Goal: Task Accomplishment & Management: Complete application form

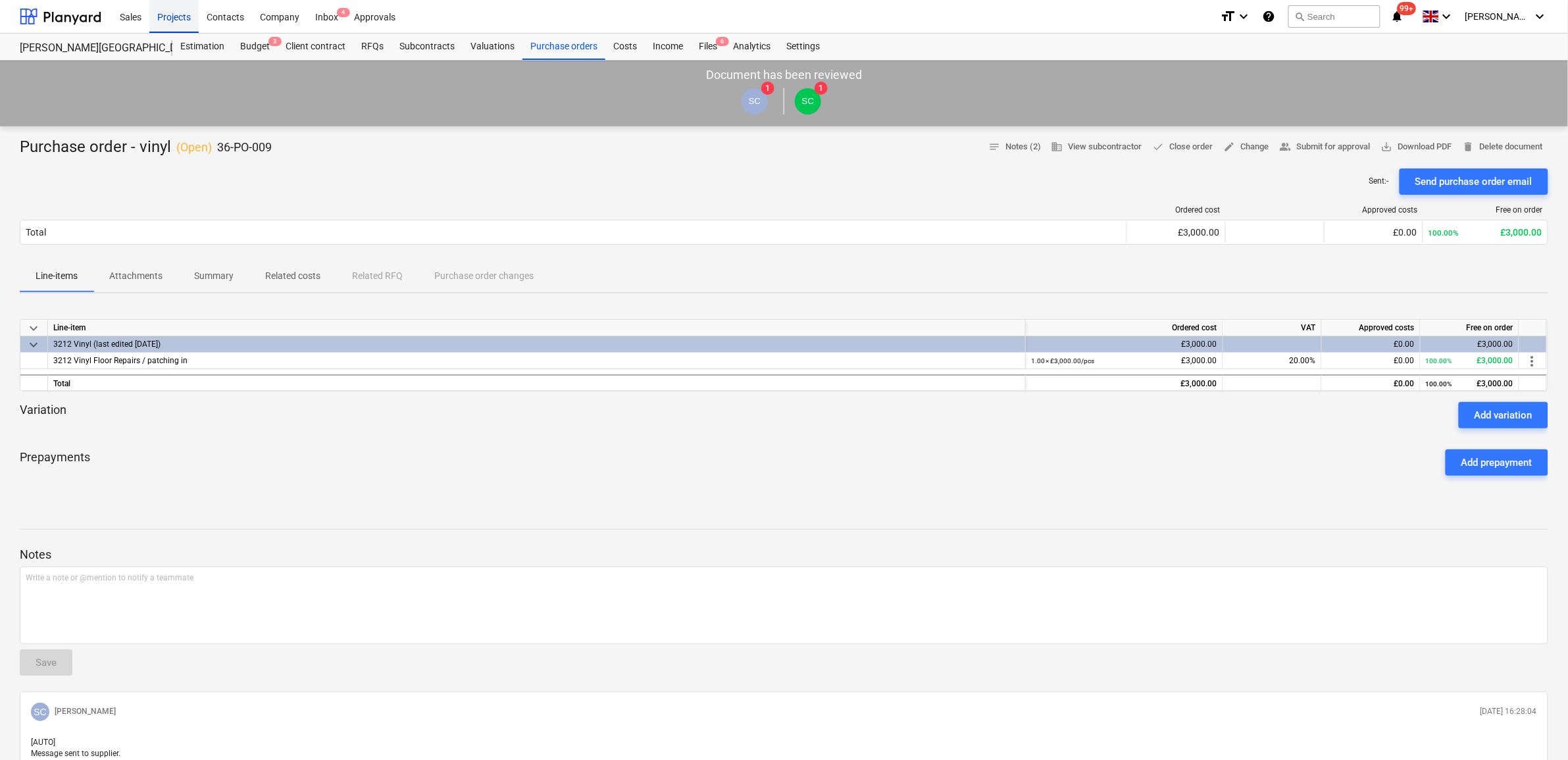
click at [179, 15] on div "Projects" at bounding box center [174, 16] width 50 height 34
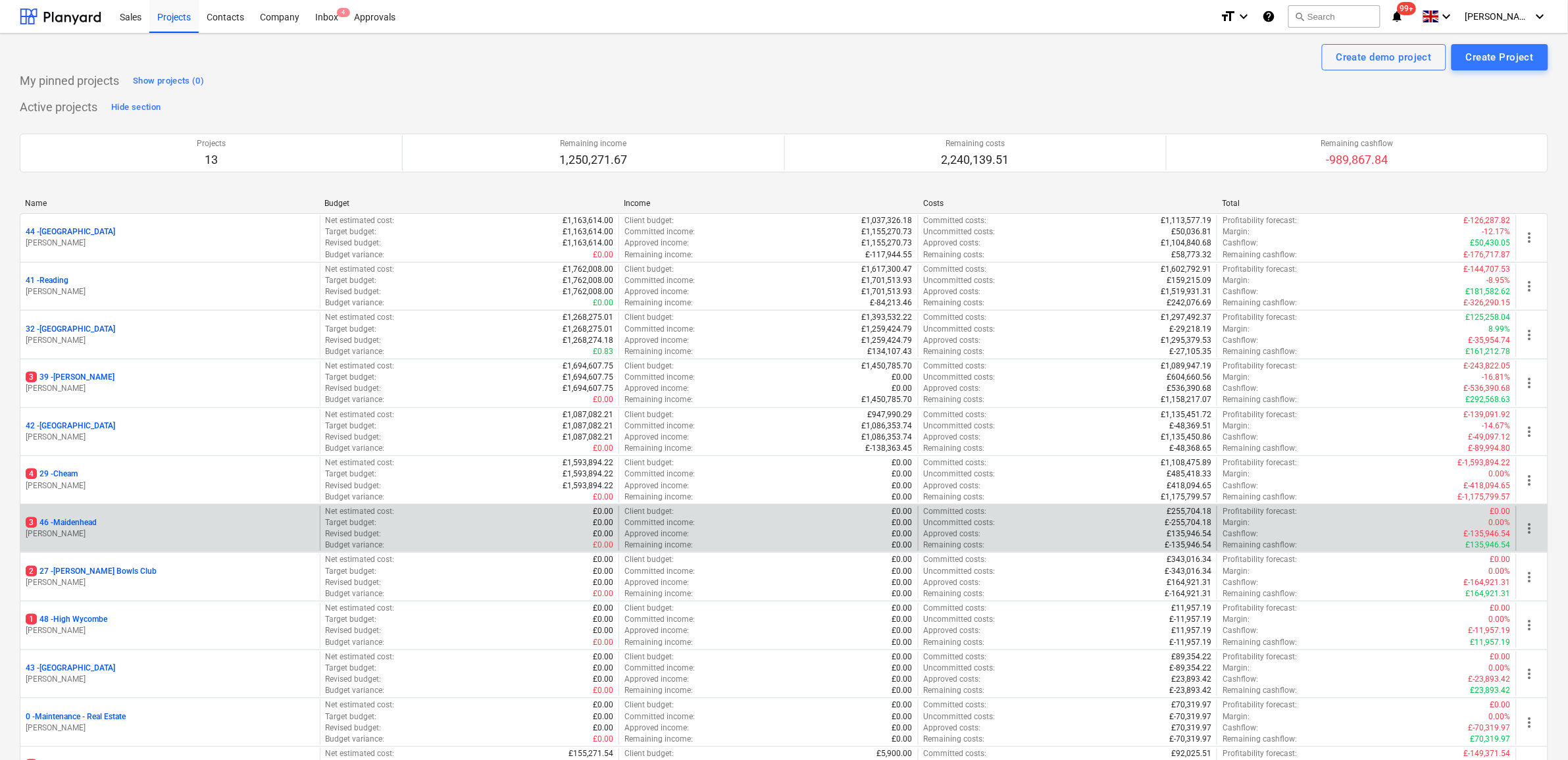
click at [76, 517] on p "3 46 - [GEOGRAPHIC_DATA]" at bounding box center [62, 522] width 71 height 11
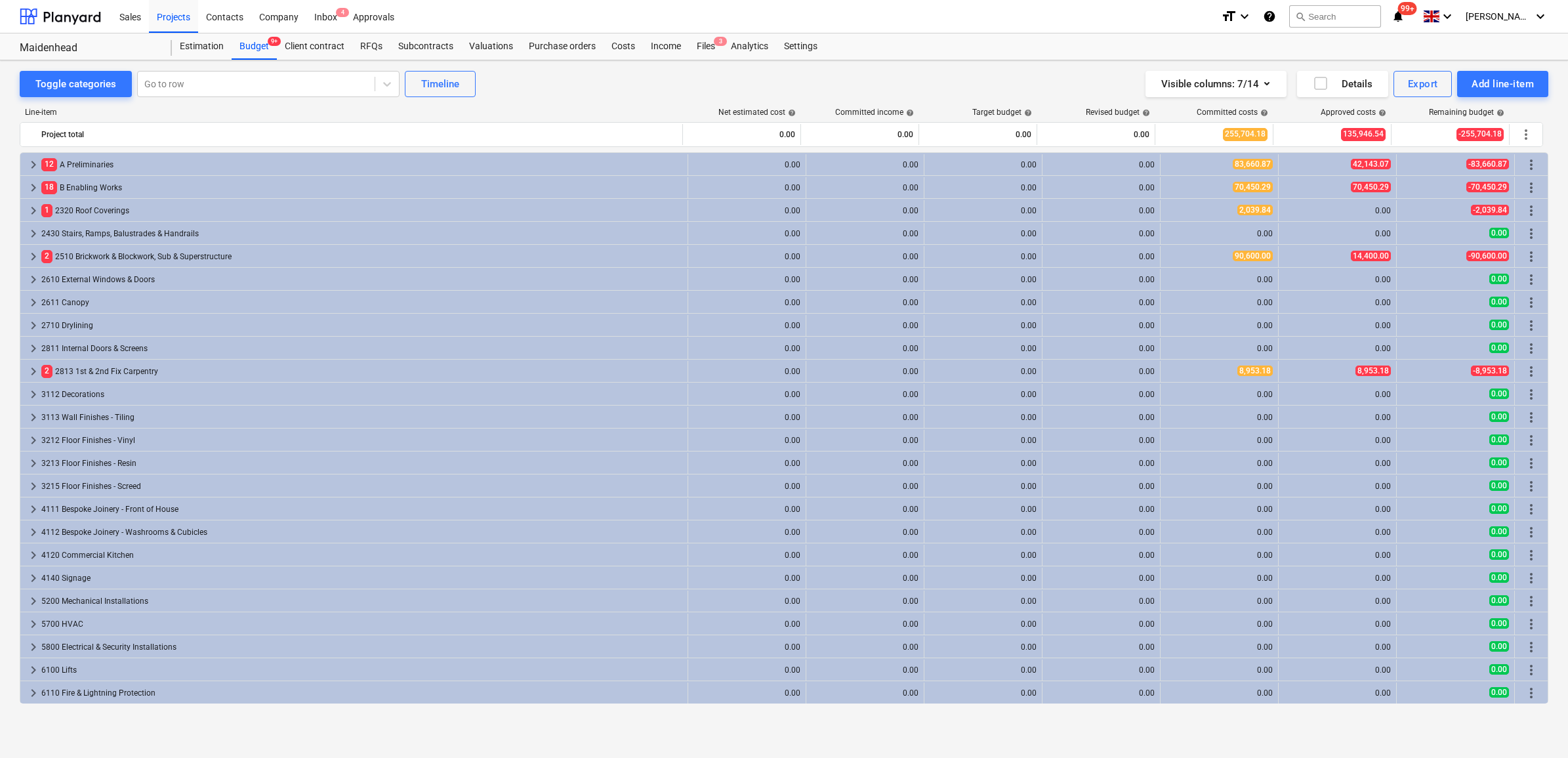
click at [96, 213] on div "1 2320 Roof Coverings" at bounding box center [361, 211] width 641 height 21
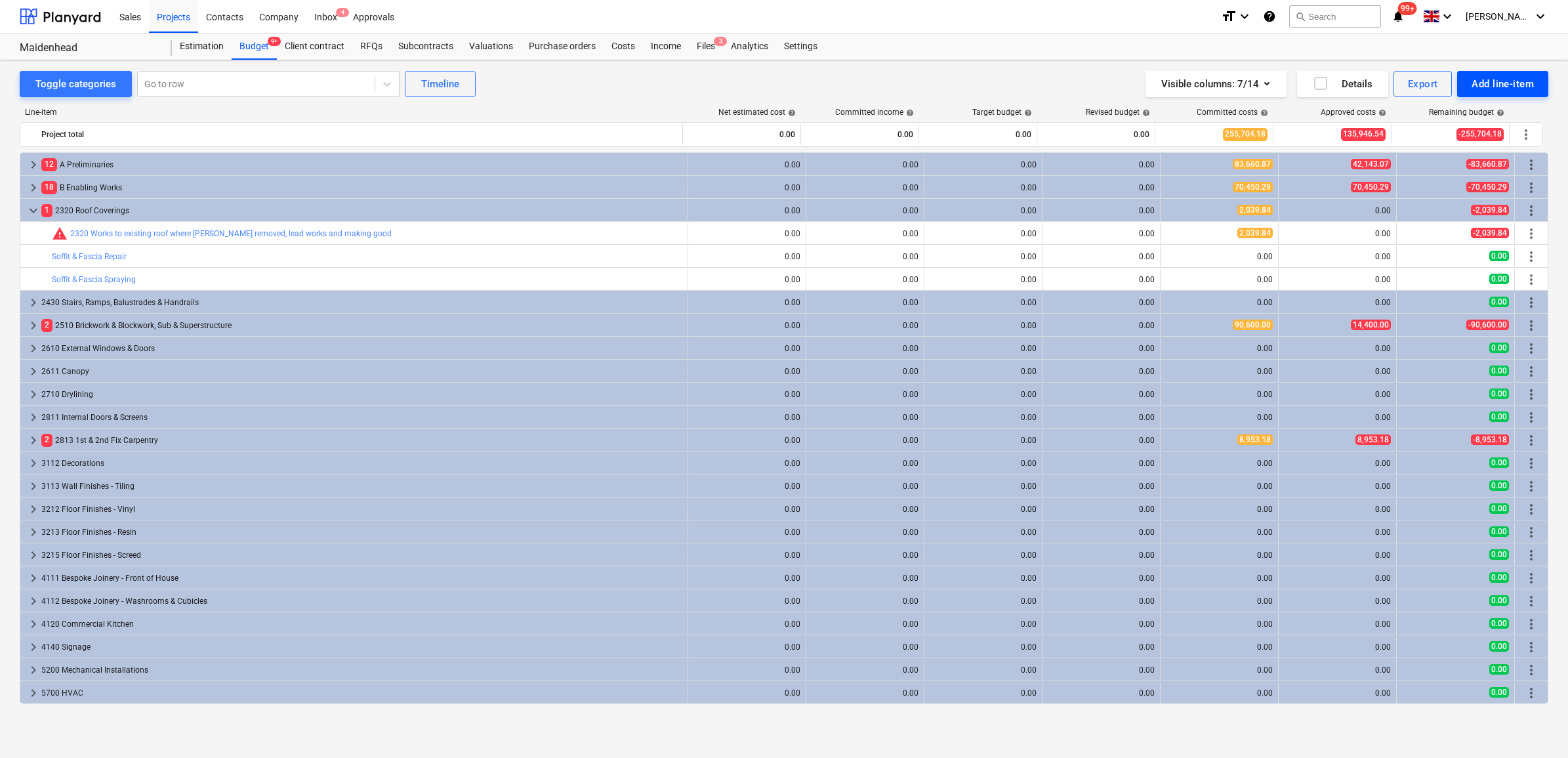
click at [1503, 93] on button "Add line-item" at bounding box center [1502, 84] width 91 height 26
click at [1448, 133] on div "Add custom" at bounding box center [1481, 139] width 137 height 23
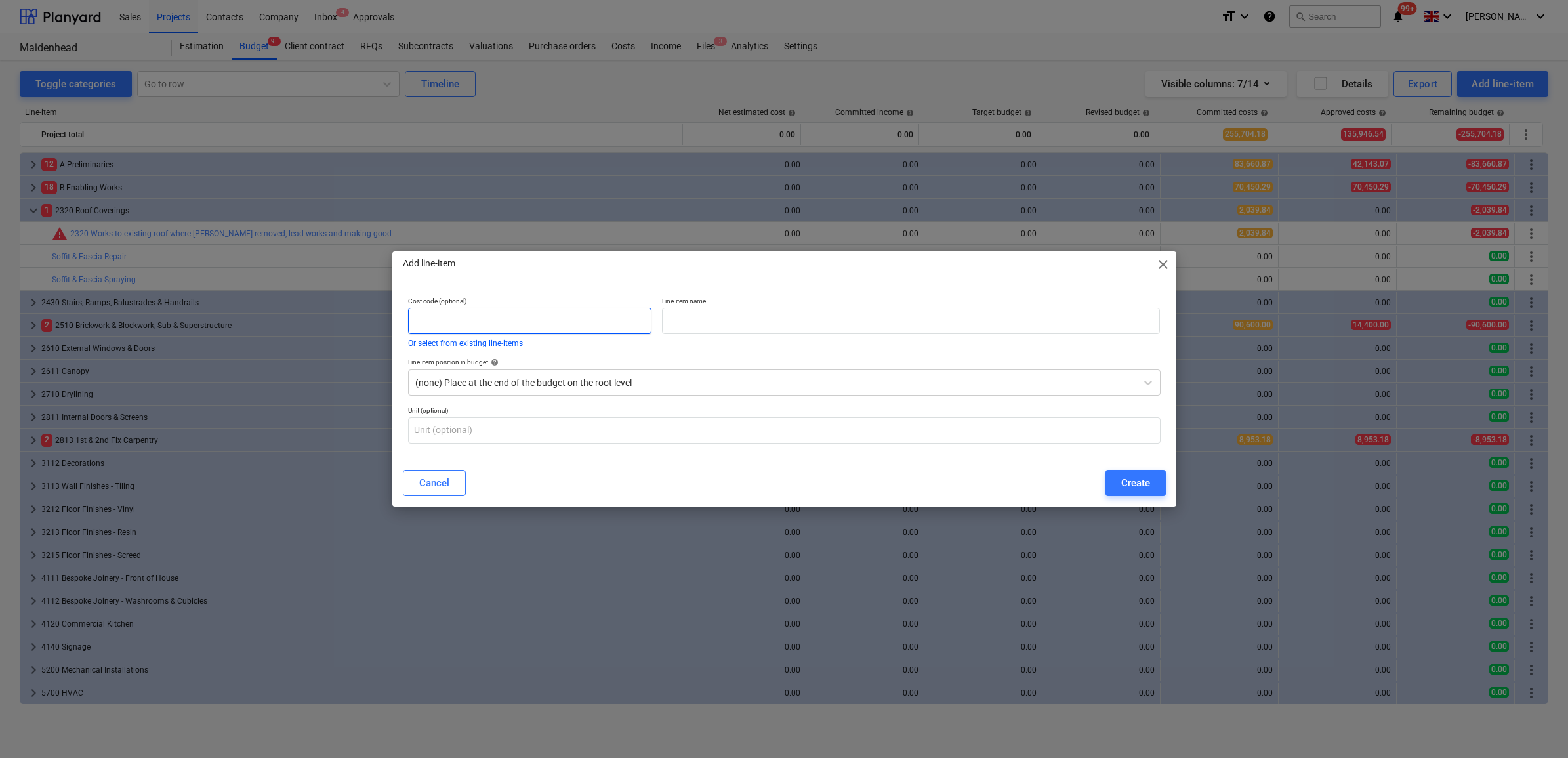
click at [549, 335] on div "Cost code (optional) Or select from existing line-items" at bounding box center [530, 321] width 244 height 50
click at [550, 331] on input "text" at bounding box center [530, 321] width 244 height 26
type input "2110"
click at [719, 328] on input "text" at bounding box center [911, 321] width 498 height 26
type input "Structural Steel"
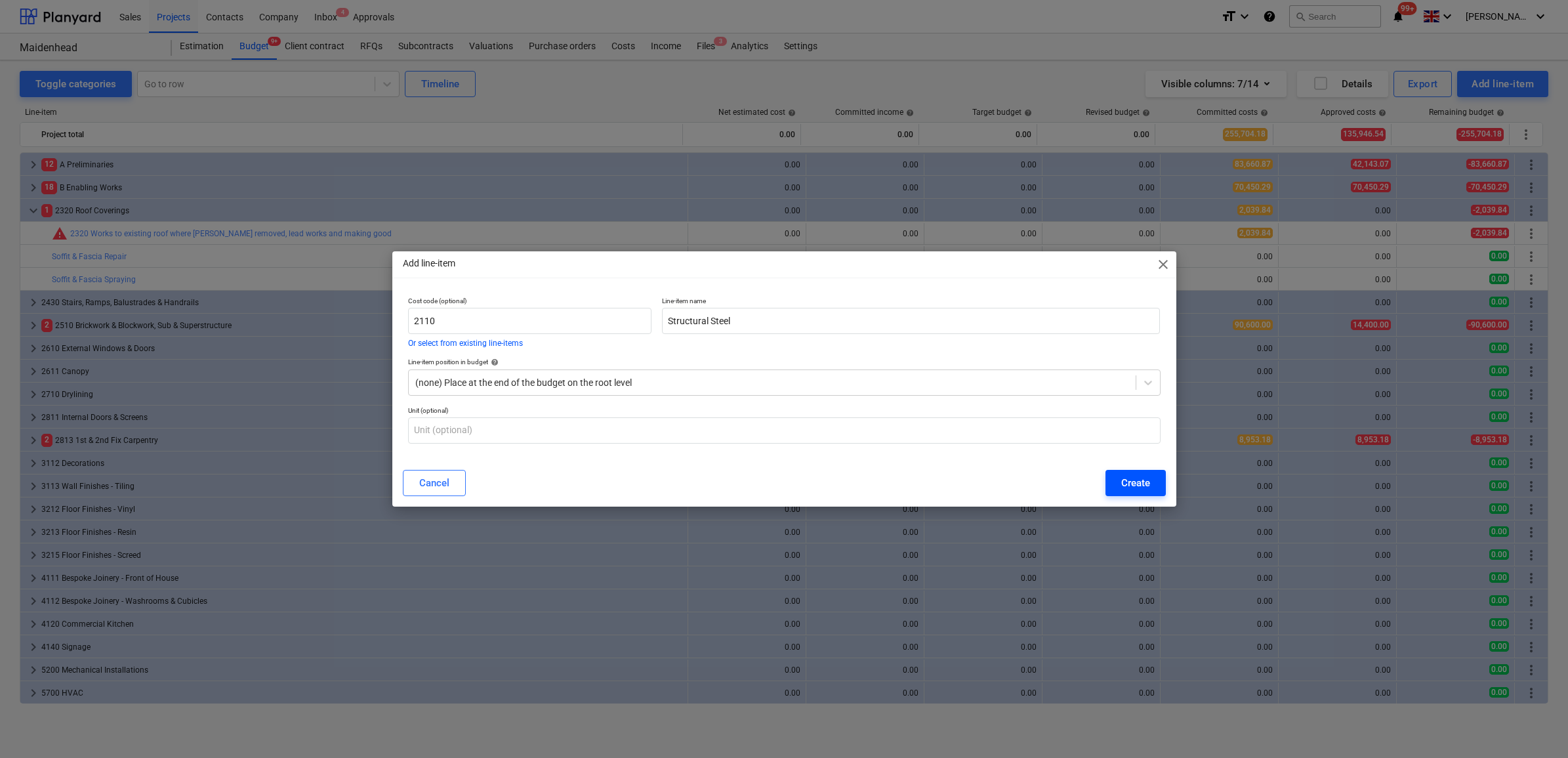
click at [1158, 486] on button "Create" at bounding box center [1136, 483] width 61 height 26
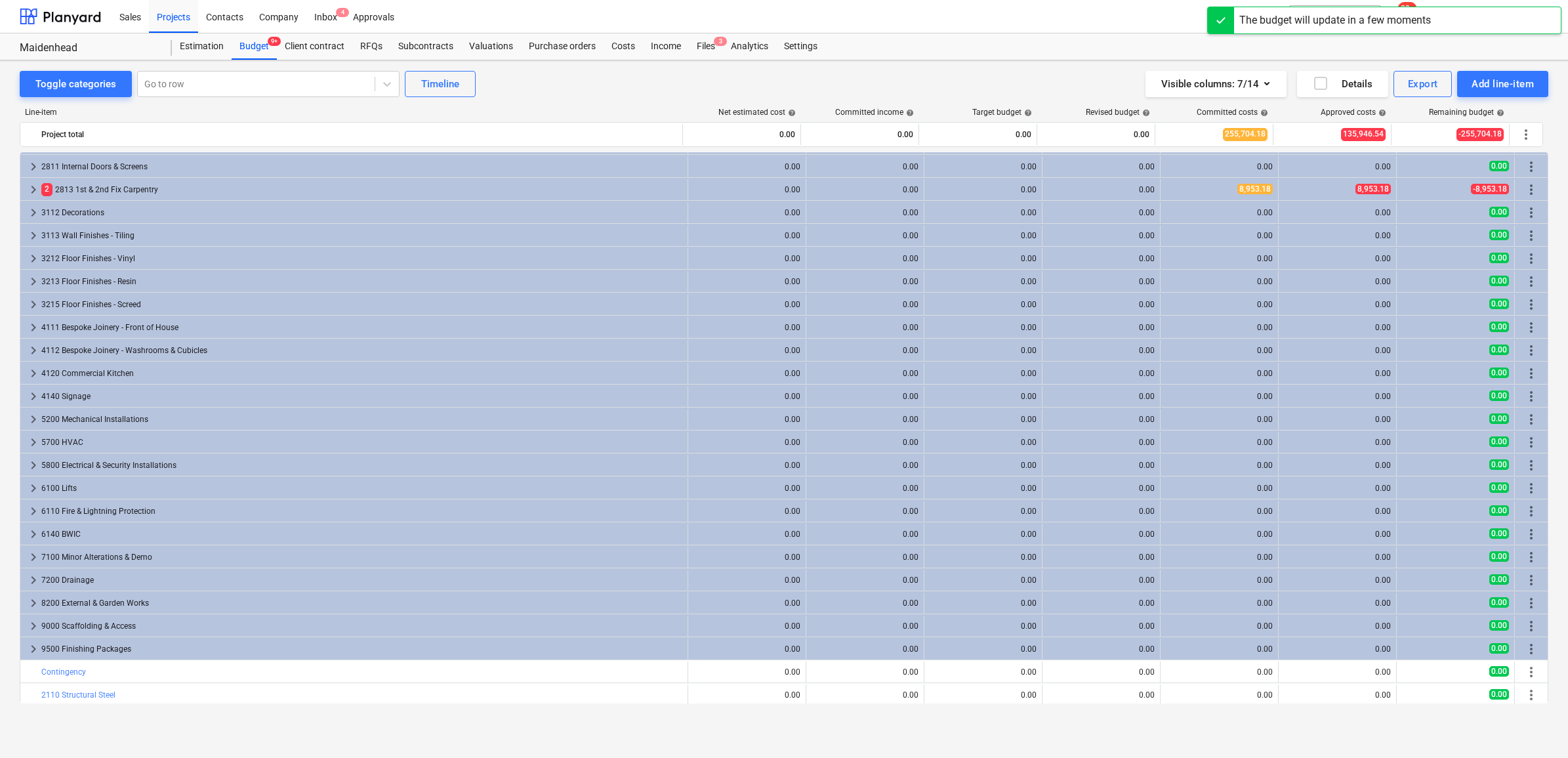
scroll to position [252, 0]
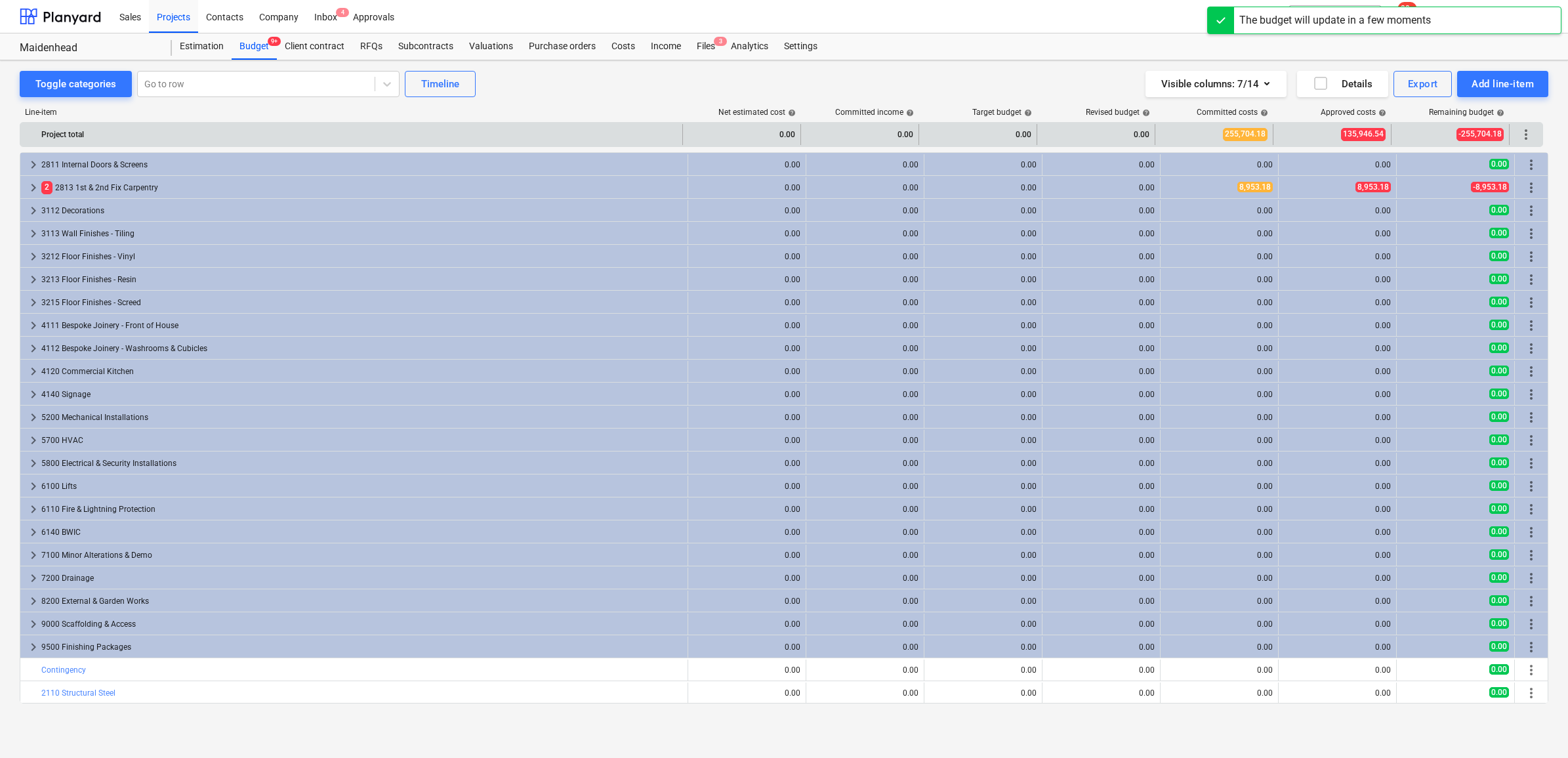
click at [1525, 139] on span "more_vert" at bounding box center [1526, 135] width 16 height 16
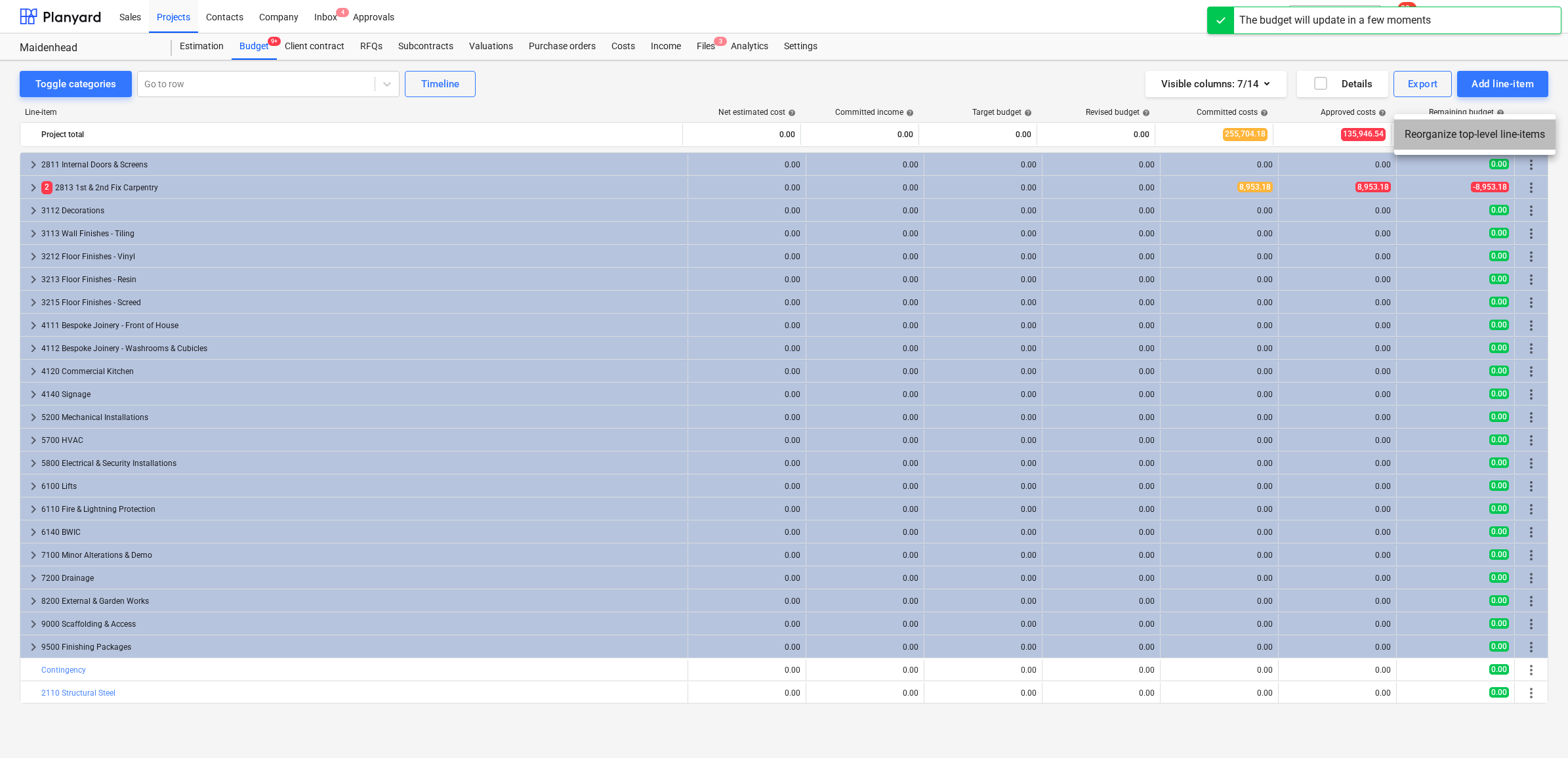
click at [1468, 137] on li "Reorganize top-level line-items" at bounding box center [1475, 134] width 161 height 30
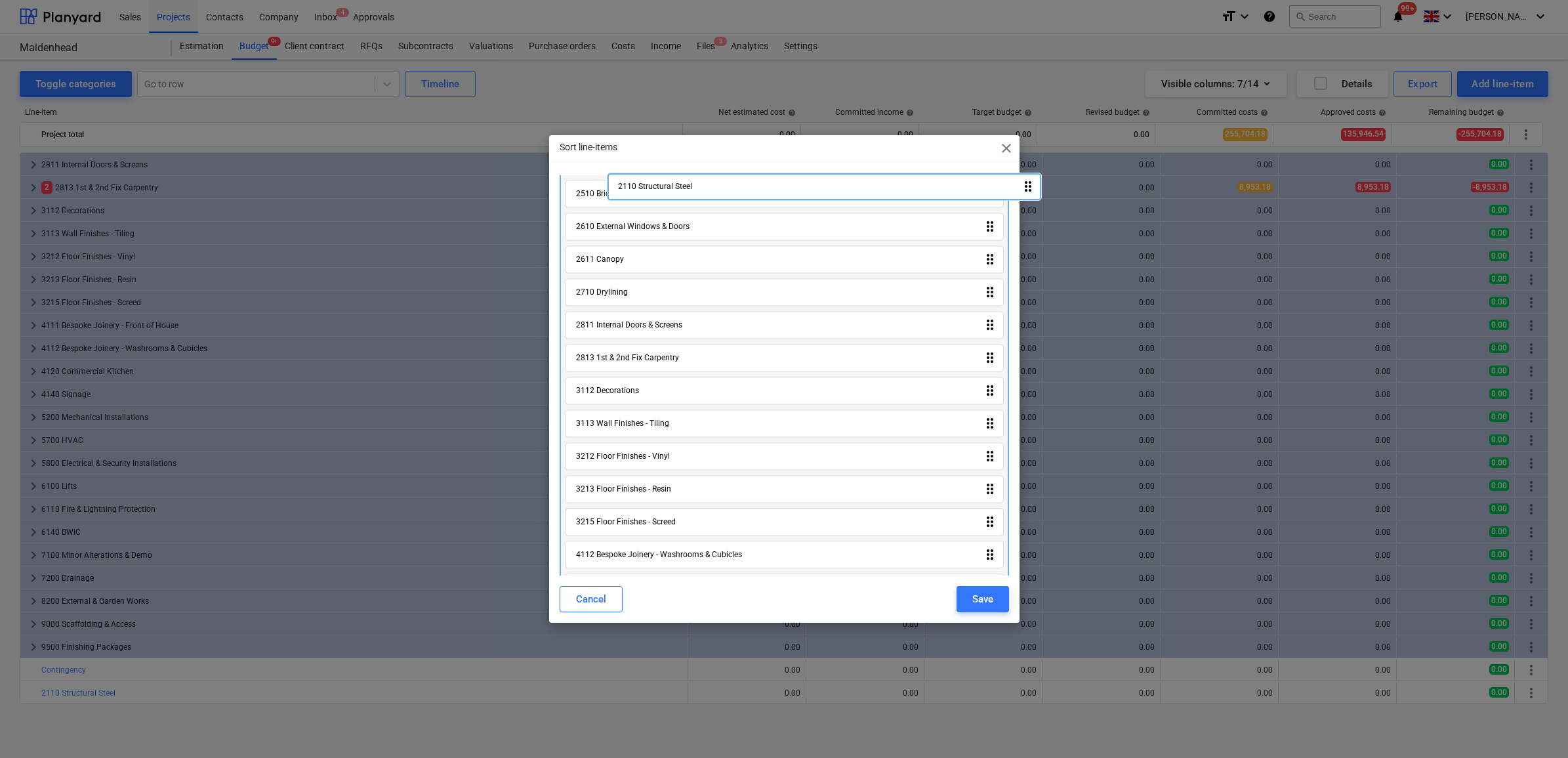
scroll to position [0, 0]
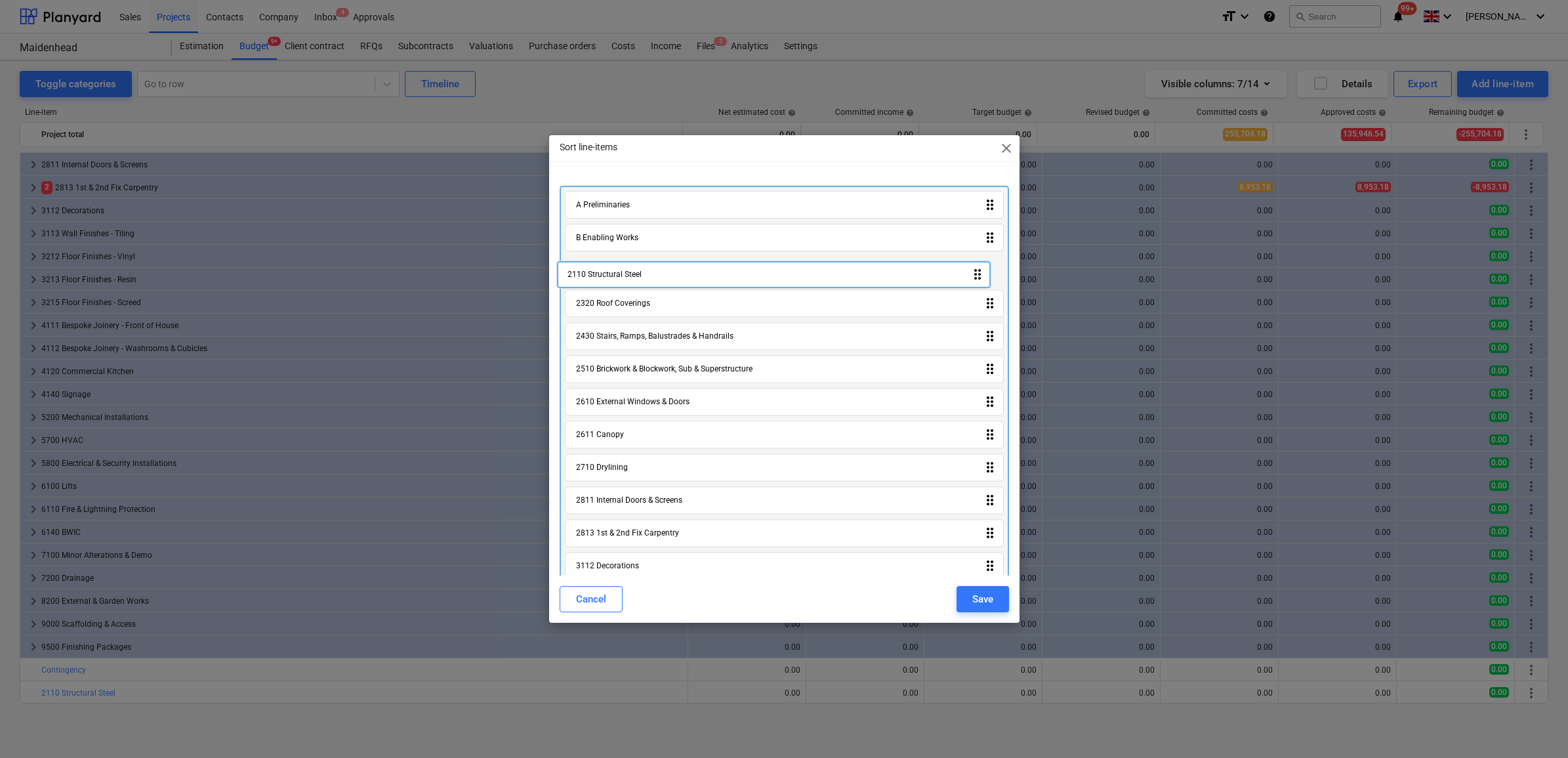
drag, startPoint x: 709, startPoint y: 552, endPoint x: 700, endPoint y: 256, distance: 296.1
click at [700, 256] on div "A Preliminaries drag_indicator B Enabling Works drag_indicator 2320 Roof Coveri…" at bounding box center [784, 715] width 449 height 1060
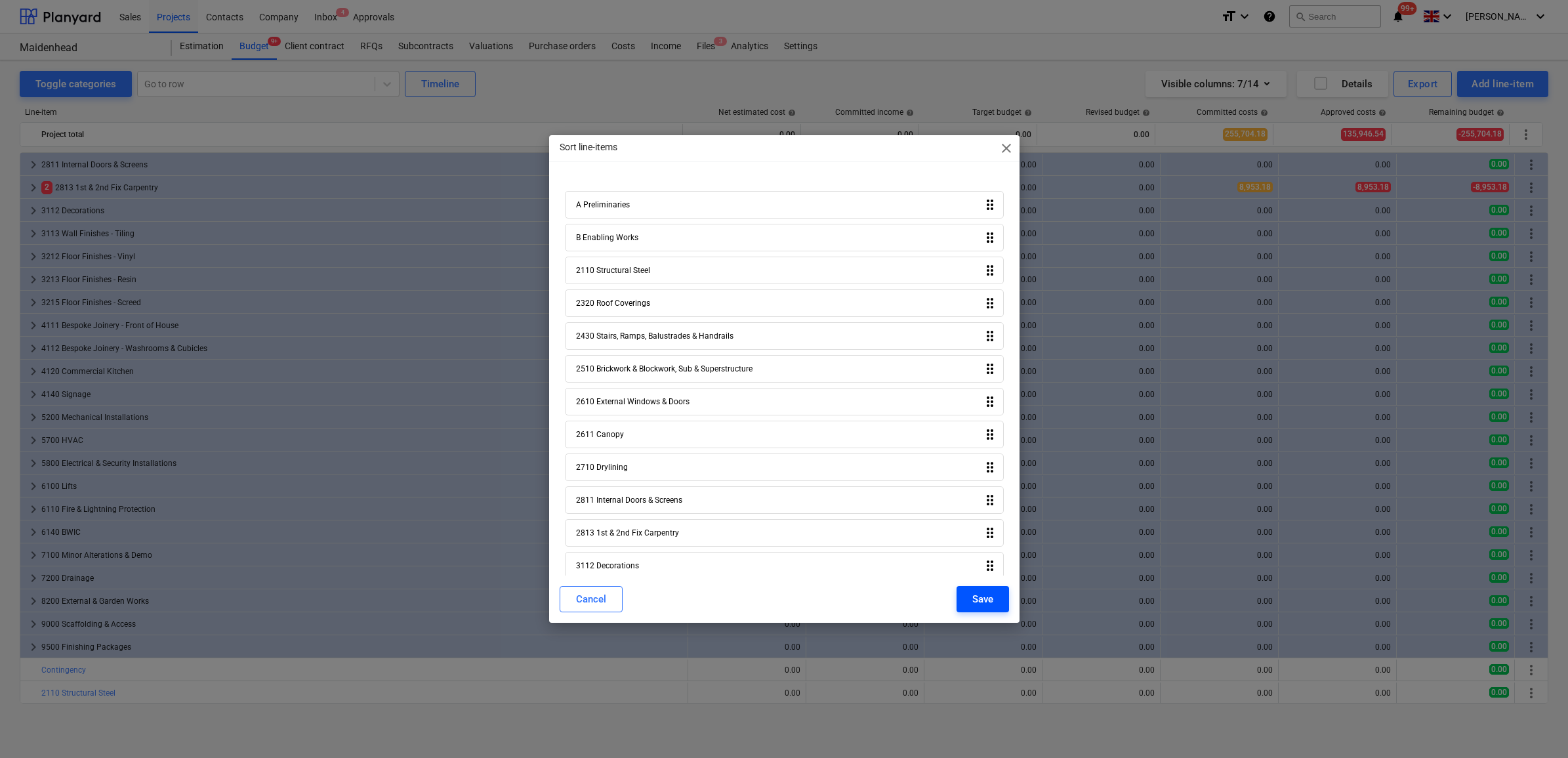
click at [976, 601] on div "Save" at bounding box center [983, 599] width 21 height 17
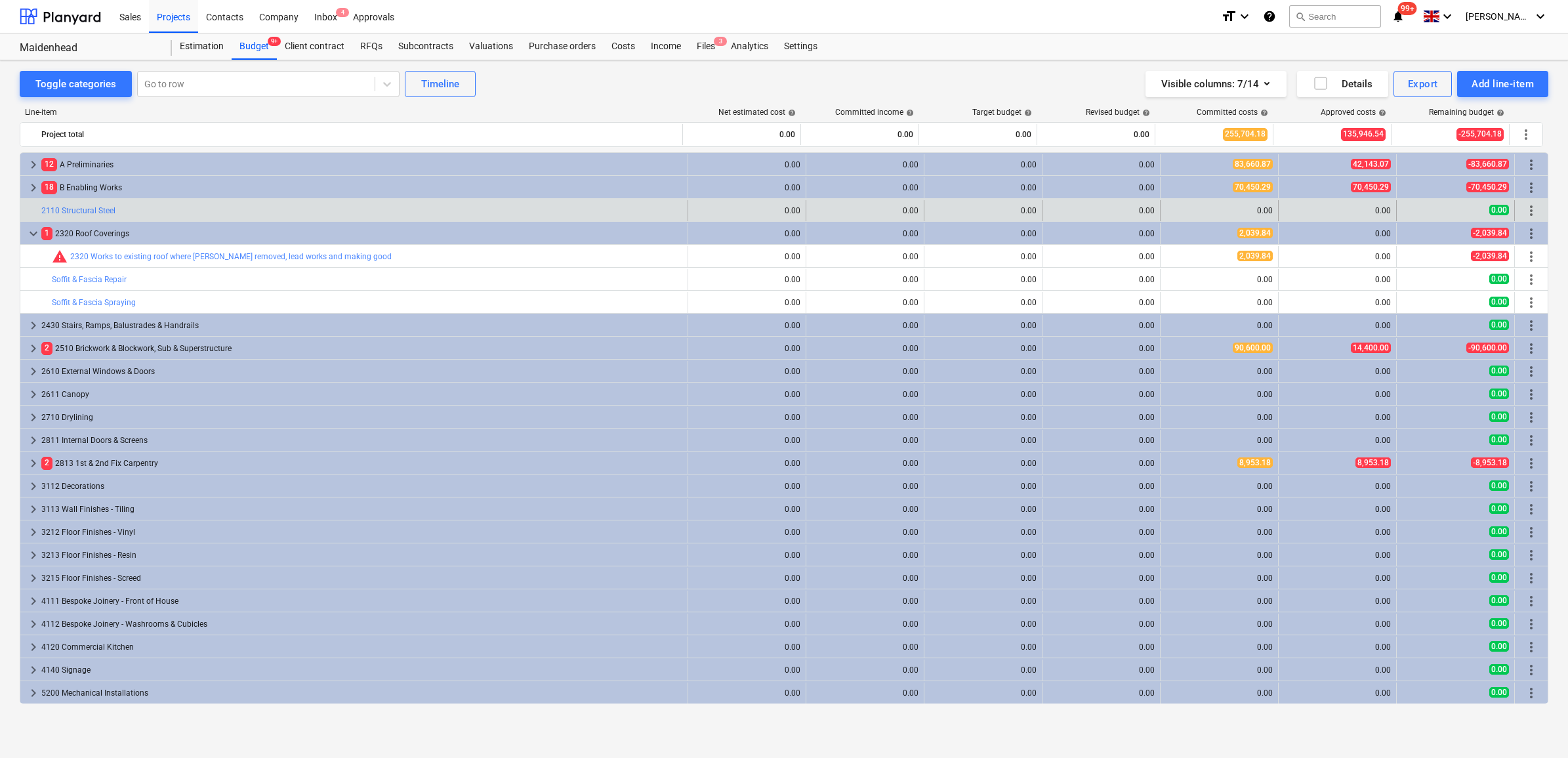
click at [1528, 212] on span "more_vert" at bounding box center [1531, 211] width 16 height 16
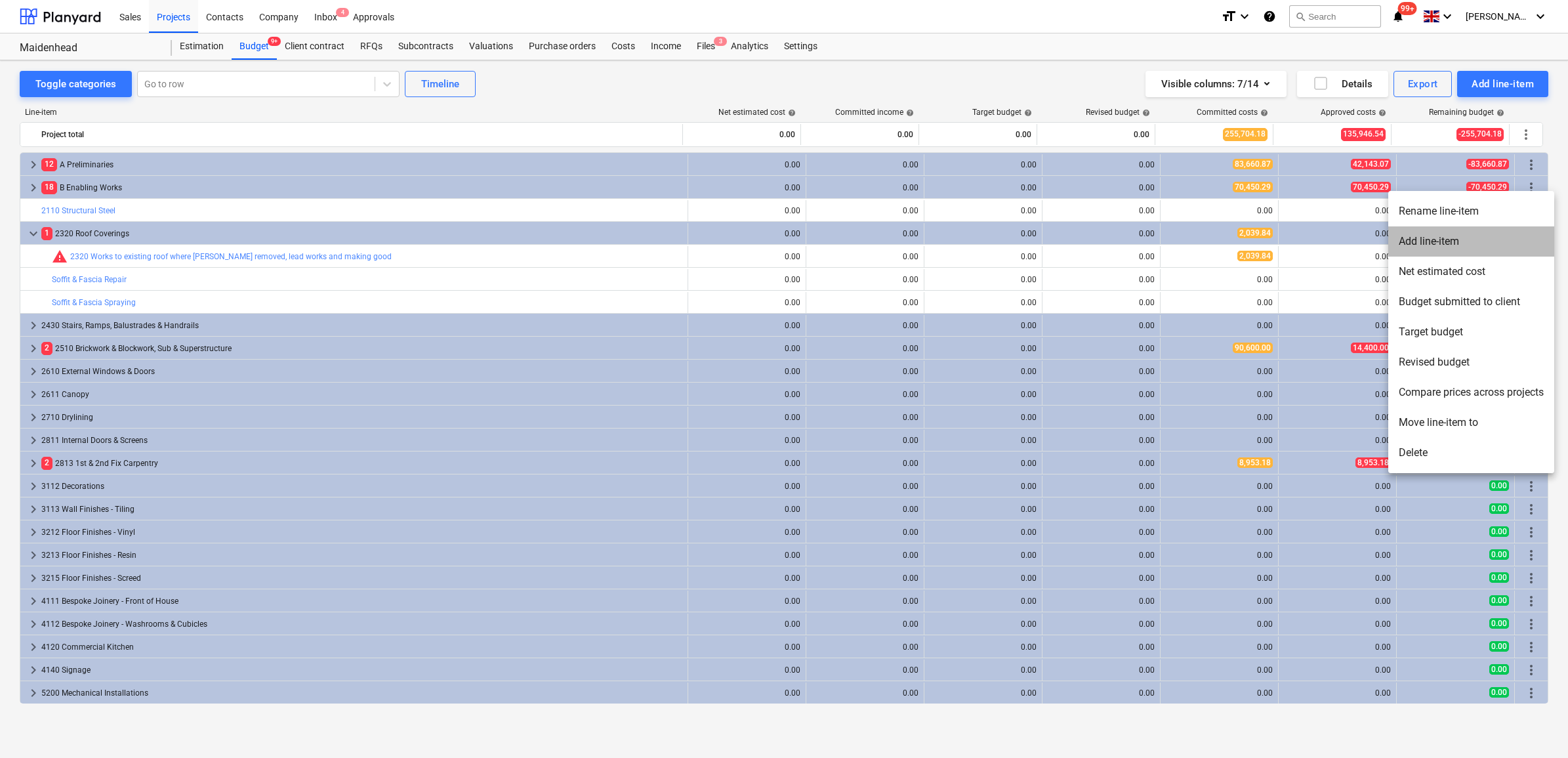
click at [1452, 241] on li "Add line-item" at bounding box center [1472, 241] width 166 height 30
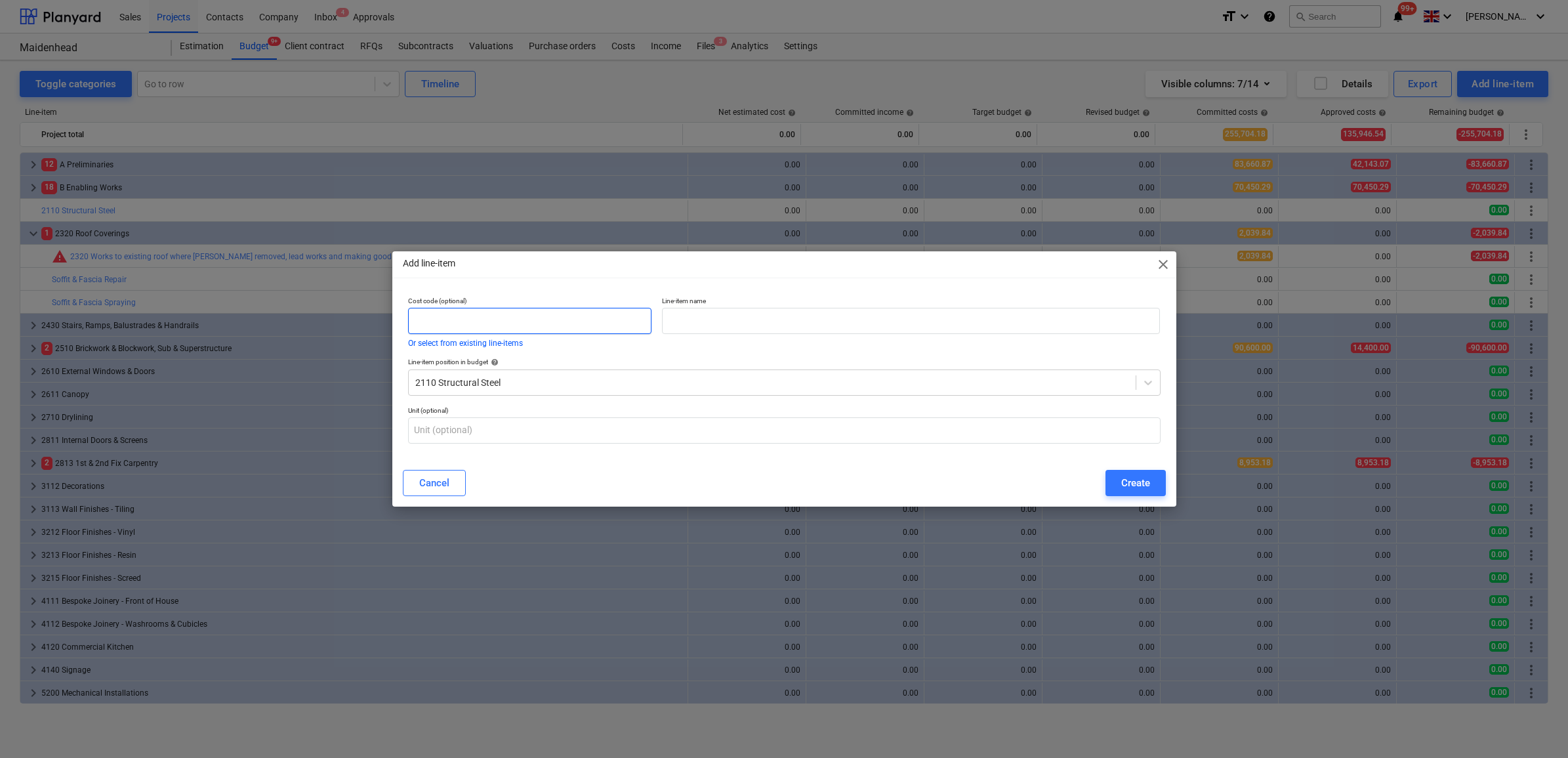
click at [608, 319] on input "text" at bounding box center [530, 321] width 244 height 26
type input "2110"
click at [687, 330] on input "text" at bounding box center [911, 321] width 498 height 26
type input "Structural Steel Package"
click at [1133, 483] on div "Create" at bounding box center [1136, 483] width 29 height 17
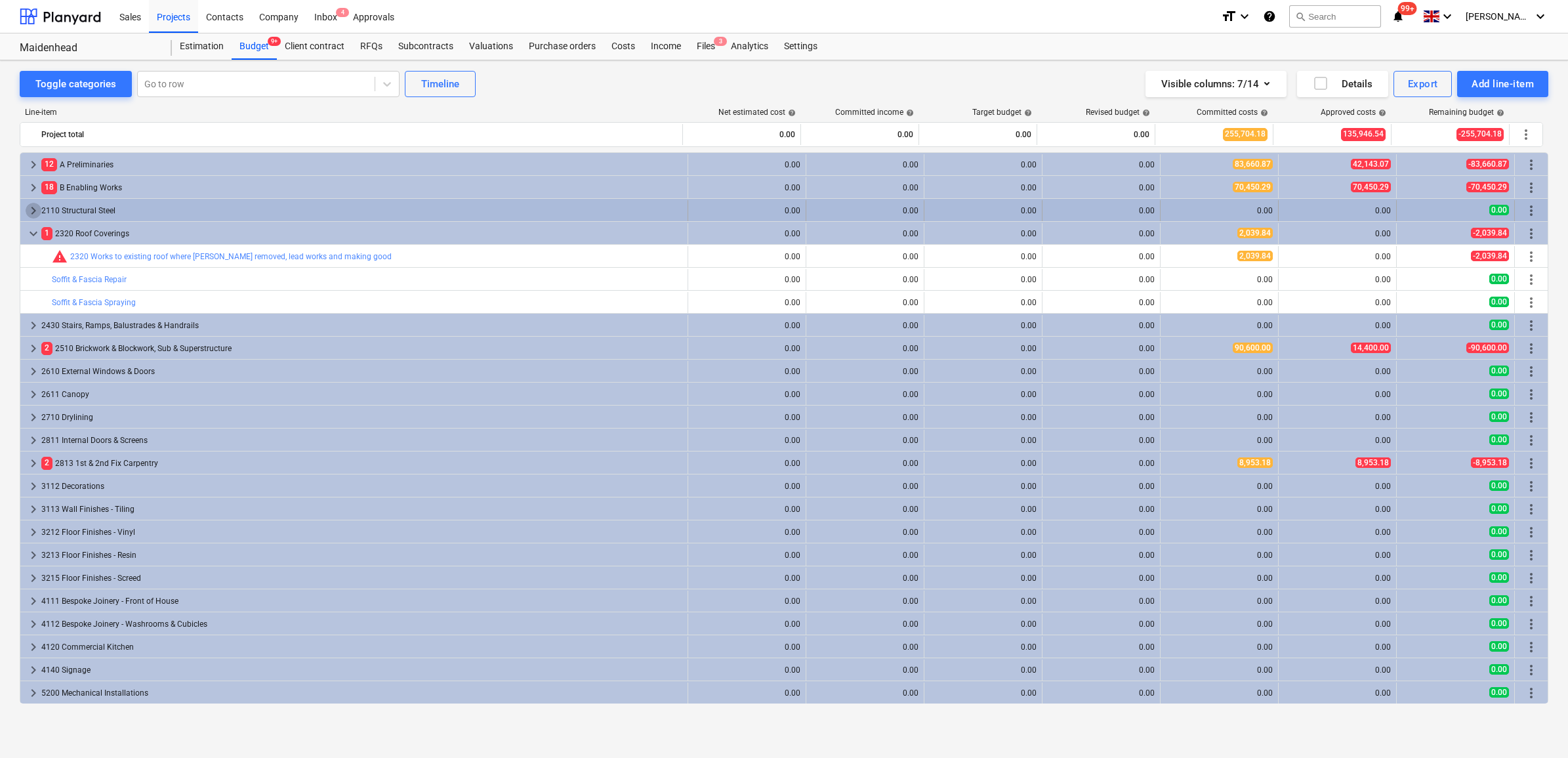
click at [33, 211] on span "keyboard_arrow_right" at bounding box center [33, 211] width 16 height 16
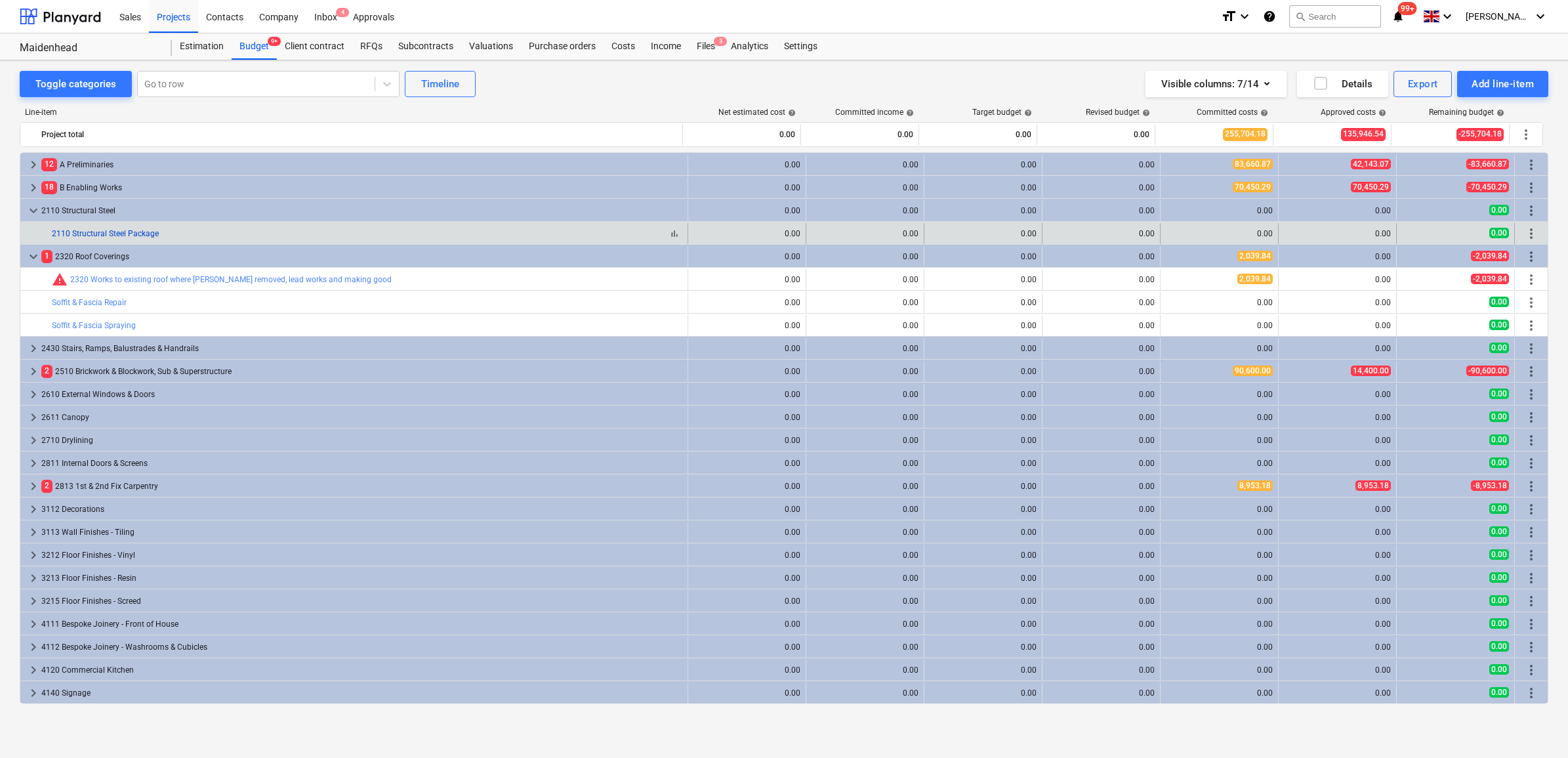
click at [149, 234] on link "2110 Structural Steel Package" at bounding box center [105, 233] width 107 height 9
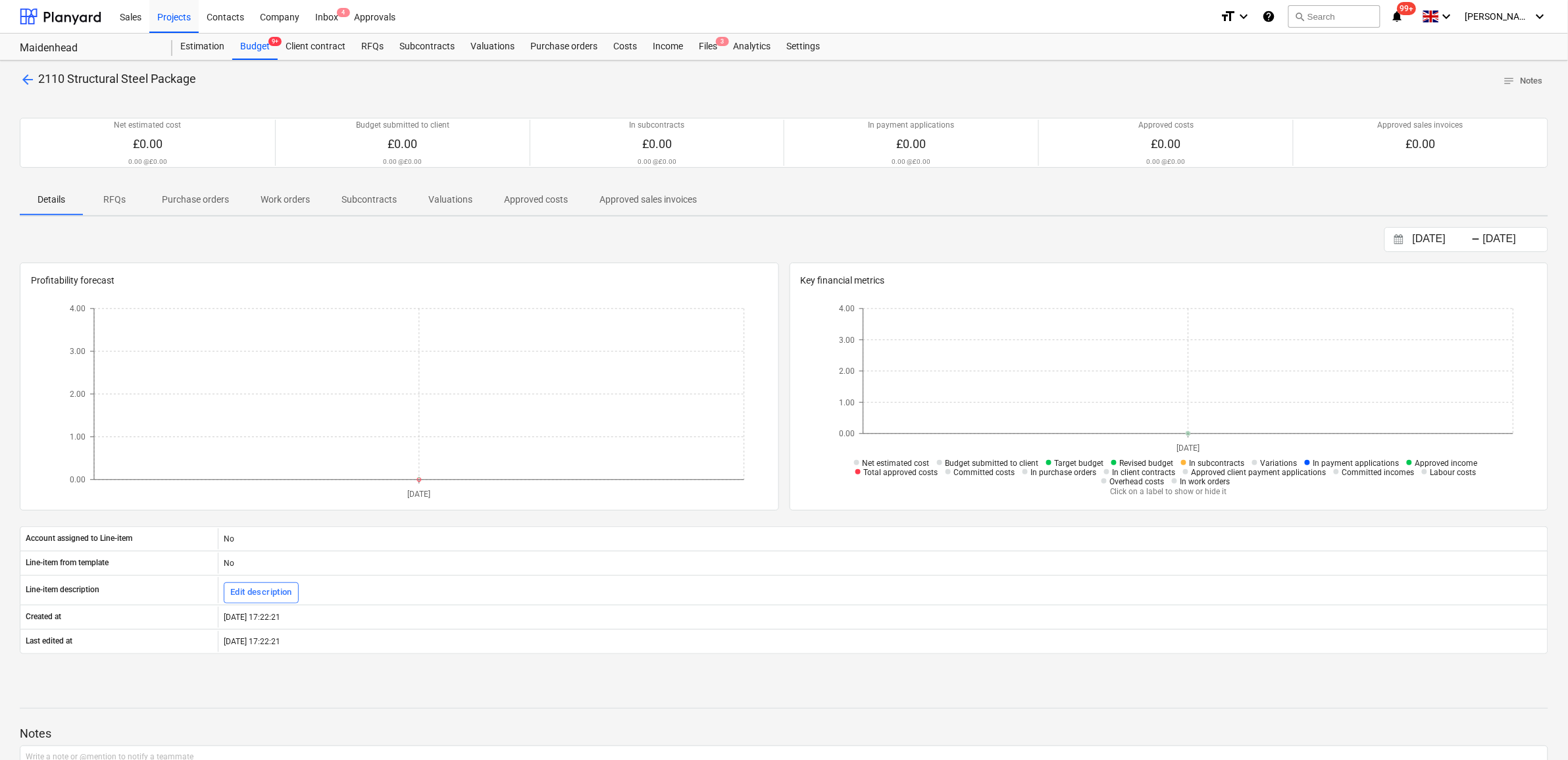
drag, startPoint x: 204, startPoint y: 202, endPoint x: 238, endPoint y: 202, distance: 34.0
click at [204, 202] on p "Purchase orders" at bounding box center [195, 200] width 67 height 14
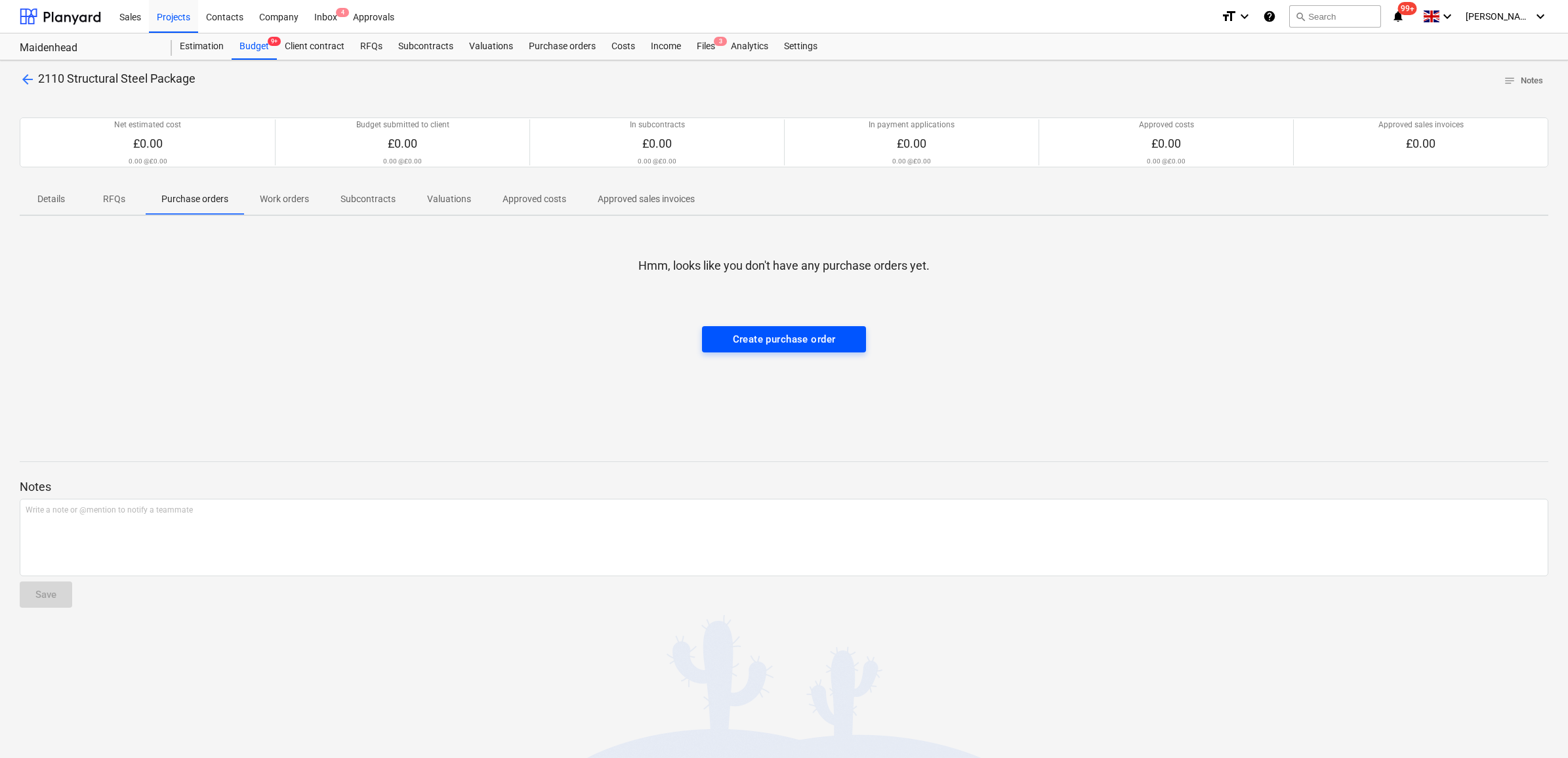
click at [752, 335] on div "Create purchase order" at bounding box center [785, 339] width 103 height 17
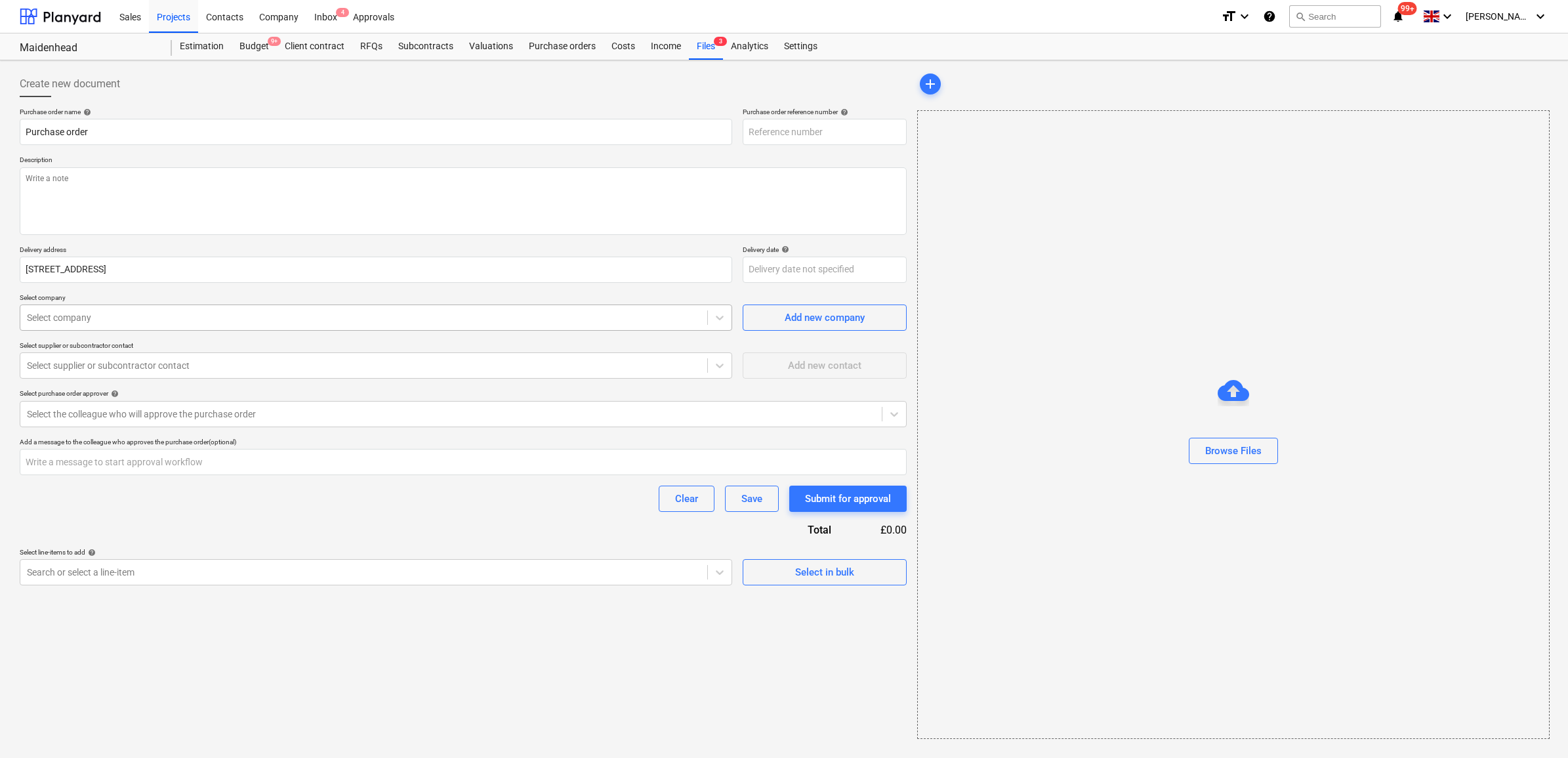
type textarea "x"
type input "46-PO-010"
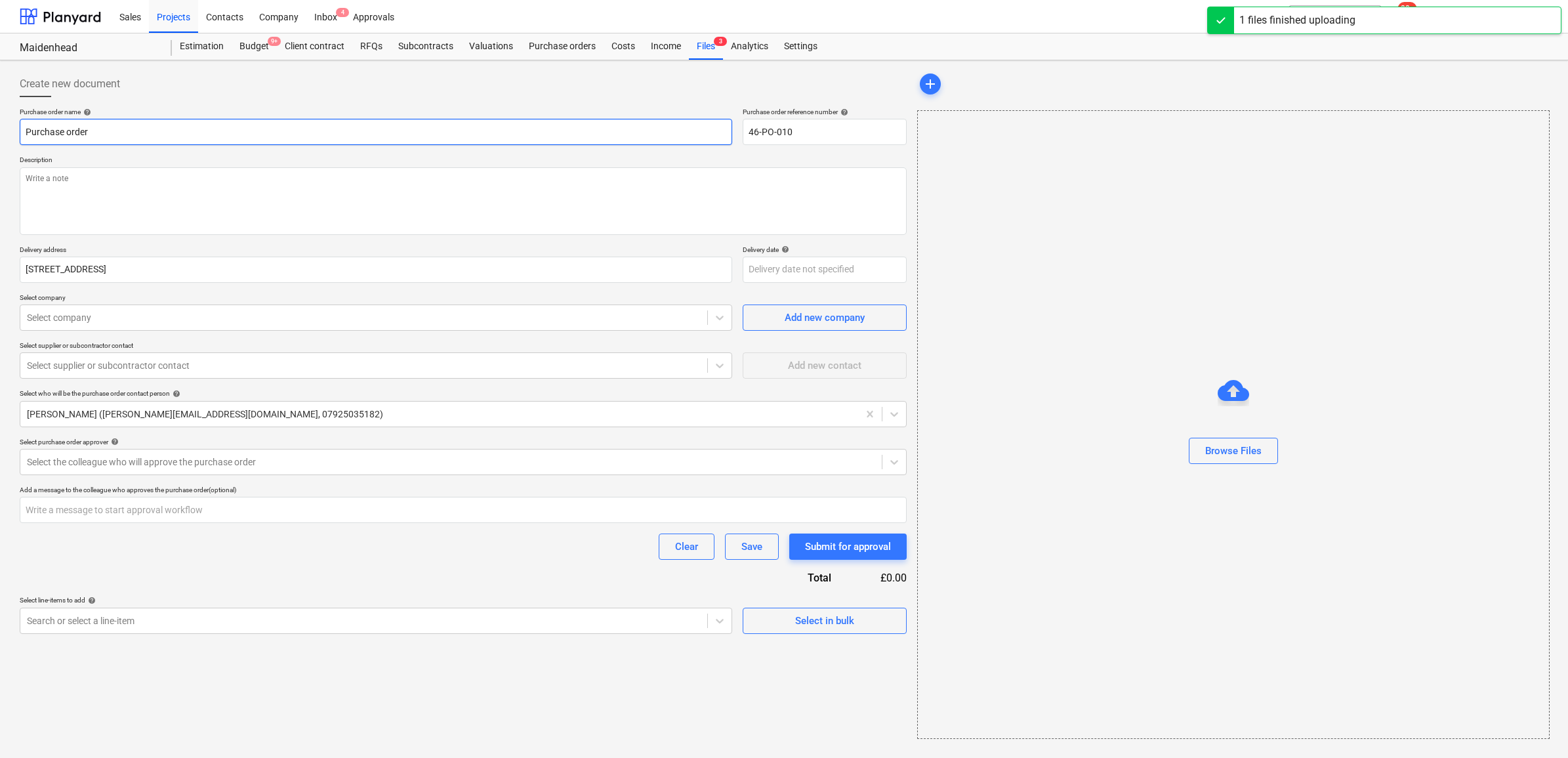
drag, startPoint x: 112, startPoint y: 128, endPoint x: 135, endPoint y: 139, distance: 25.5
click at [112, 128] on input "Purchase order" at bounding box center [376, 132] width 713 height 26
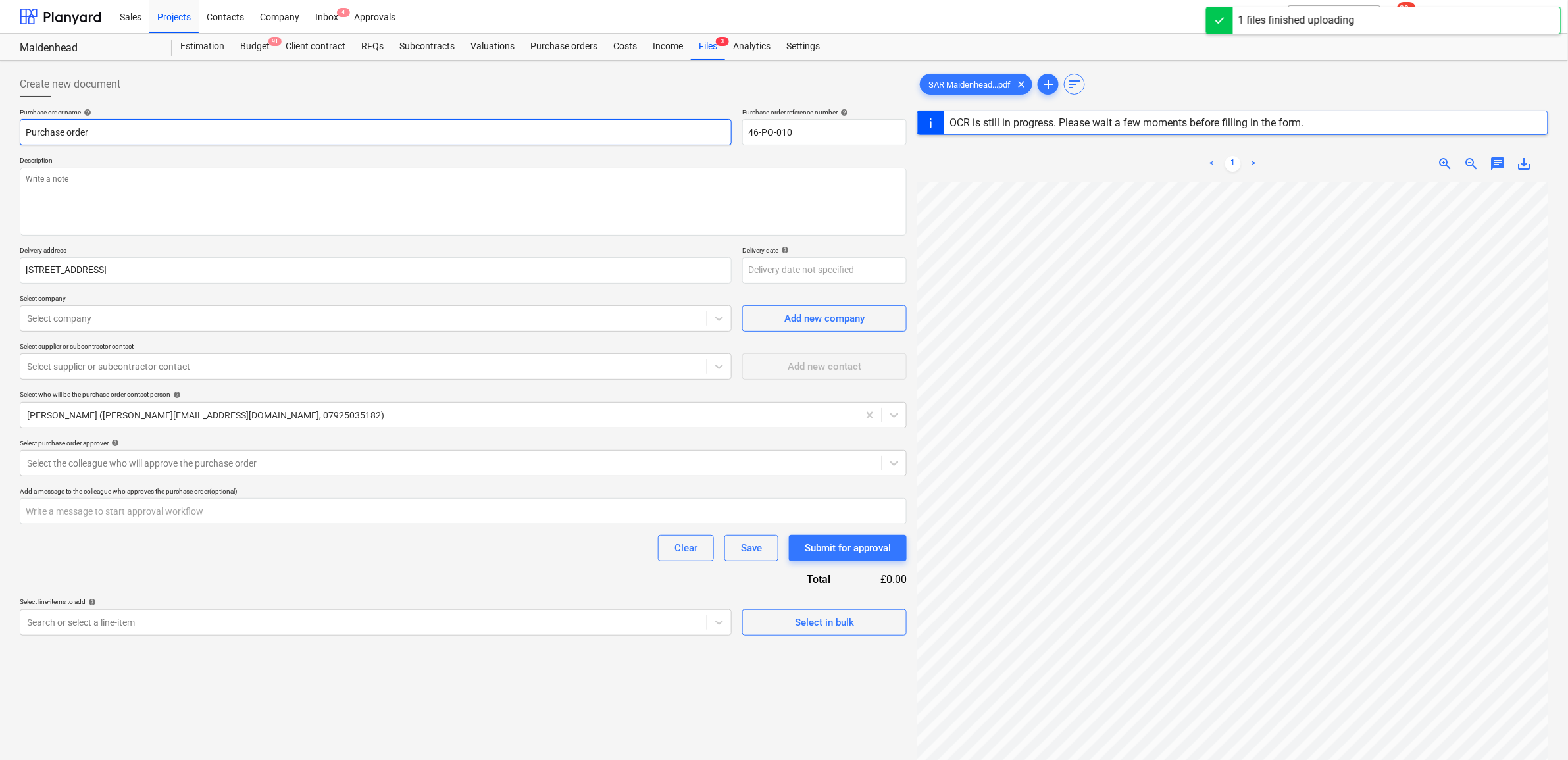
type textarea "x"
type input "Purchase order"
type textarea "x"
type input "Purchase order -"
type textarea "x"
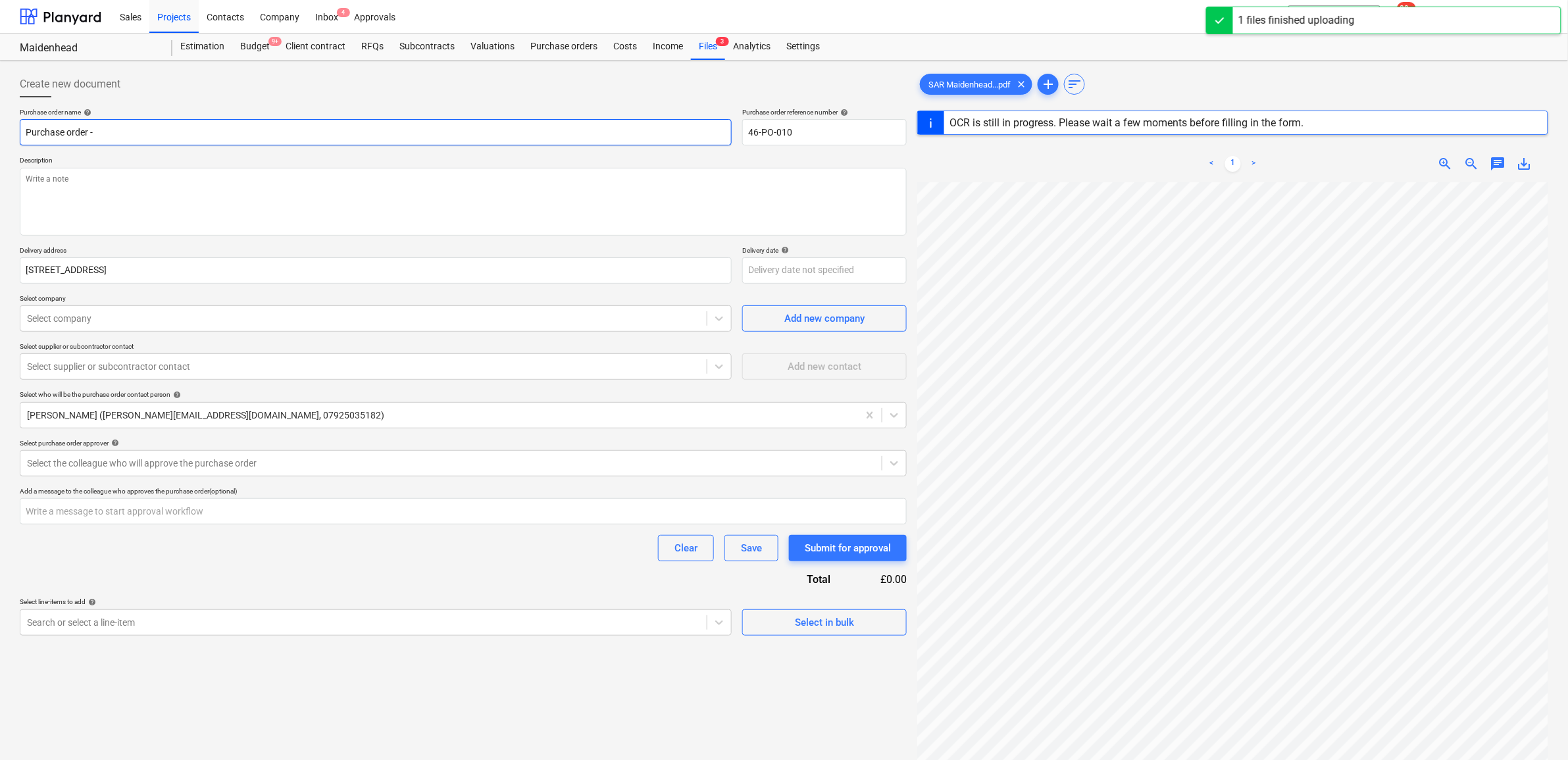
type input "Purchase order -"
type textarea "x"
type input "Purchase order - S"
type textarea "x"
type input "Purchase order - St"
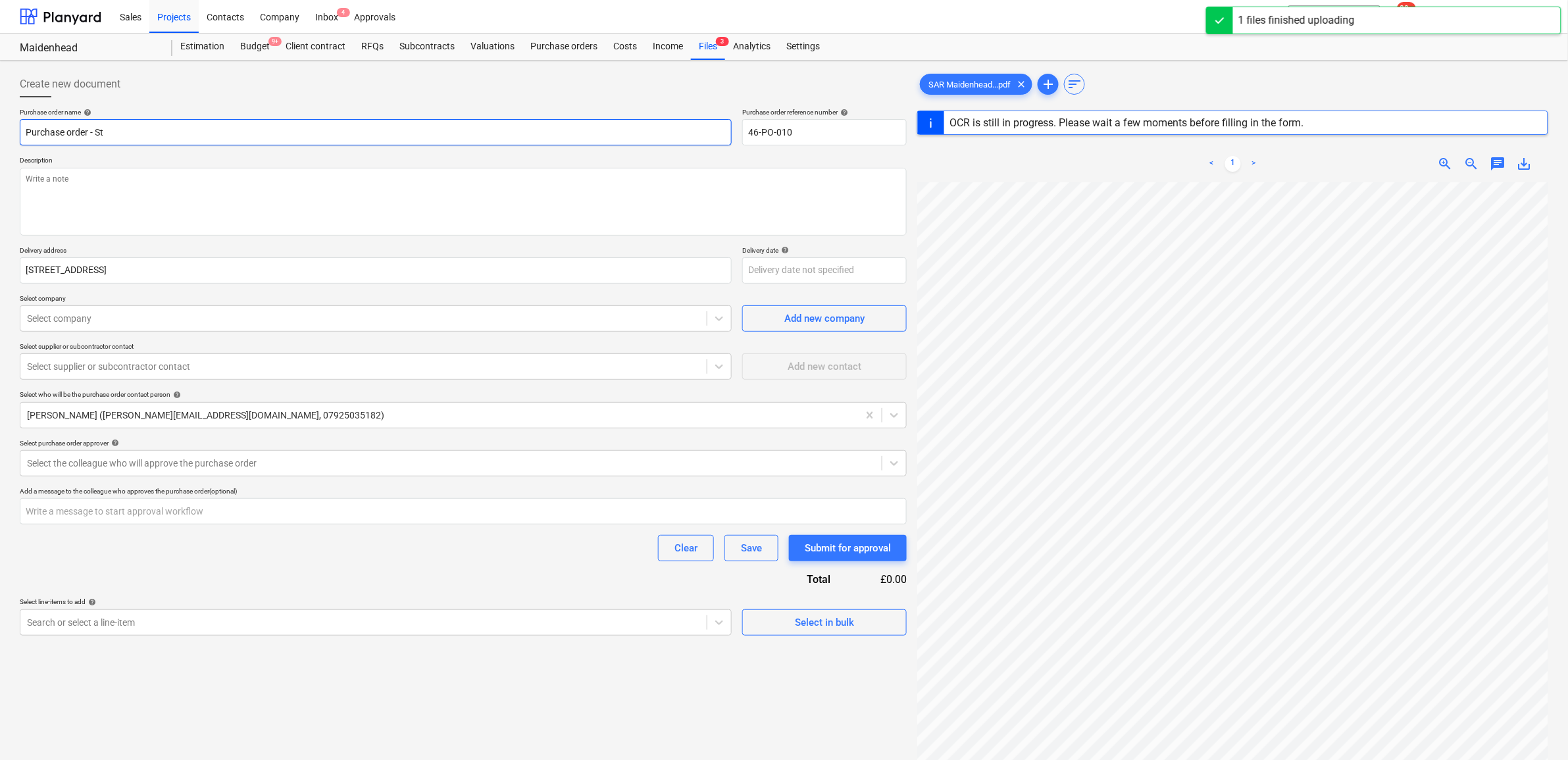
type textarea "x"
type input "Purchase order - Ste"
type textarea "x"
type input "Purchase order - Stee"
type textarea "x"
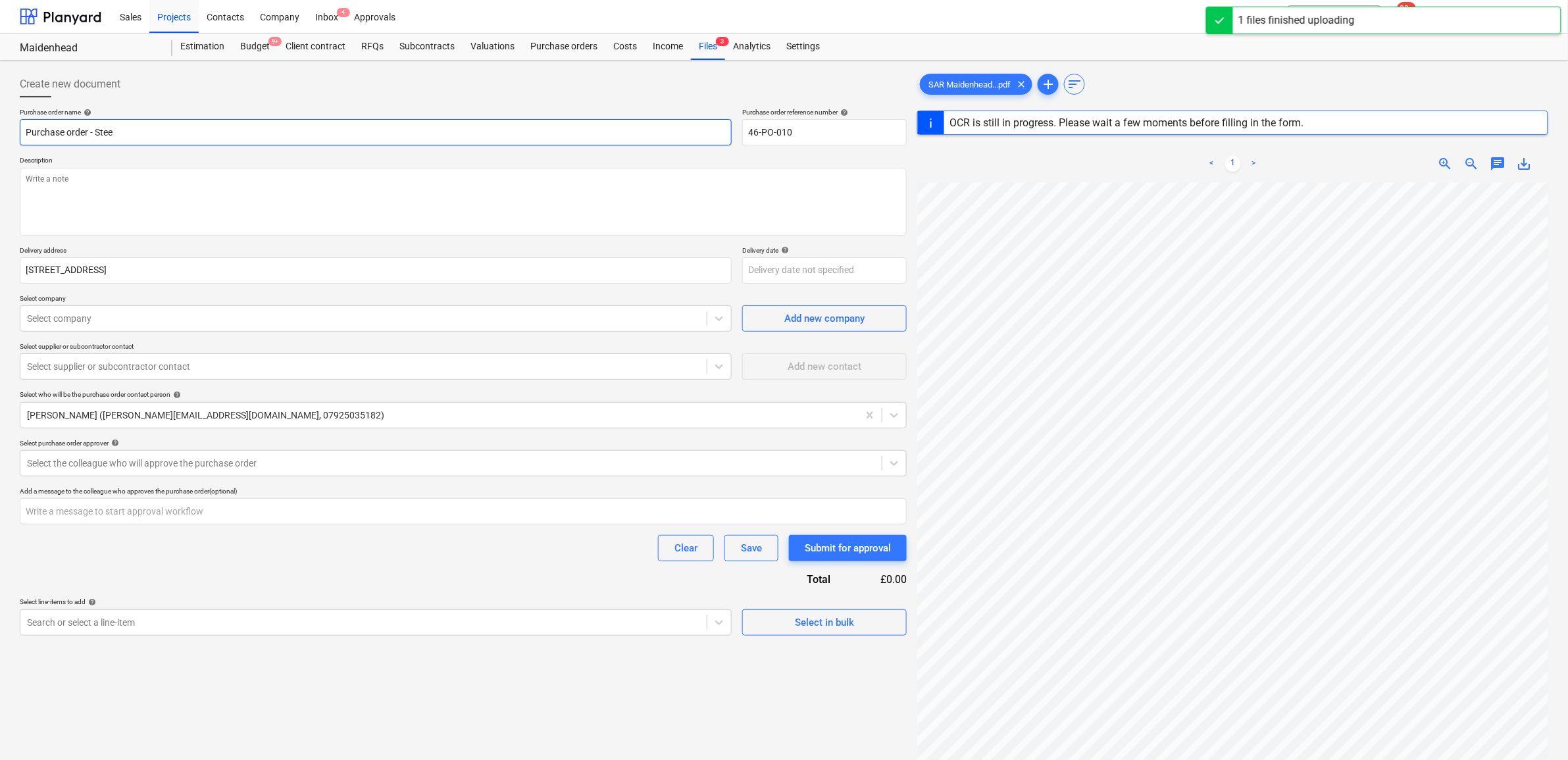
type input "Purchase order - Steel"
type textarea "x"
type input "Purchase order - Steel"
click at [418, 158] on p "Description" at bounding box center [463, 162] width 887 height 11
click at [357, 197] on textarea at bounding box center [463, 201] width 887 height 68
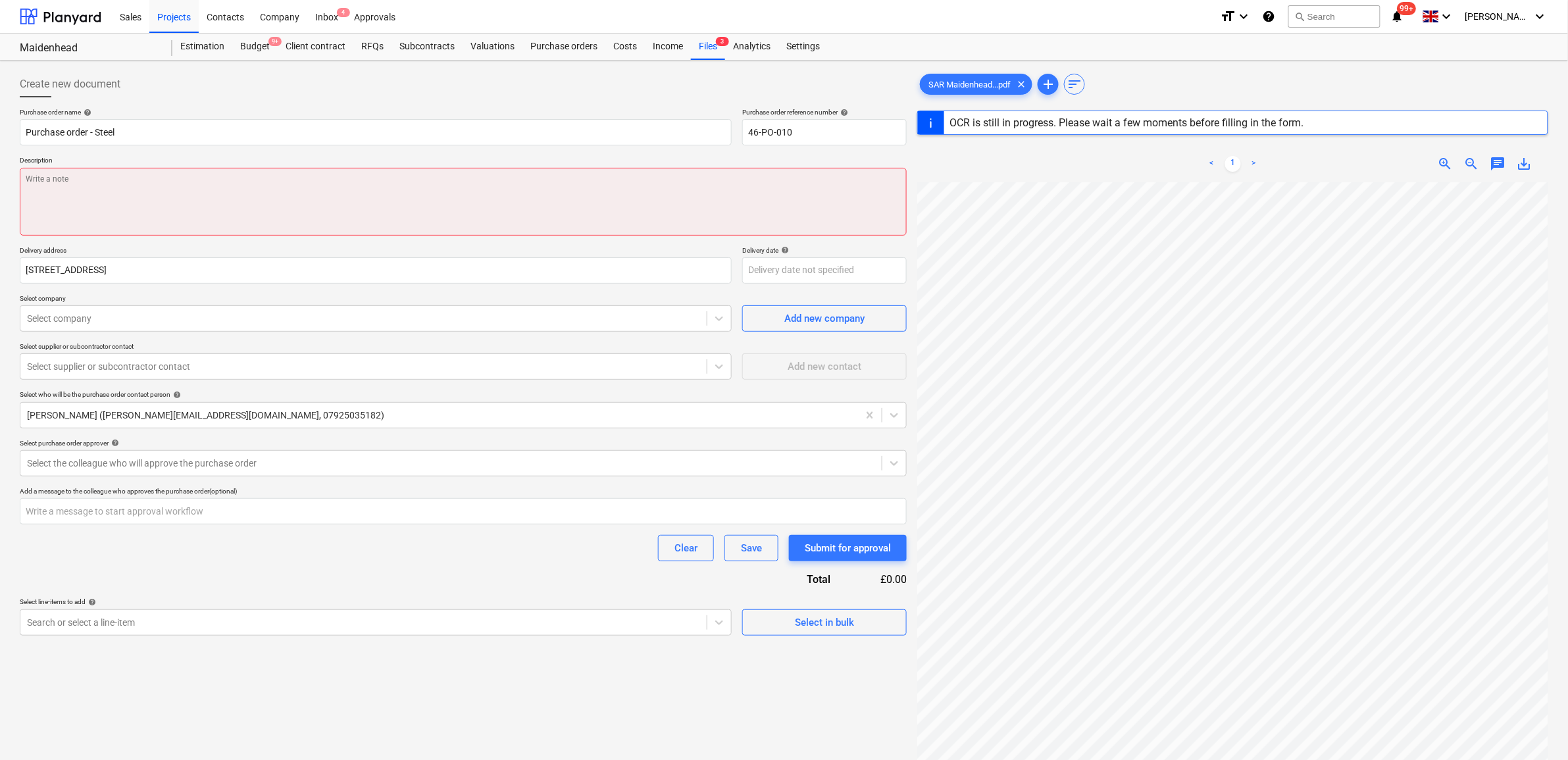
click at [216, 189] on textarea at bounding box center [463, 201] width 887 height 68
paste textarea "To supply and fix support steelwork as per drawings for [STREET_ADDRESS] is as …"
type textarea "x"
type textarea "To supply and fix support steelwork as per drawings for [STREET_ADDRESS] is as …"
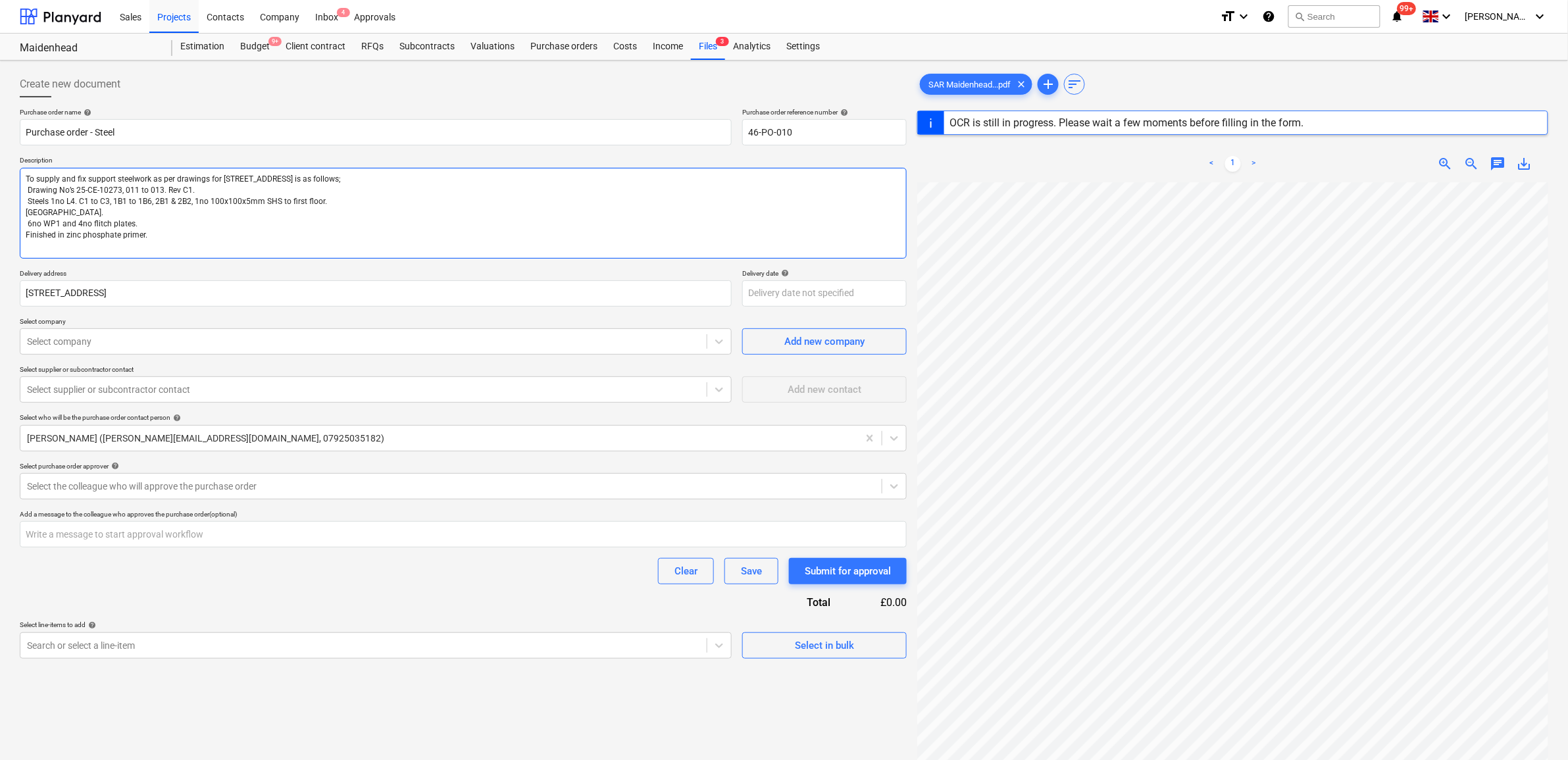
type textarea "x"
type textarea "To supply and fix support steelwork as per drawings for [STREET_ADDRESS] is as …"
drag, startPoint x: 220, startPoint y: 338, endPoint x: 221, endPoint y: 345, distance: 7.1
click at [220, 338] on div at bounding box center [364, 341] width 673 height 13
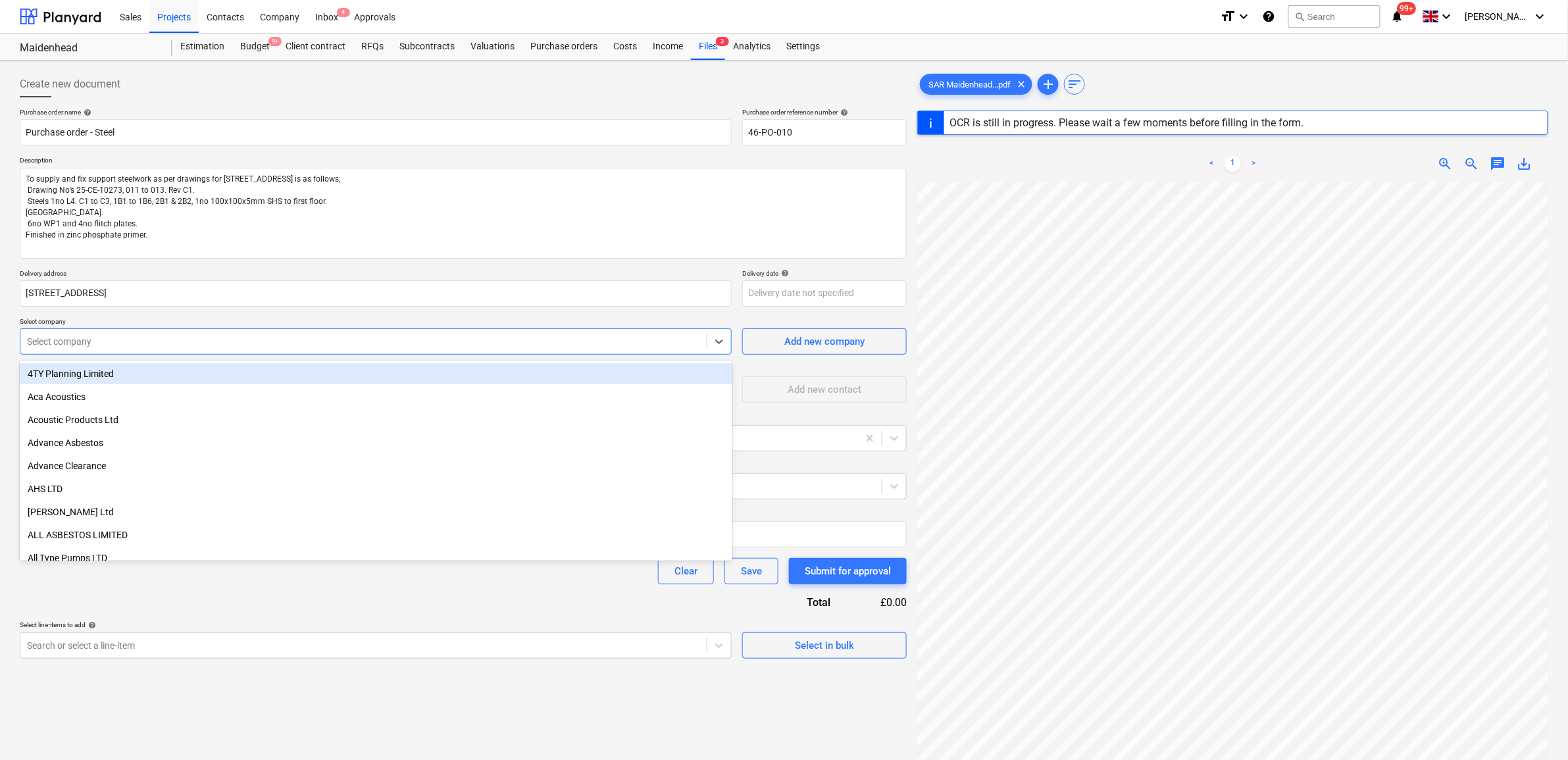
type textarea "x"
type input "sar"
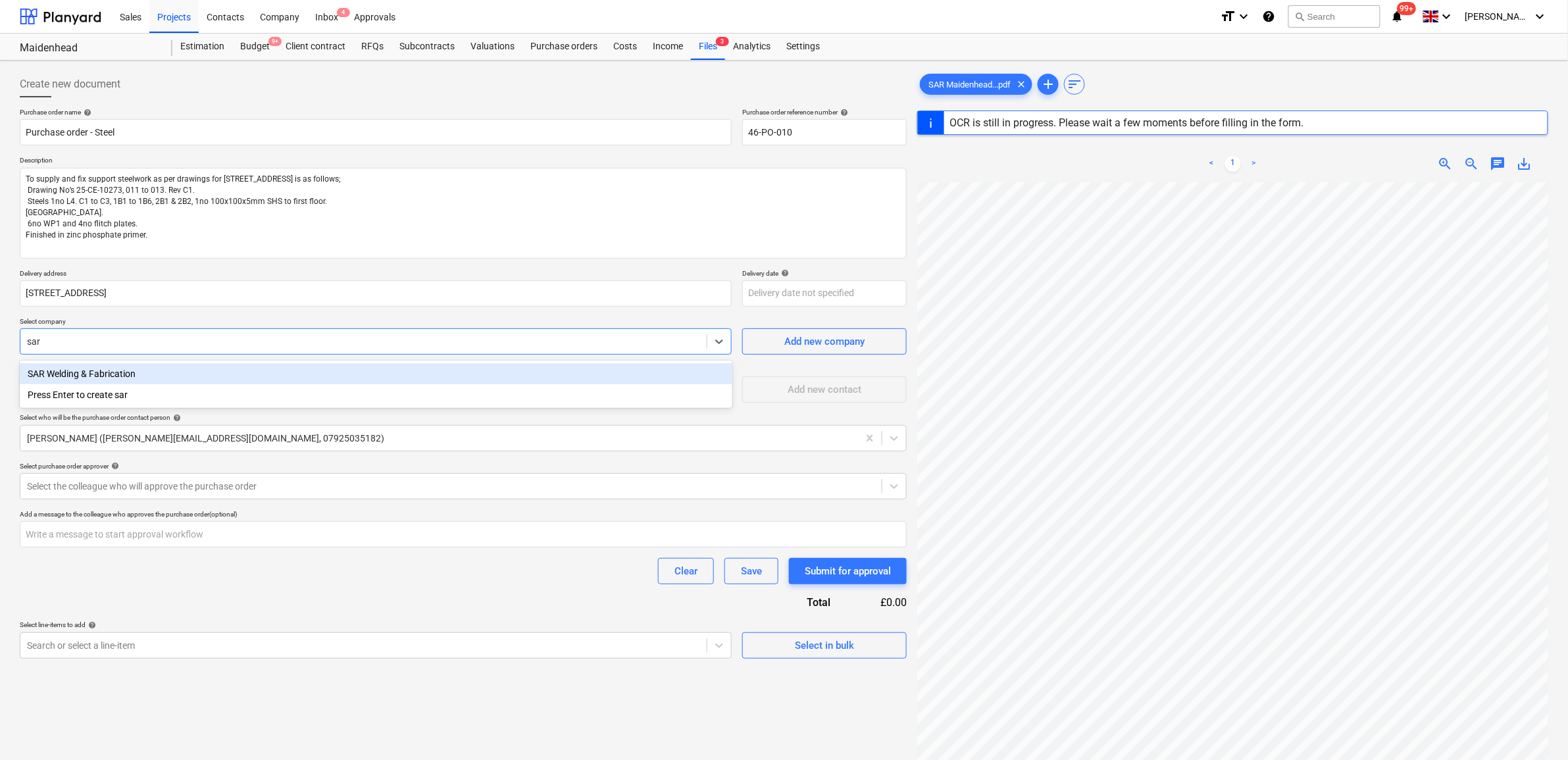
click at [206, 366] on div "SAR Welding & Fabrication" at bounding box center [376, 373] width 713 height 21
type textarea "x"
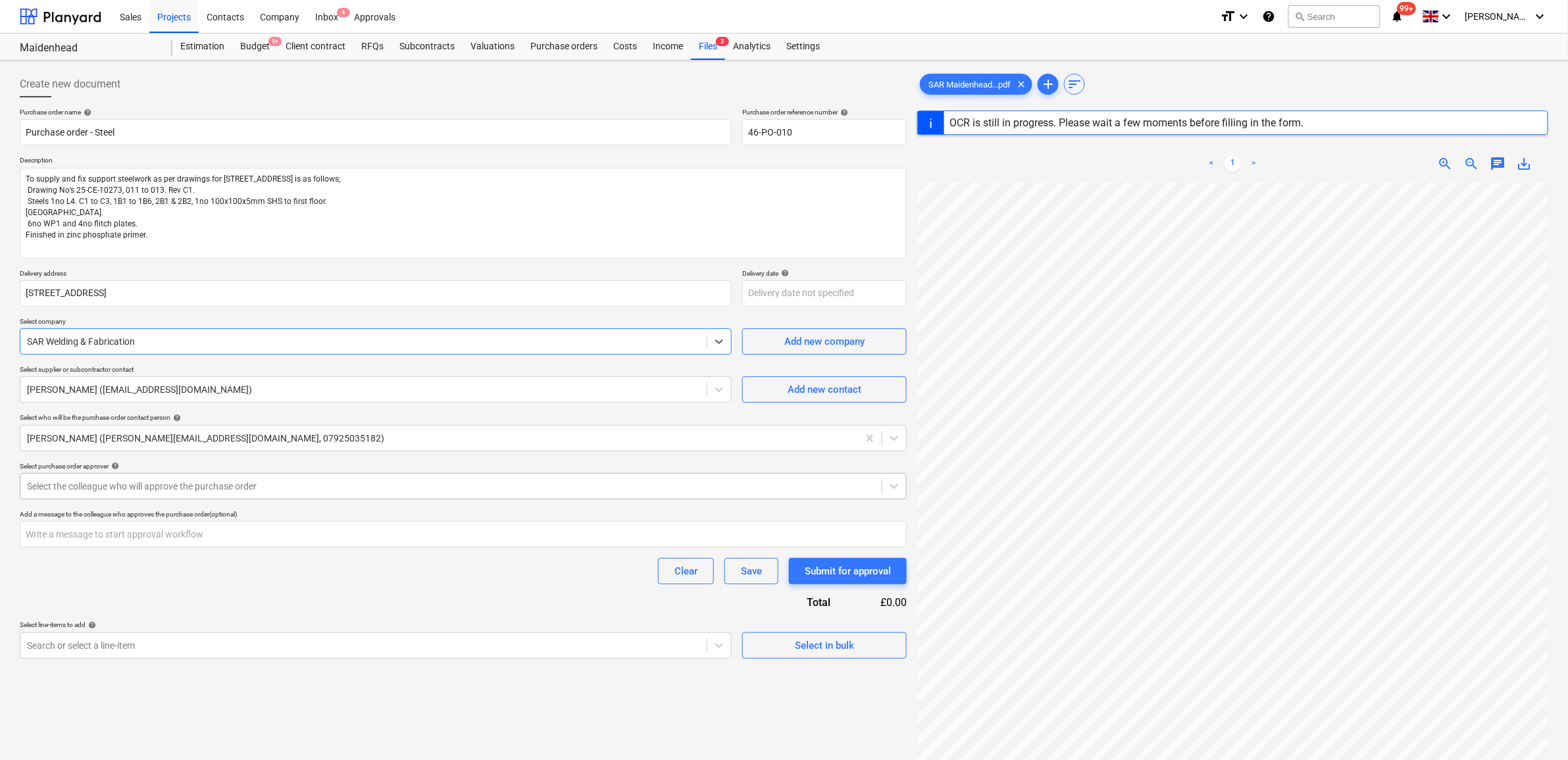
click at [211, 487] on div at bounding box center [451, 486] width 848 height 13
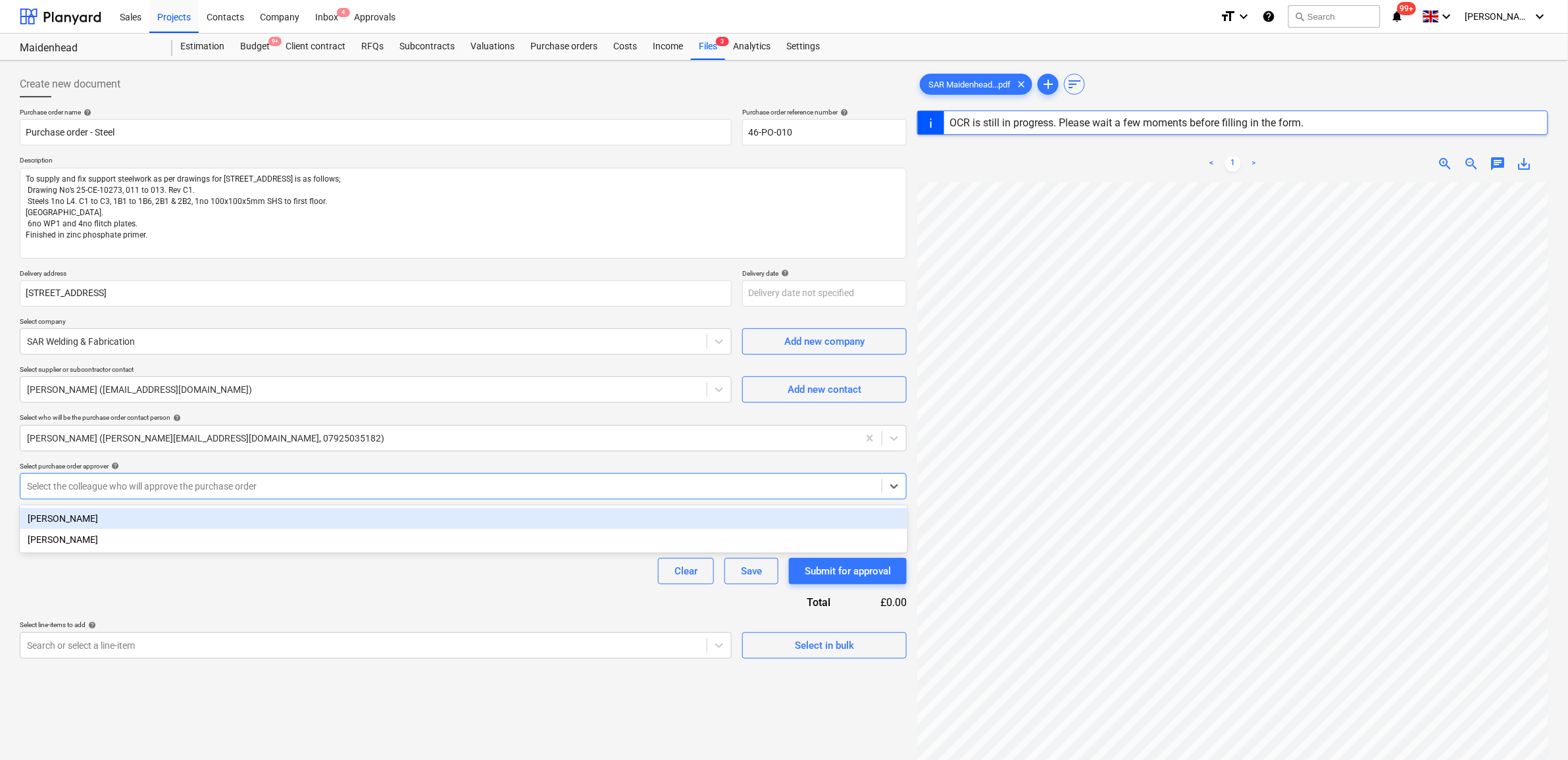
click at [205, 514] on div "[PERSON_NAME]" at bounding box center [463, 518] width 888 height 21
click at [454, 587] on div "Purchase order name help Purchase order - Steel Purchase order reference number…" at bounding box center [463, 382] width 887 height 550
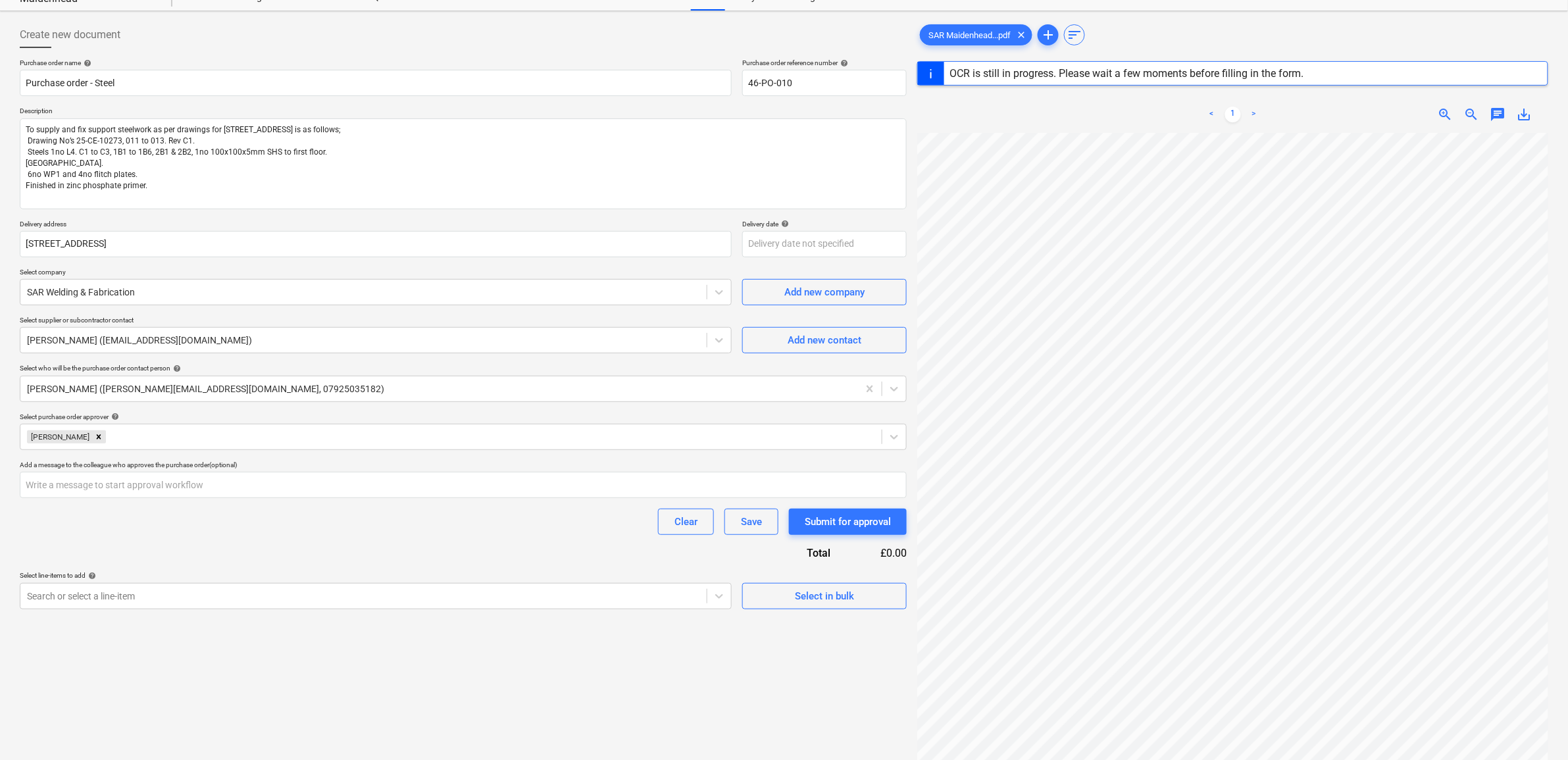
scroll to position [156, 0]
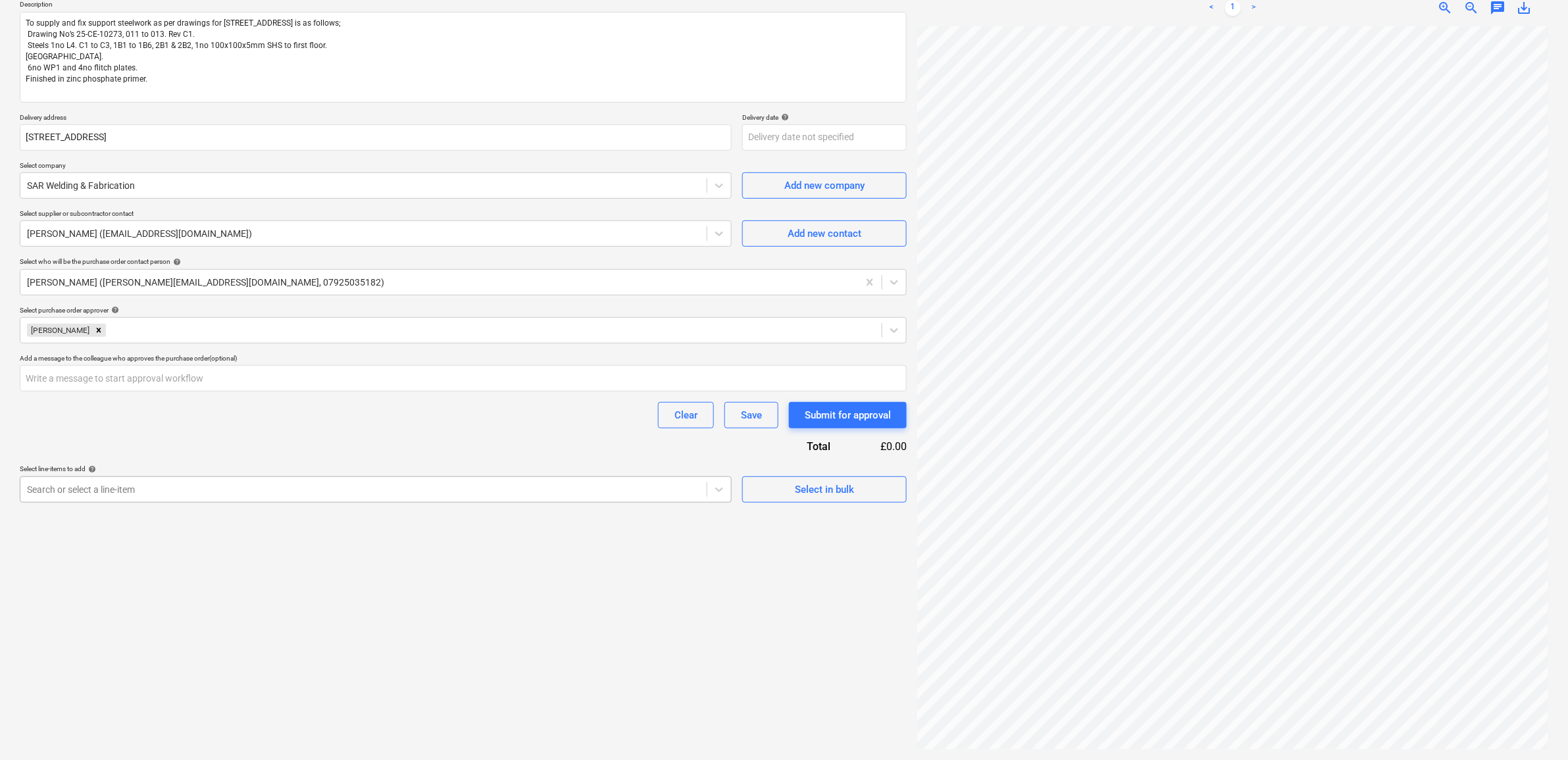
click at [649, 485] on div at bounding box center [364, 489] width 673 height 13
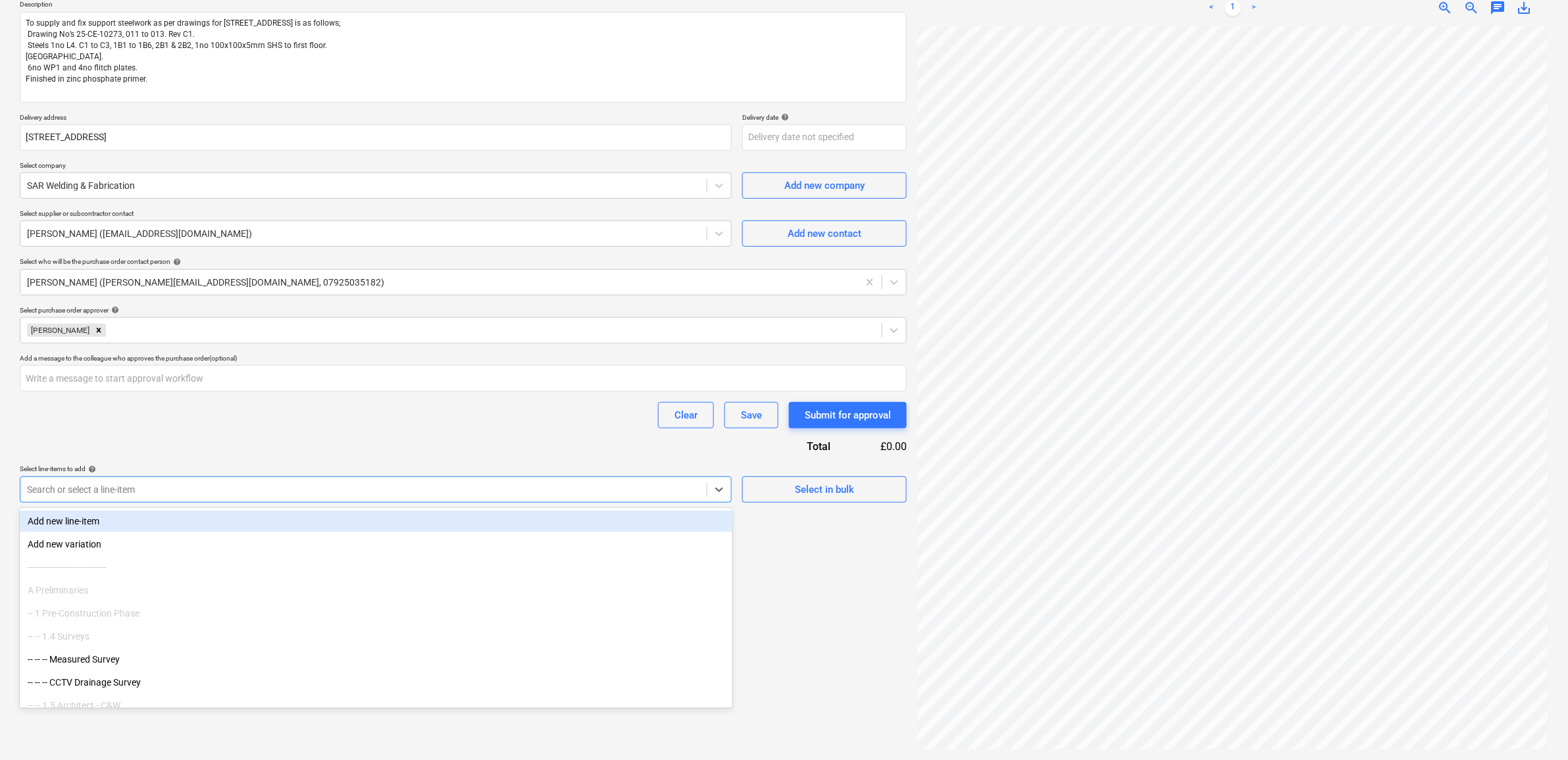
type textarea "x"
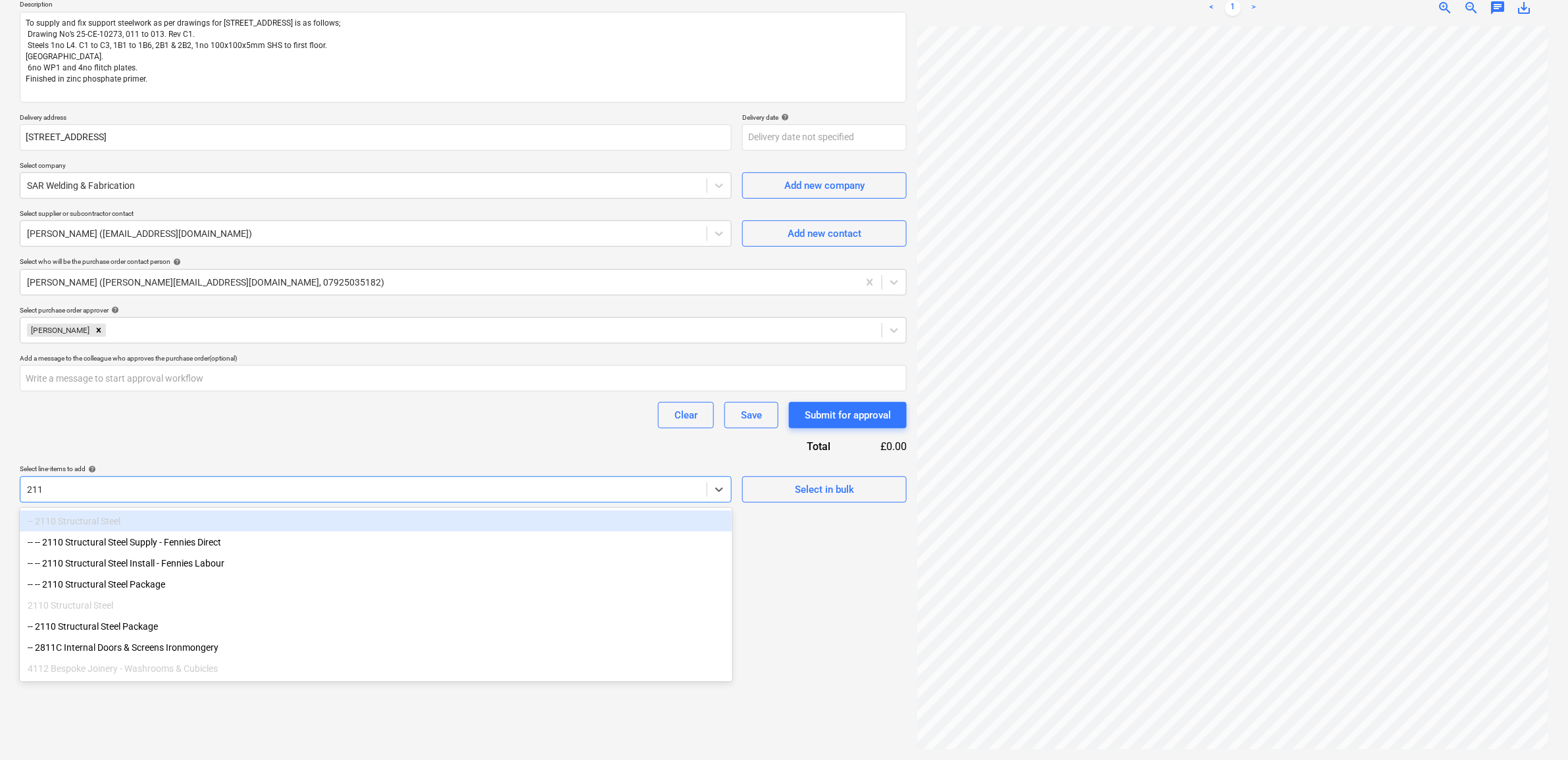
type input "2110"
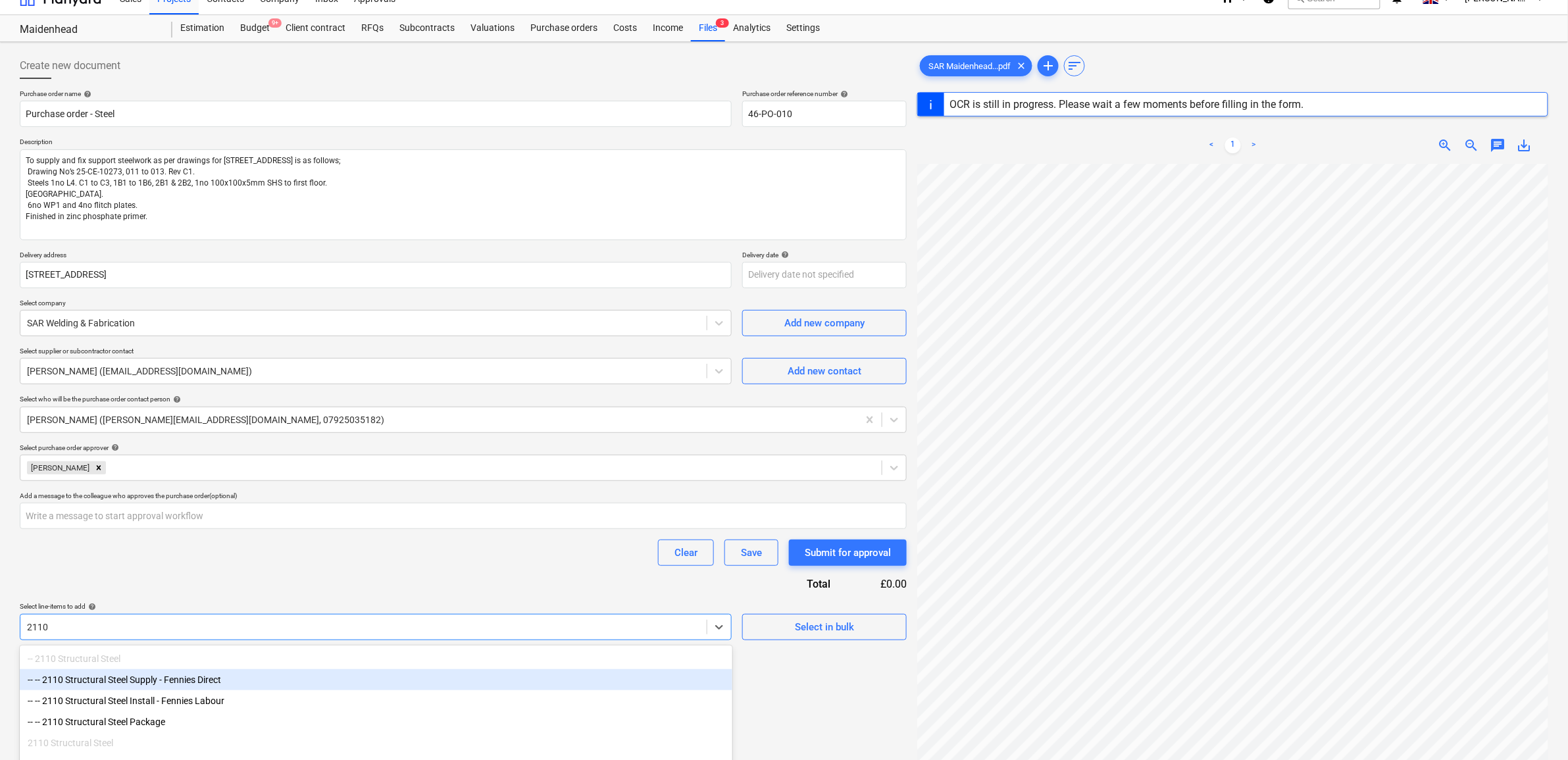
scroll to position [0, 0]
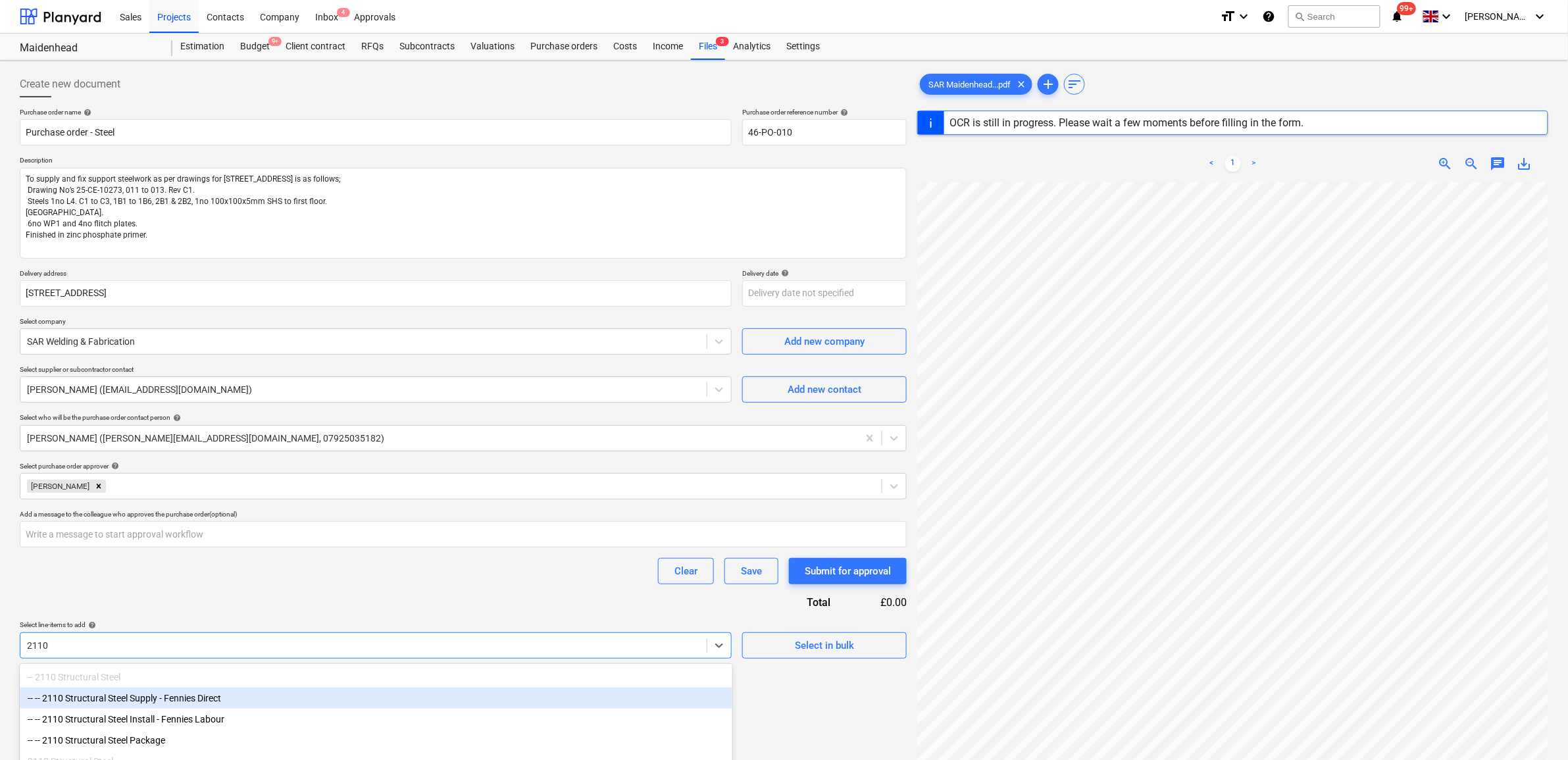
type textarea "x"
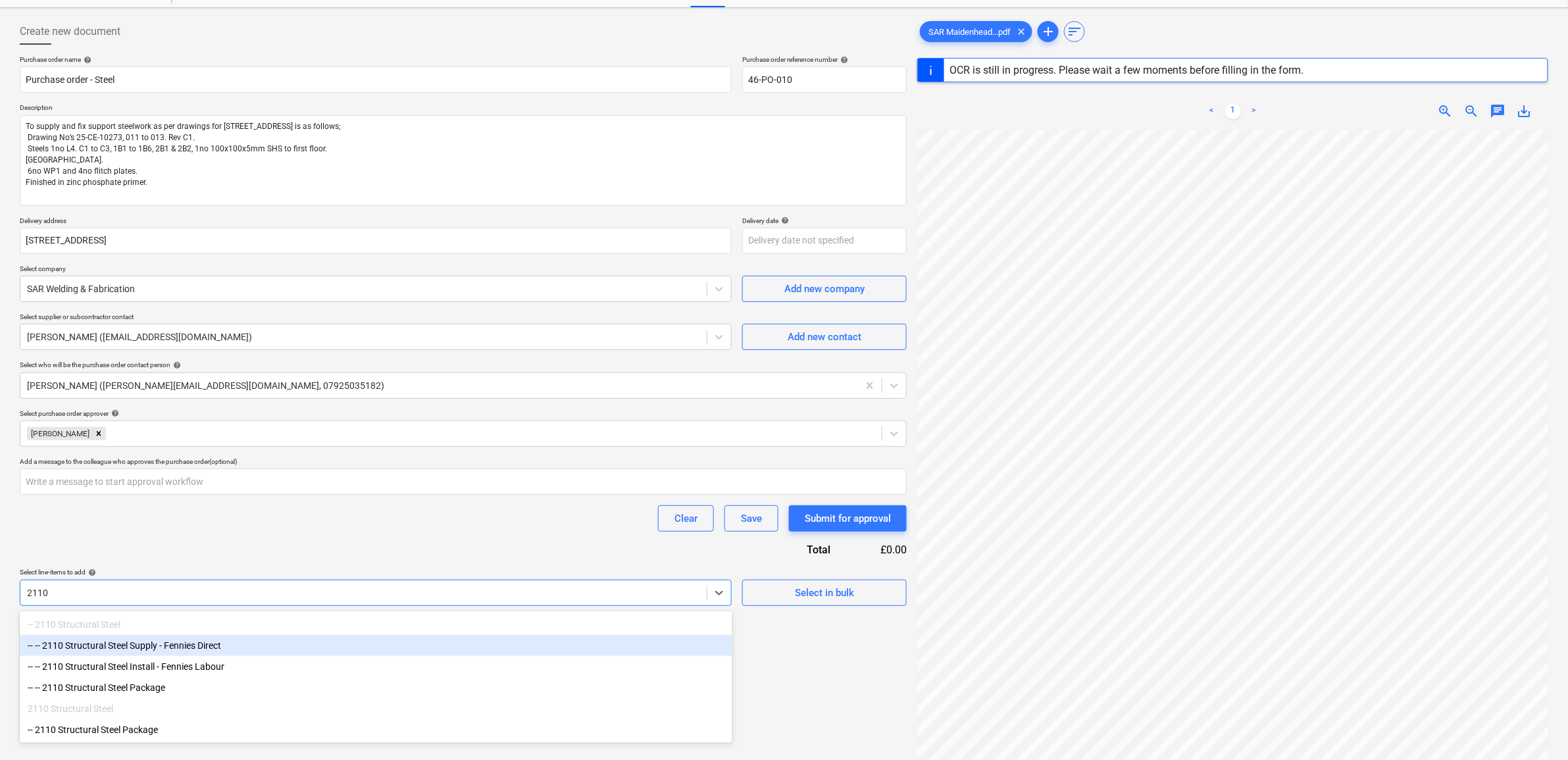
scroll to position [83, 0]
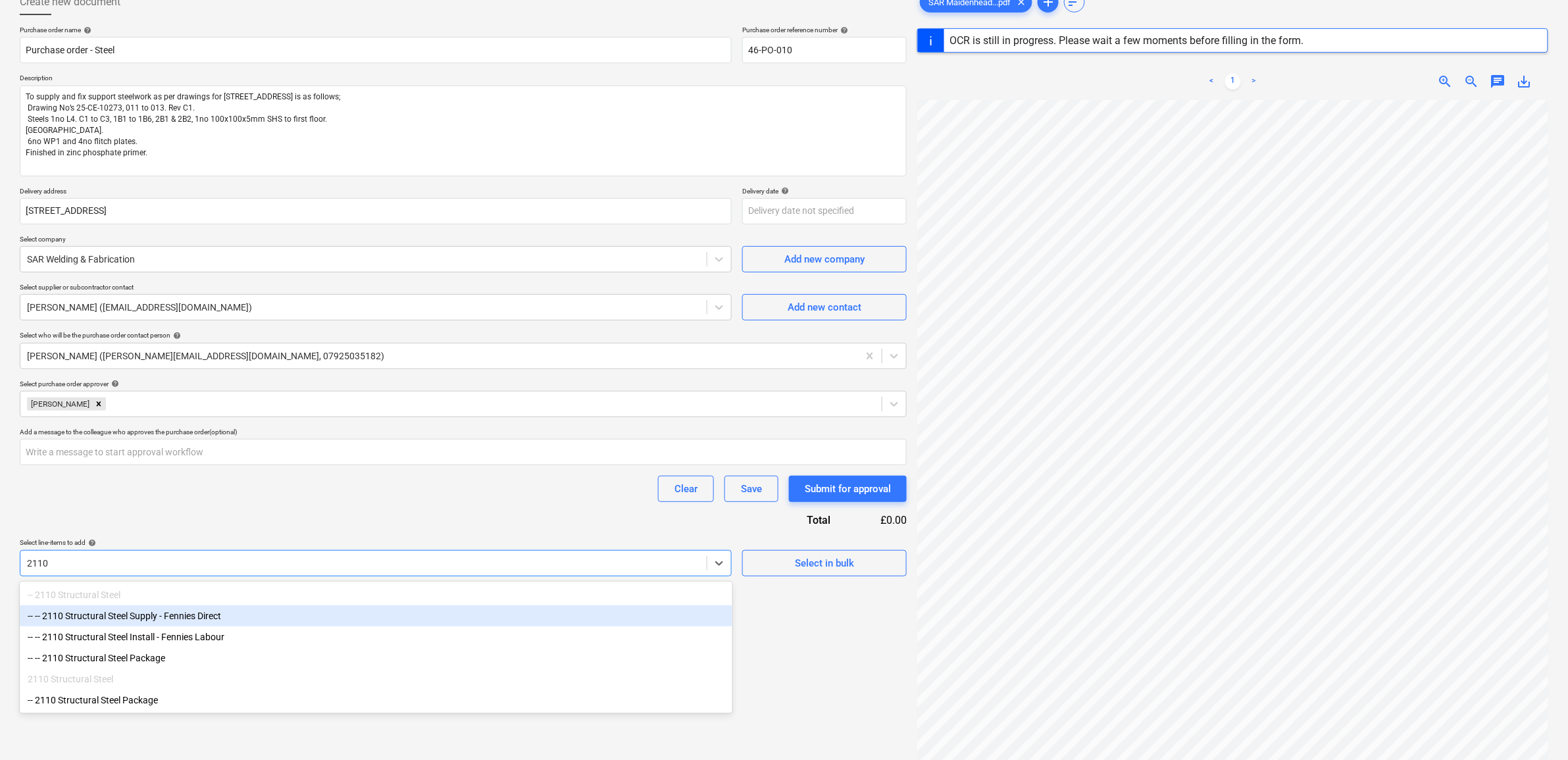
type input "2110"
type textarea "x"
click at [234, 515] on div "Purchase order name help Purchase order - Steel Purchase order reference number…" at bounding box center [463, 301] width 887 height 550
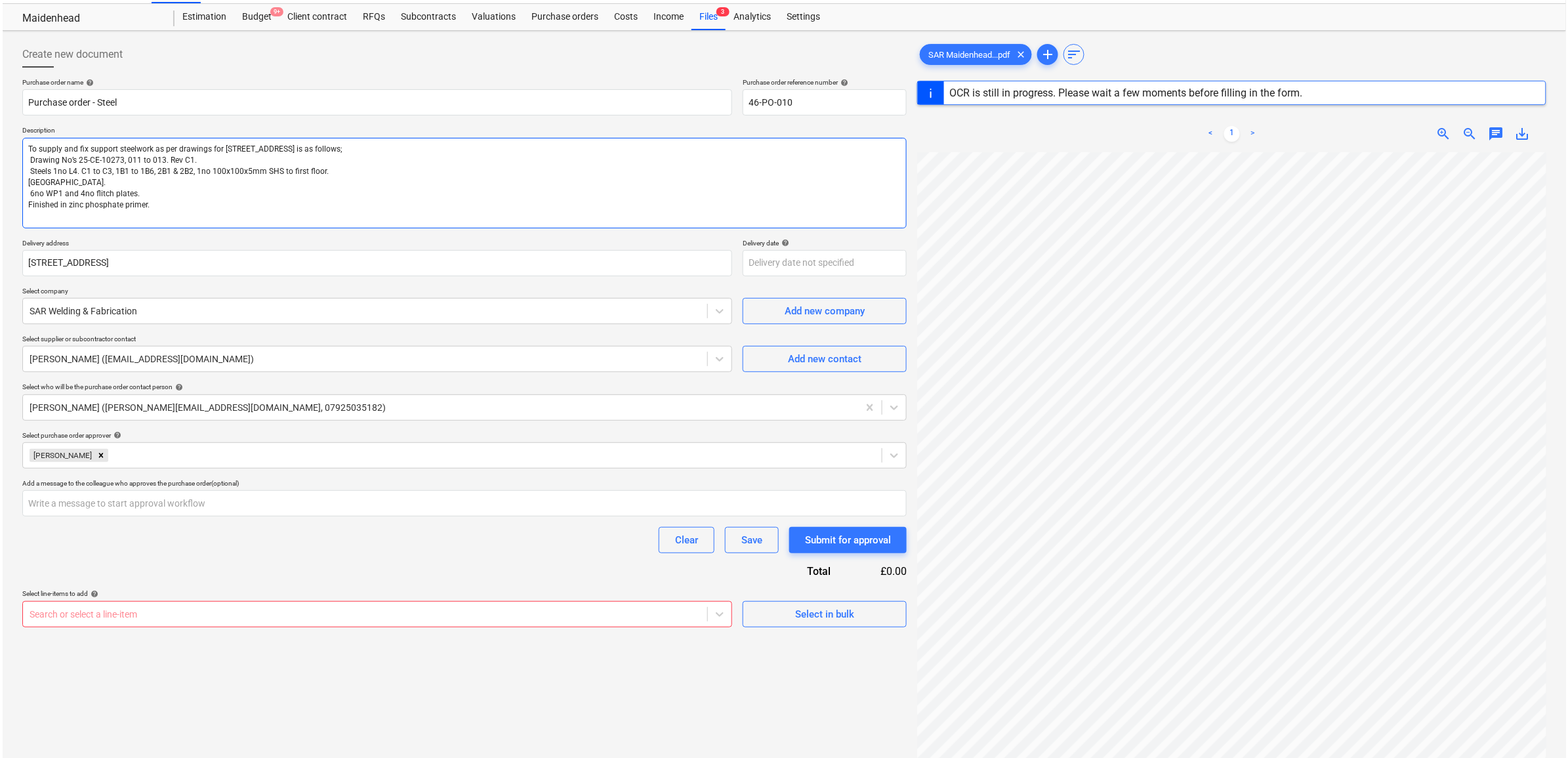
scroll to position [0, 0]
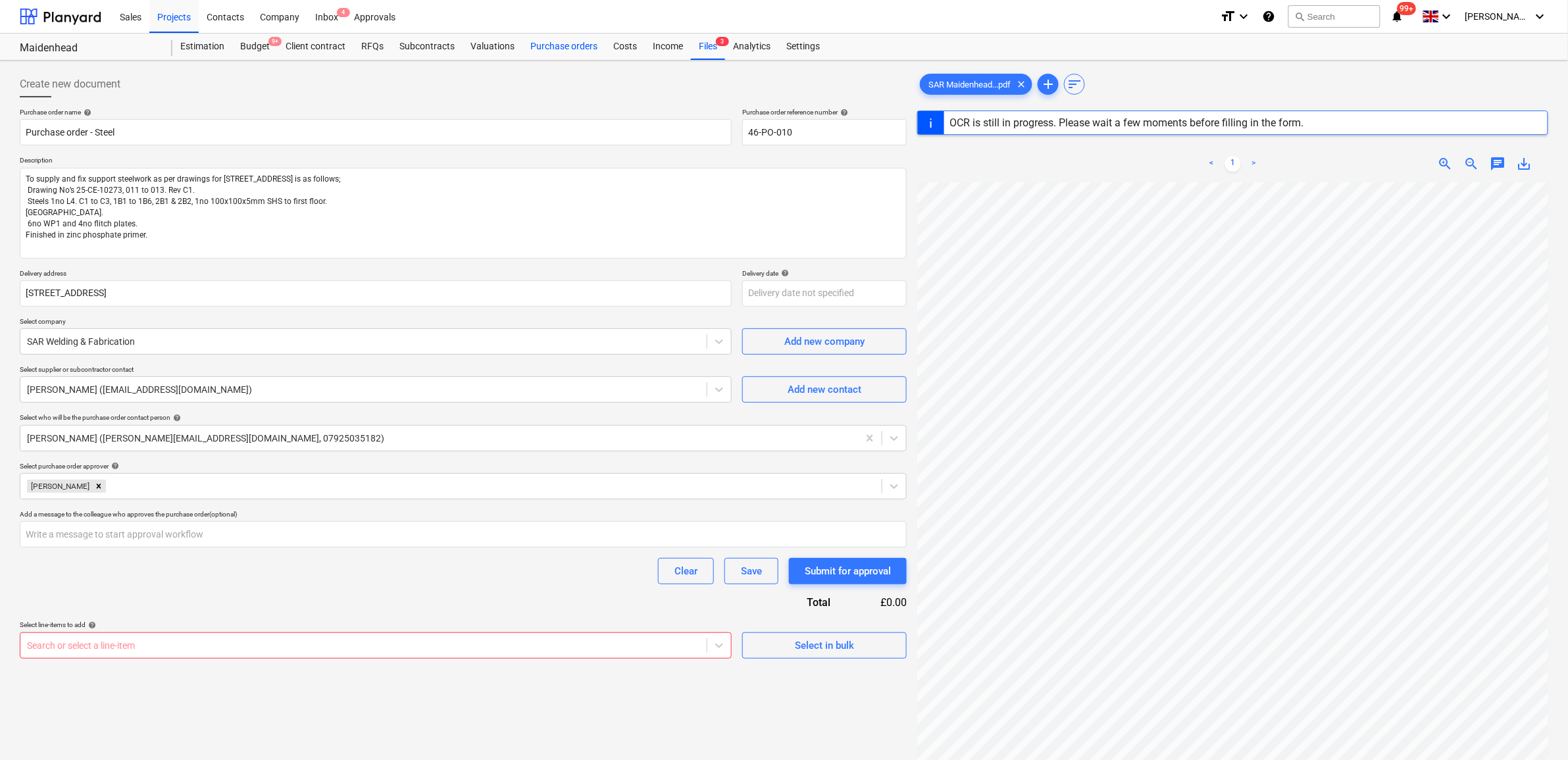
click at [571, 41] on div "Purchase orders" at bounding box center [564, 47] width 83 height 27
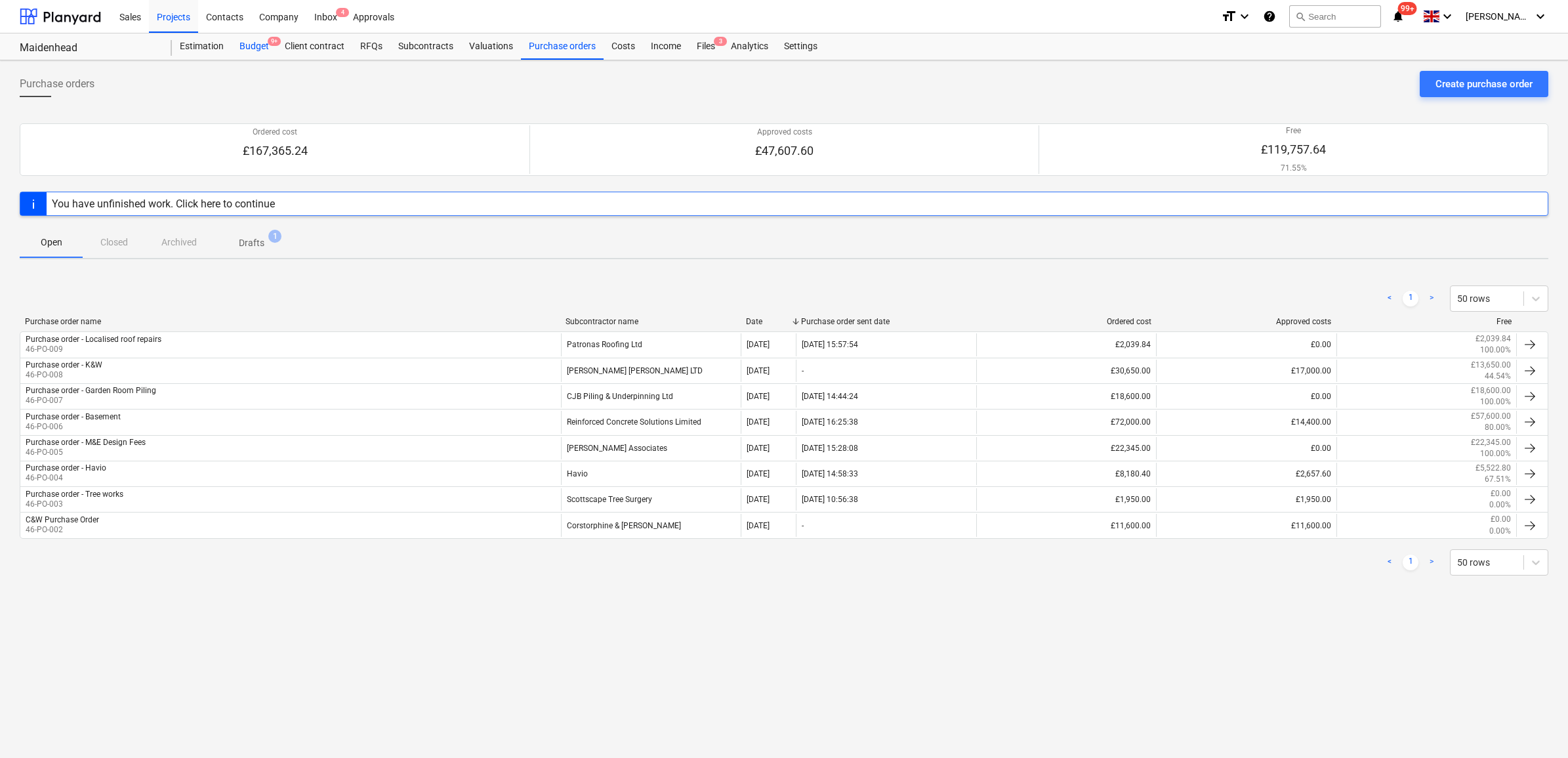
click at [256, 40] on div "Budget 9+" at bounding box center [254, 47] width 45 height 26
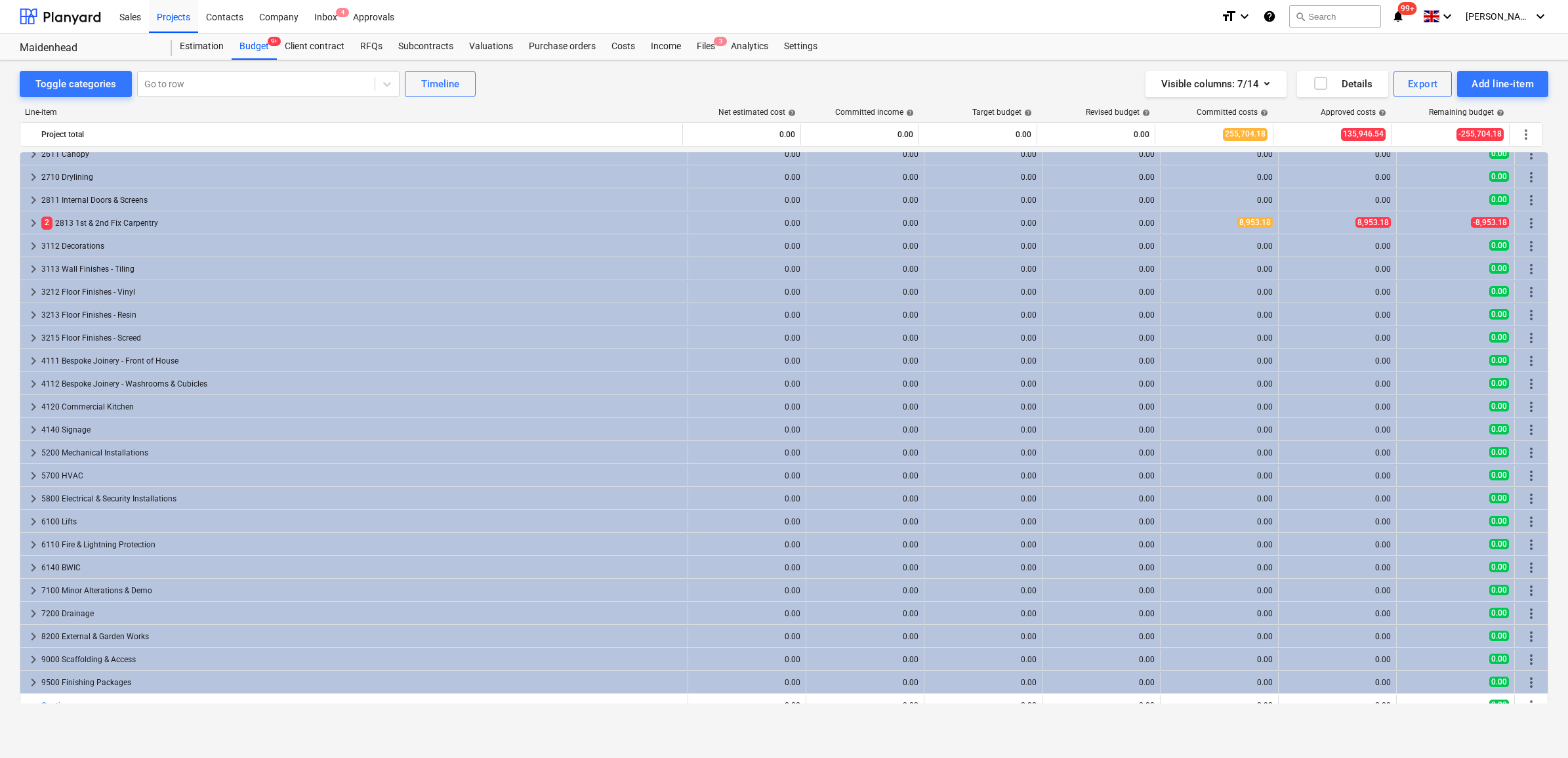
scroll to position [275, 0]
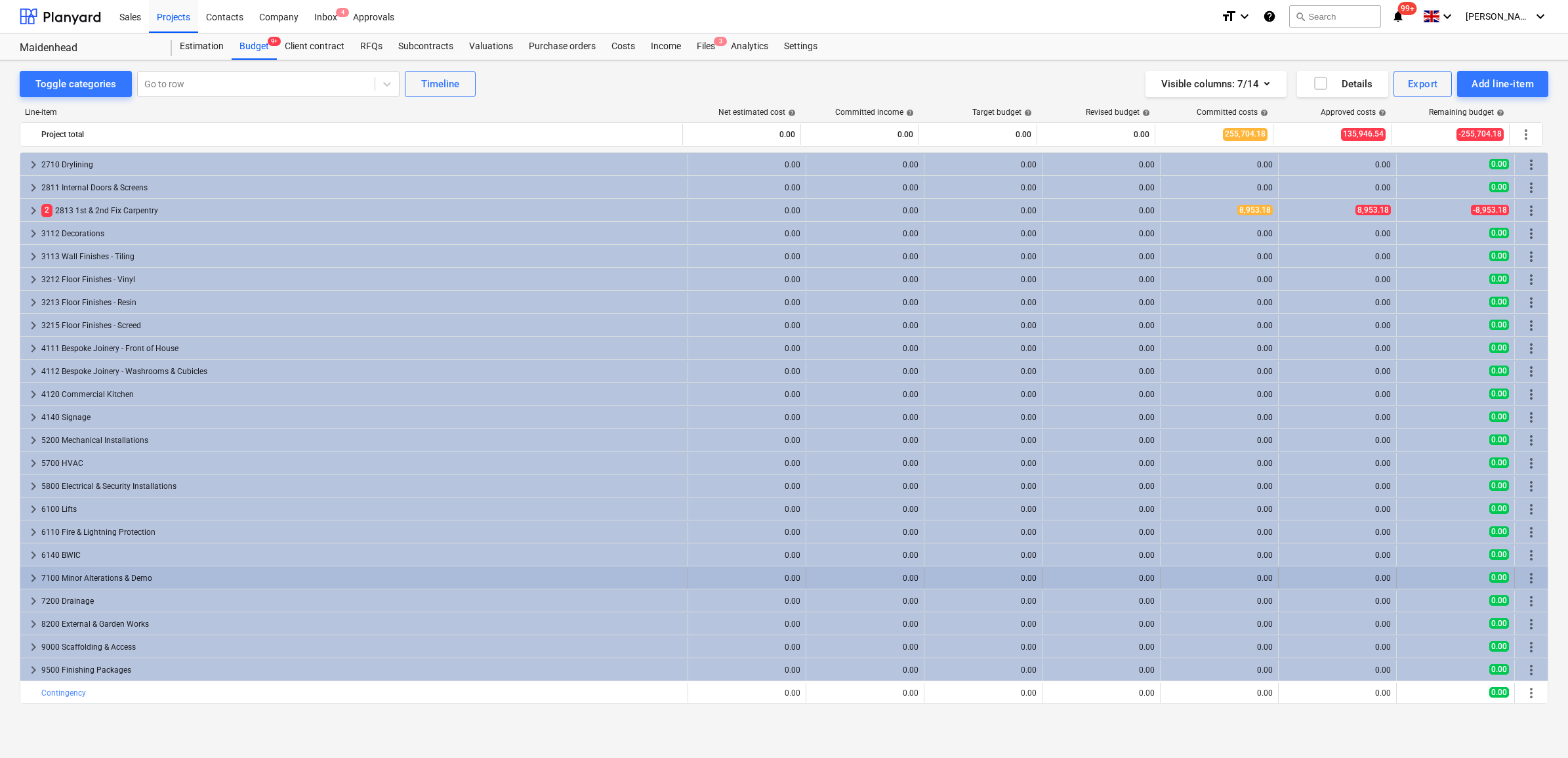
click at [116, 579] on div "7100 Minor Alterations & Demo" at bounding box center [361, 578] width 641 height 21
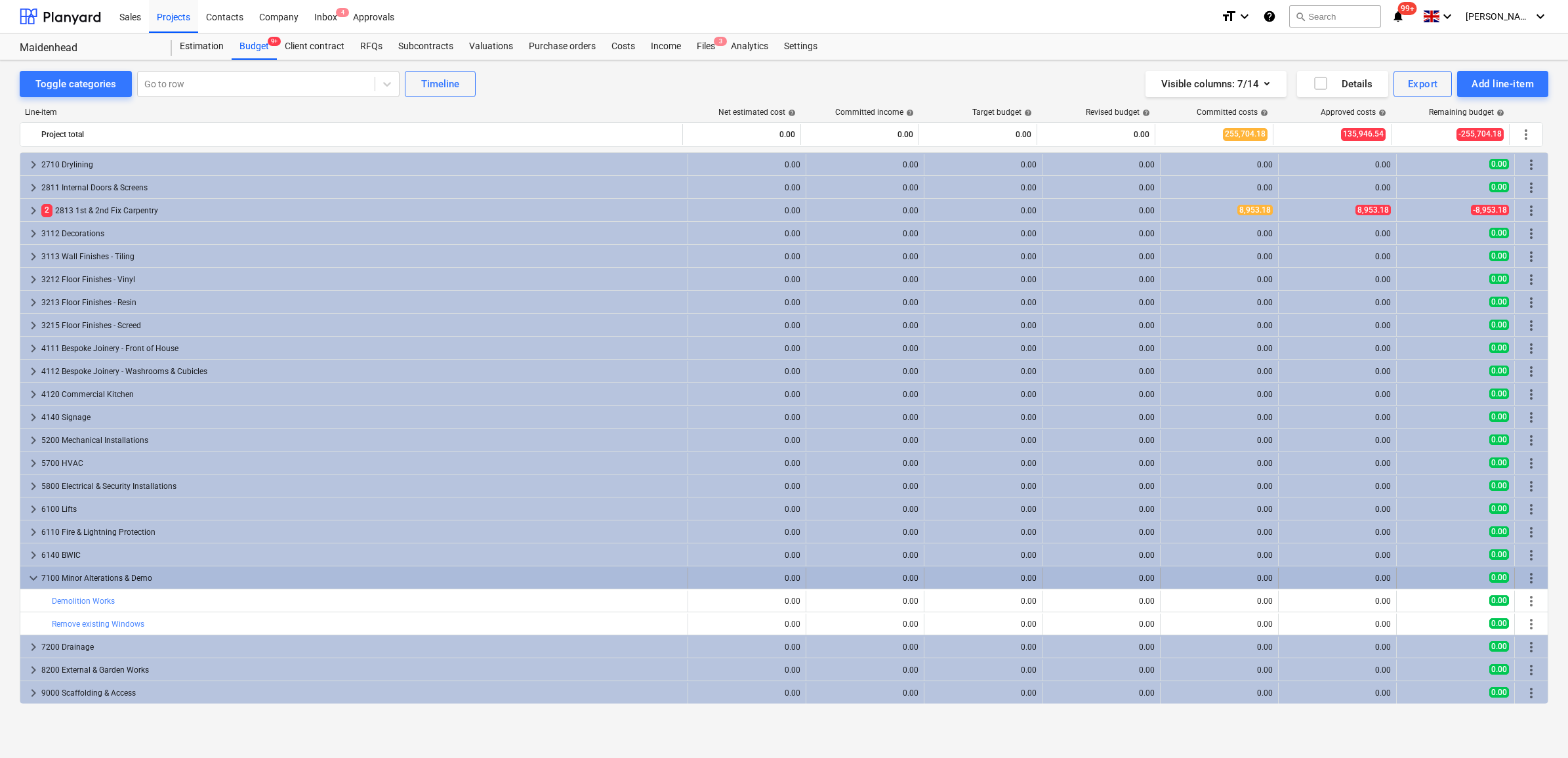
click at [105, 574] on div "7100 Minor Alterations & Demo" at bounding box center [361, 578] width 641 height 21
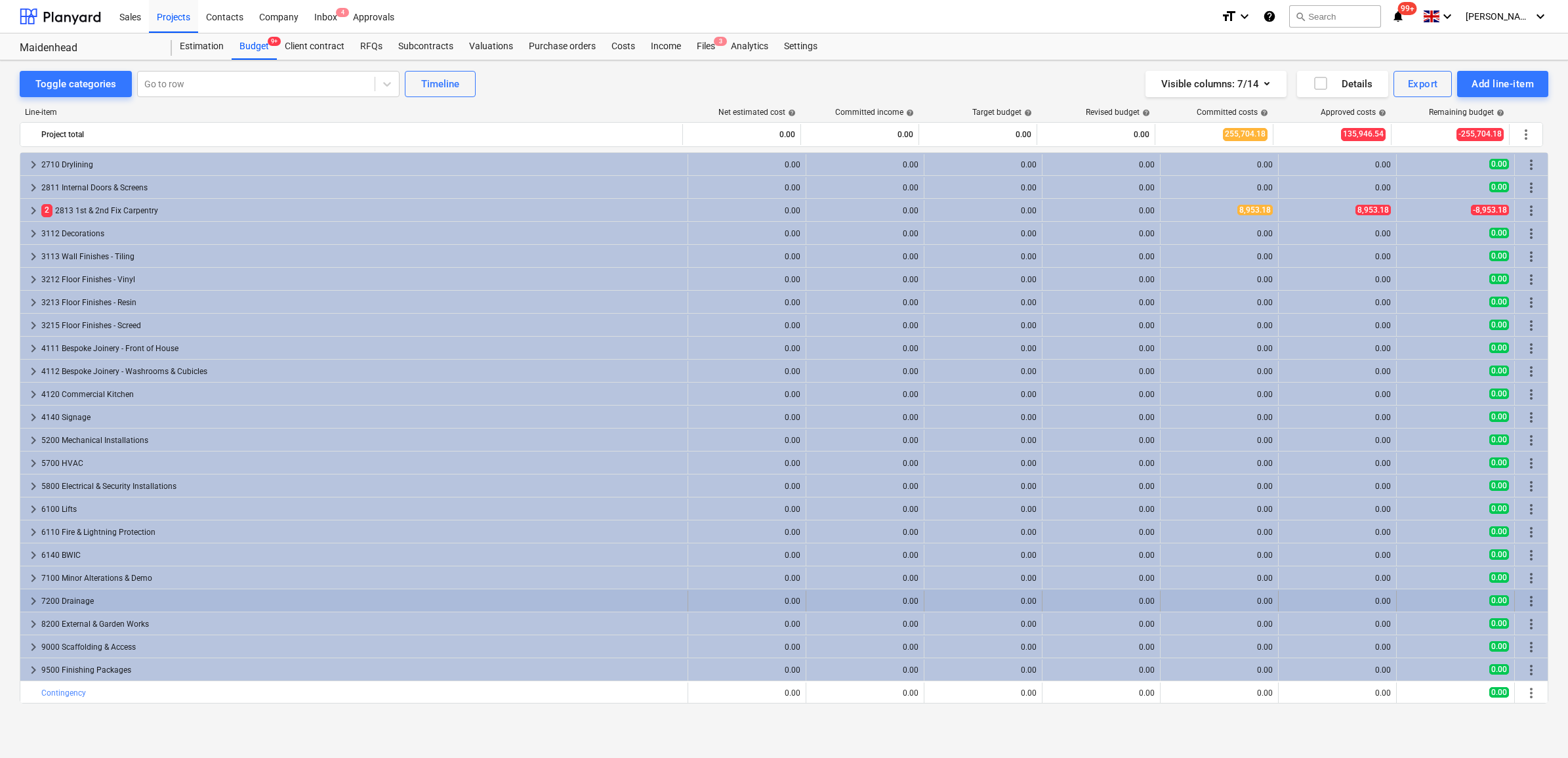
click at [113, 607] on div "7200 Drainage" at bounding box center [361, 601] width 641 height 21
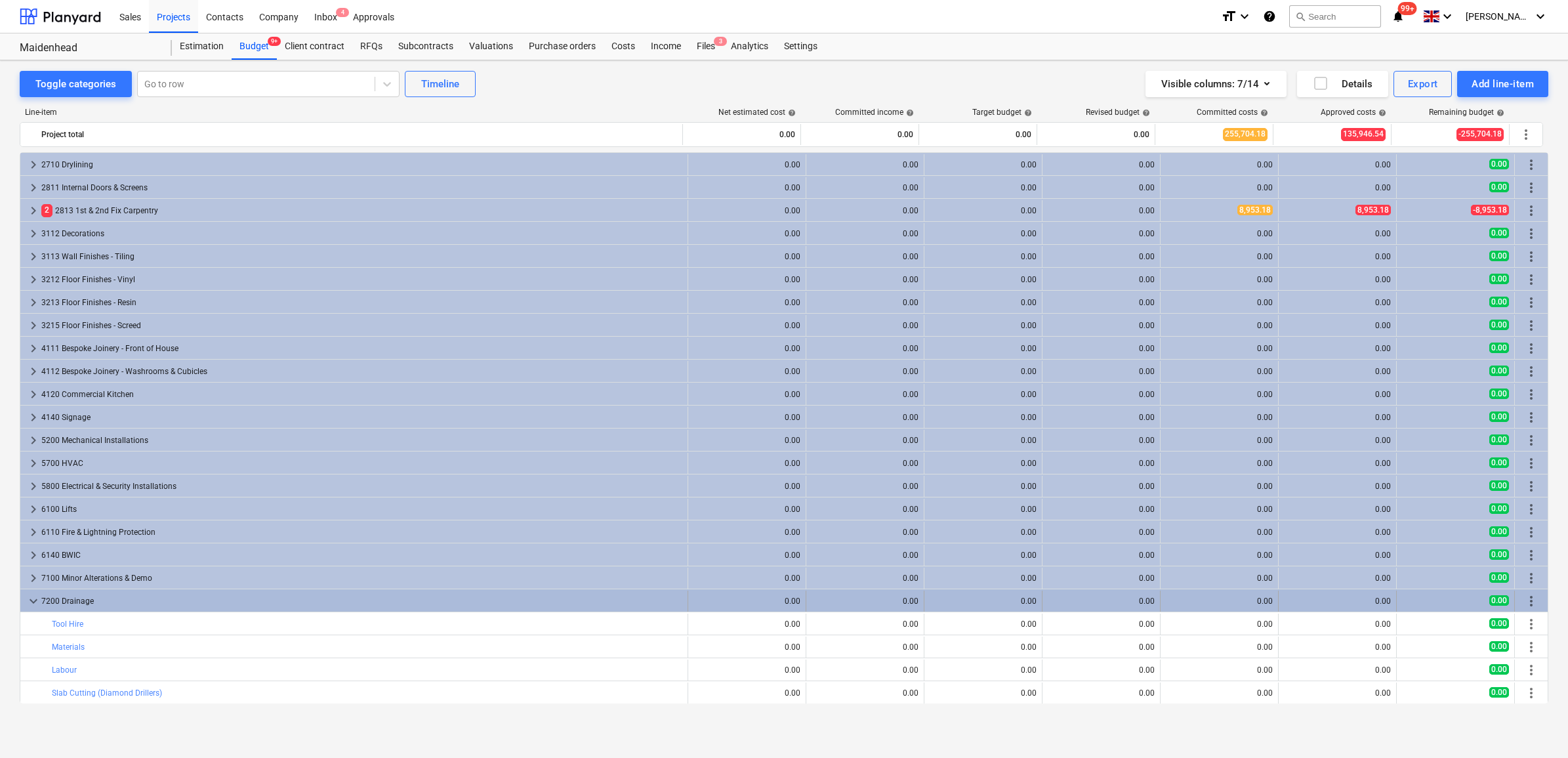
click at [121, 602] on div "7200 Drainage" at bounding box center [361, 601] width 641 height 21
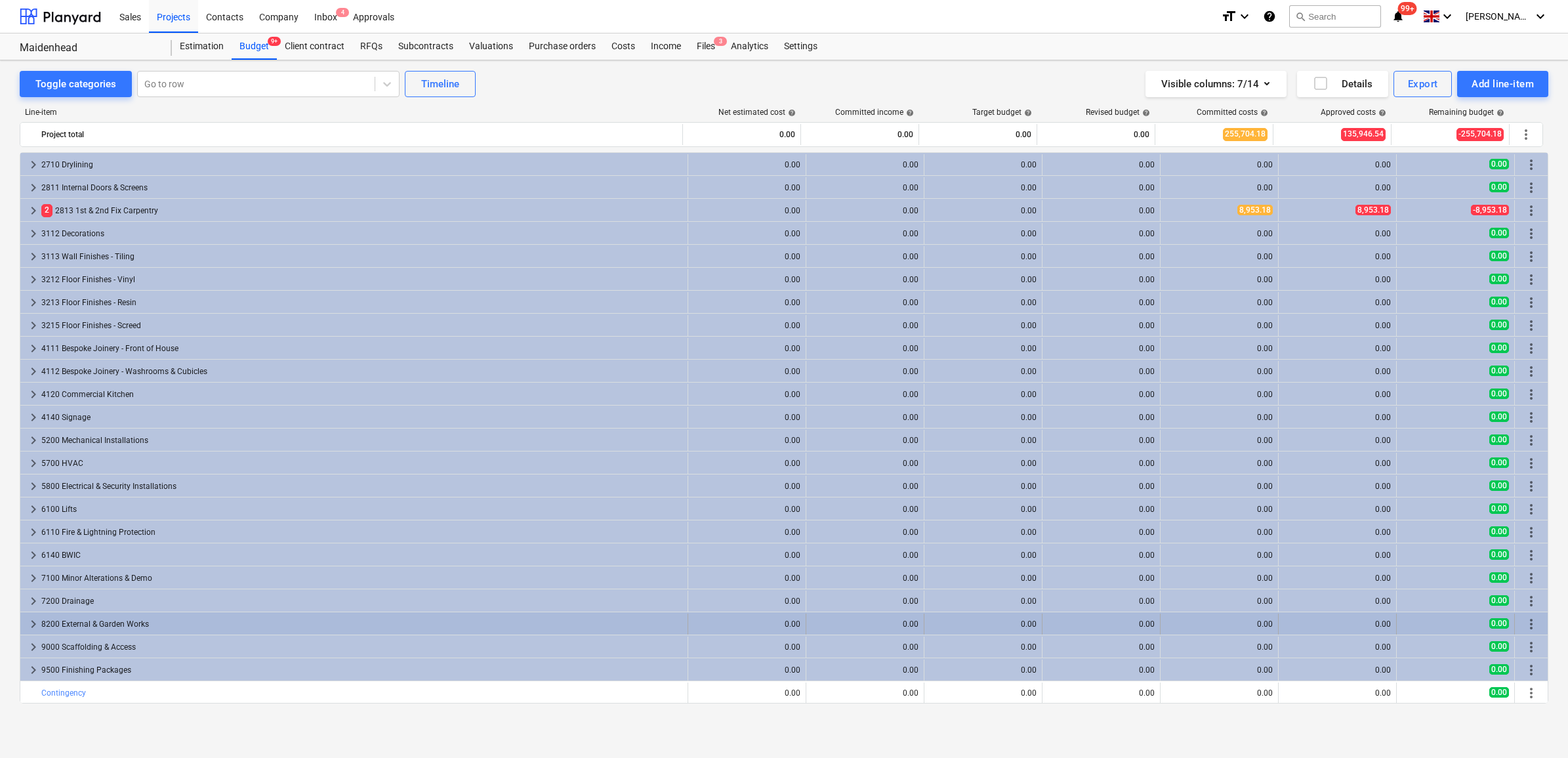
click at [123, 623] on div "8200 External & Garden Works" at bounding box center [361, 624] width 641 height 21
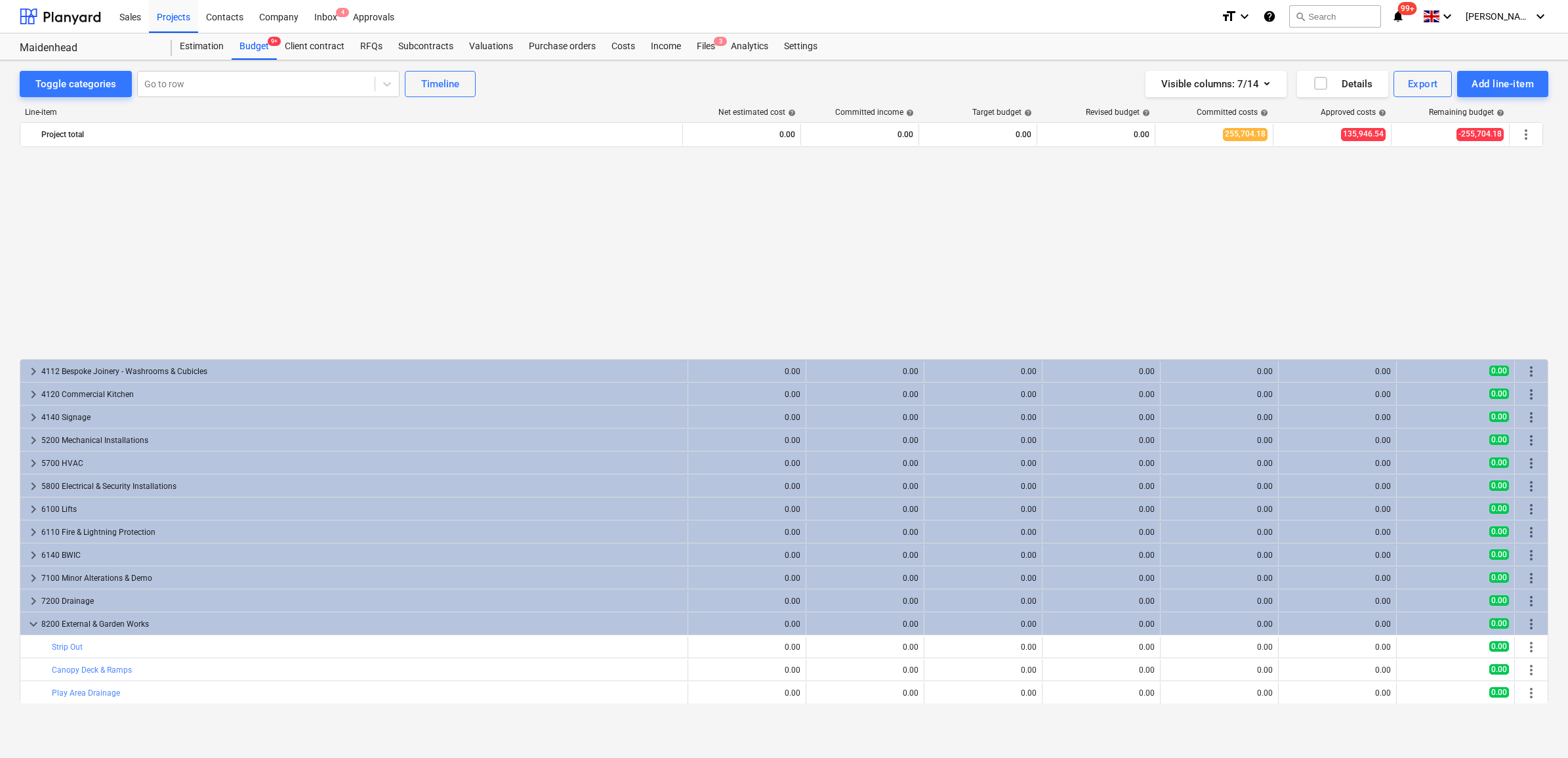
scroll to position [522, 0]
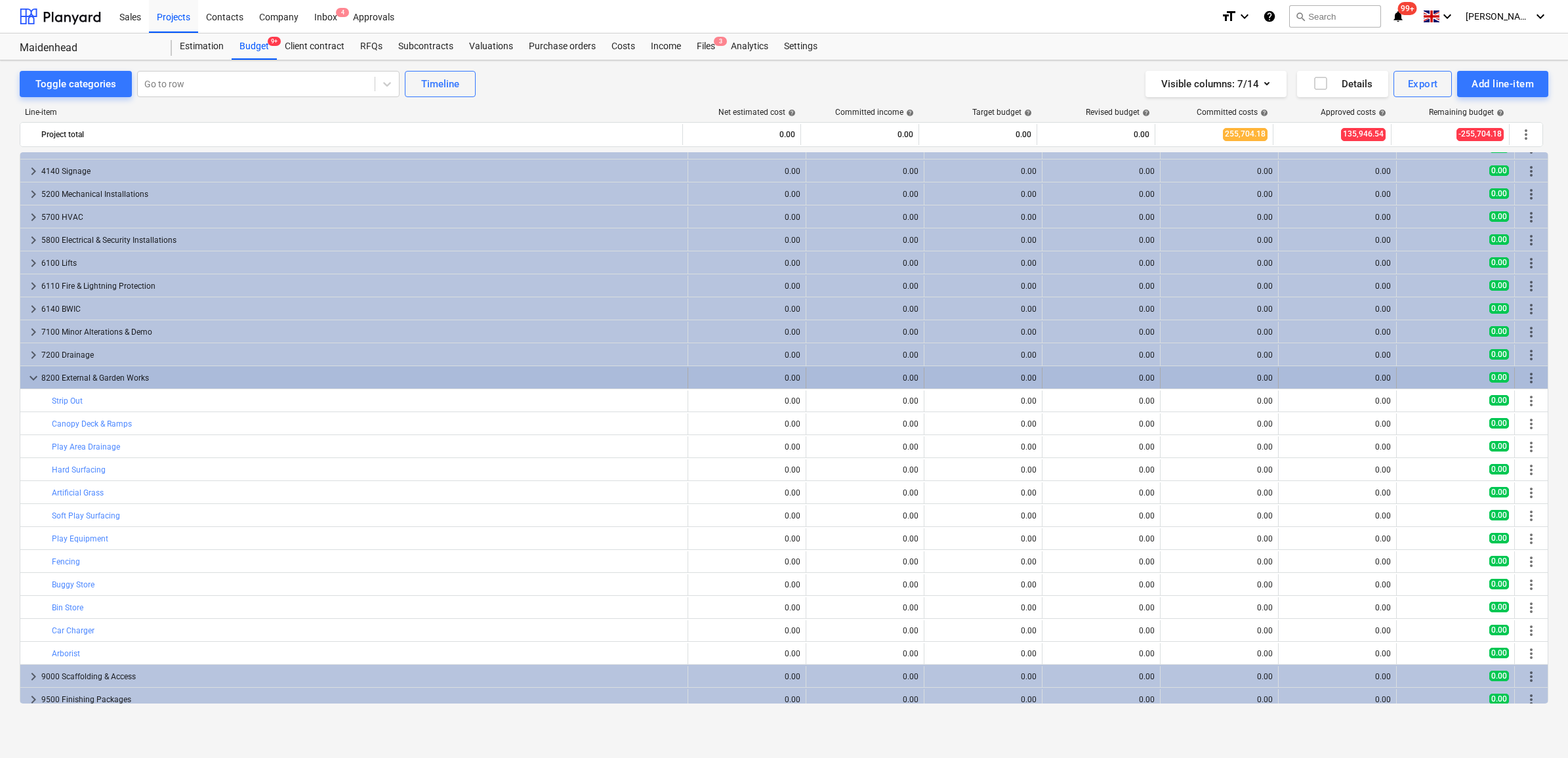
click at [108, 379] on div "8200 External & Garden Works" at bounding box center [361, 378] width 641 height 21
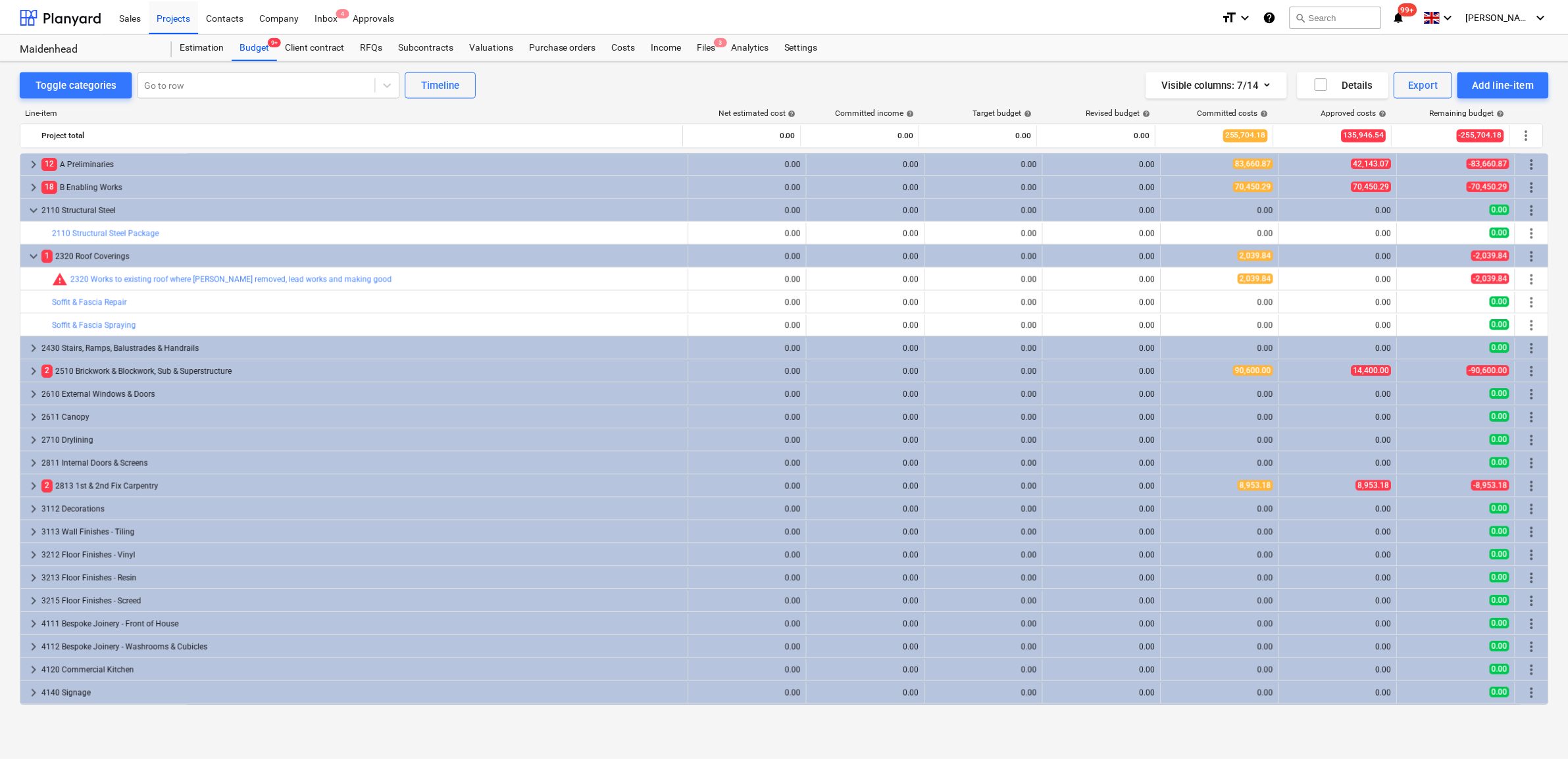
scroll to position [0, 0]
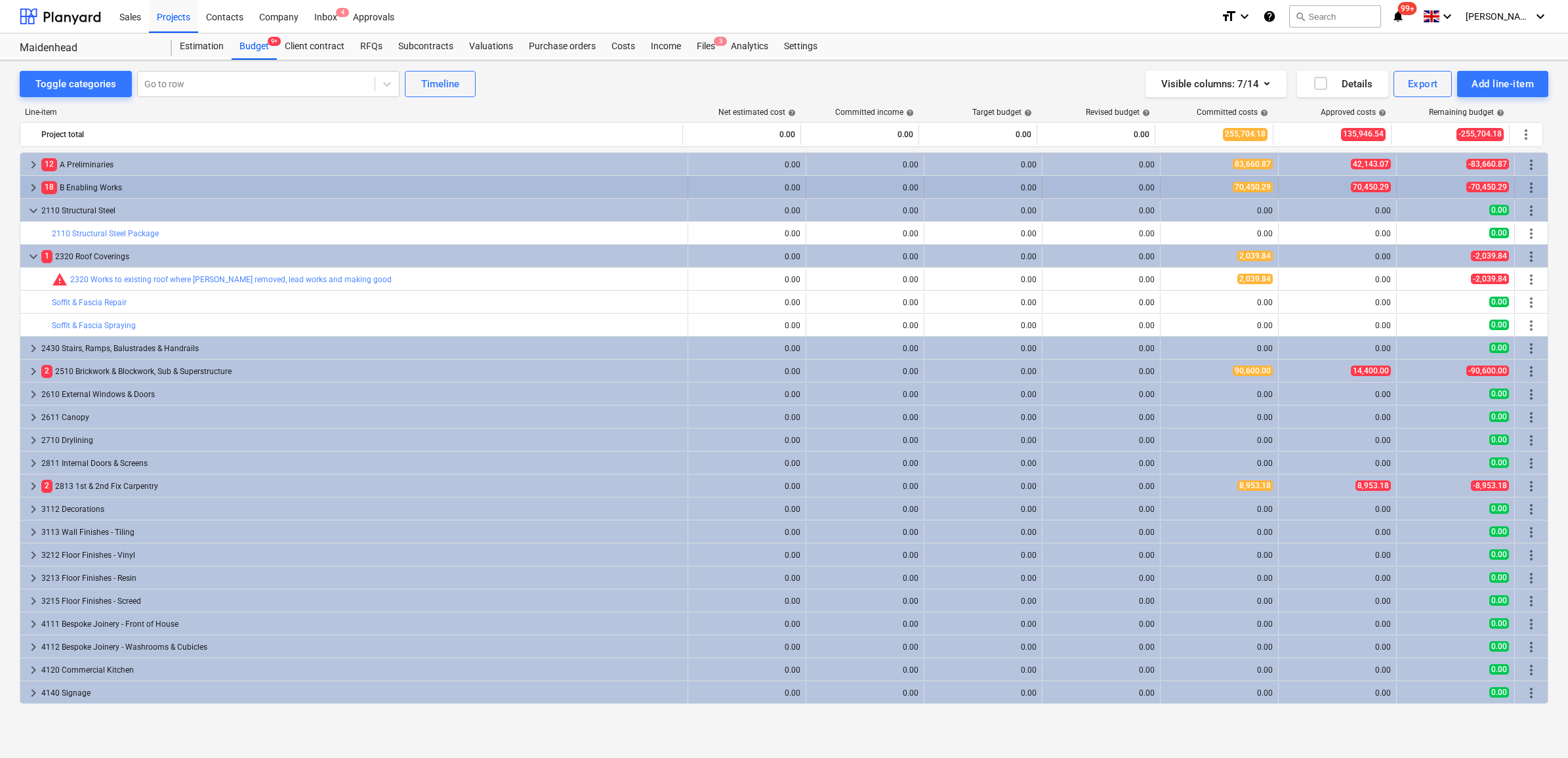
click at [81, 183] on div "18 B Enabling Works" at bounding box center [361, 188] width 641 height 21
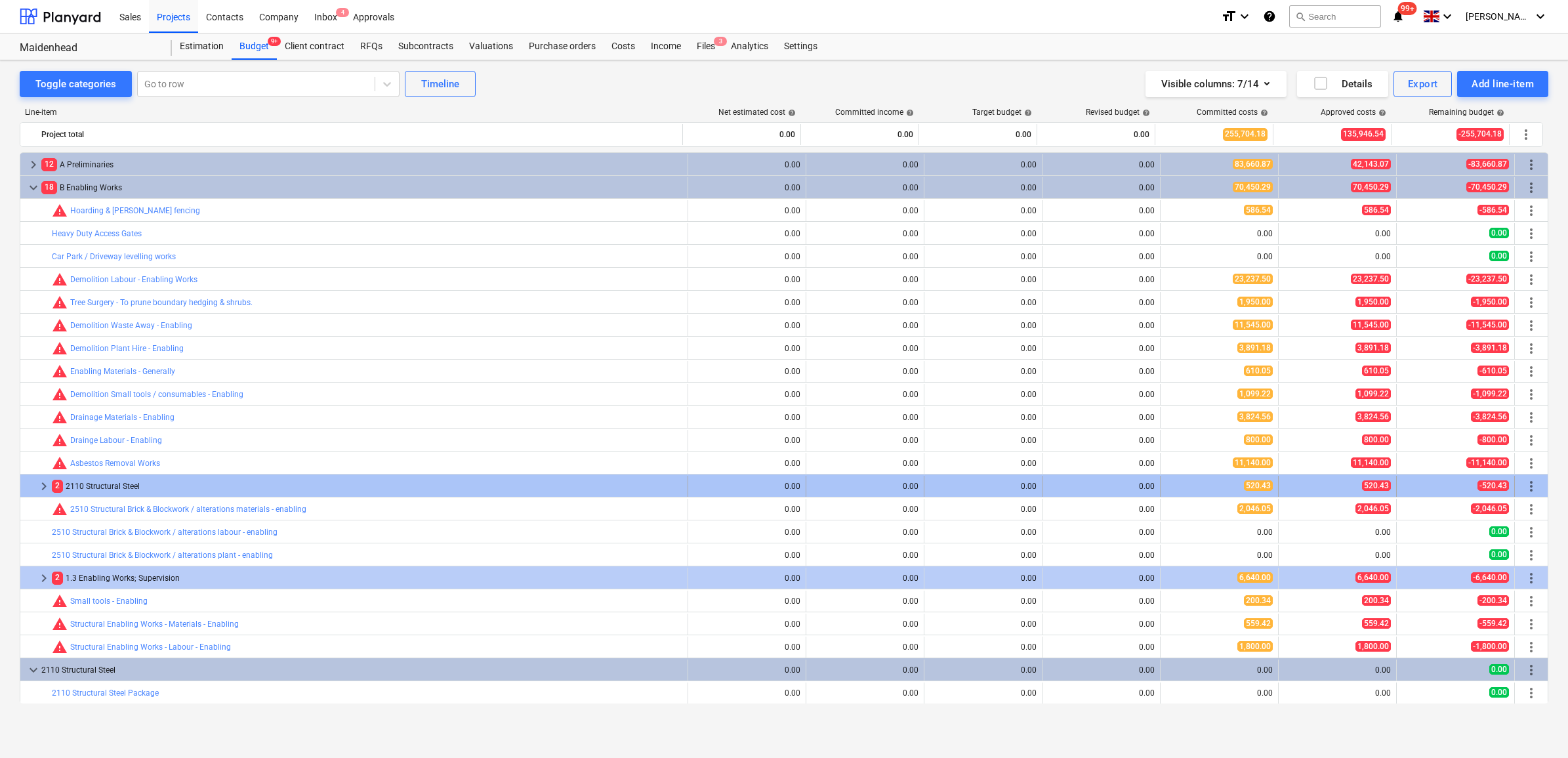
click at [47, 483] on span "keyboard_arrow_right" at bounding box center [44, 486] width 16 height 16
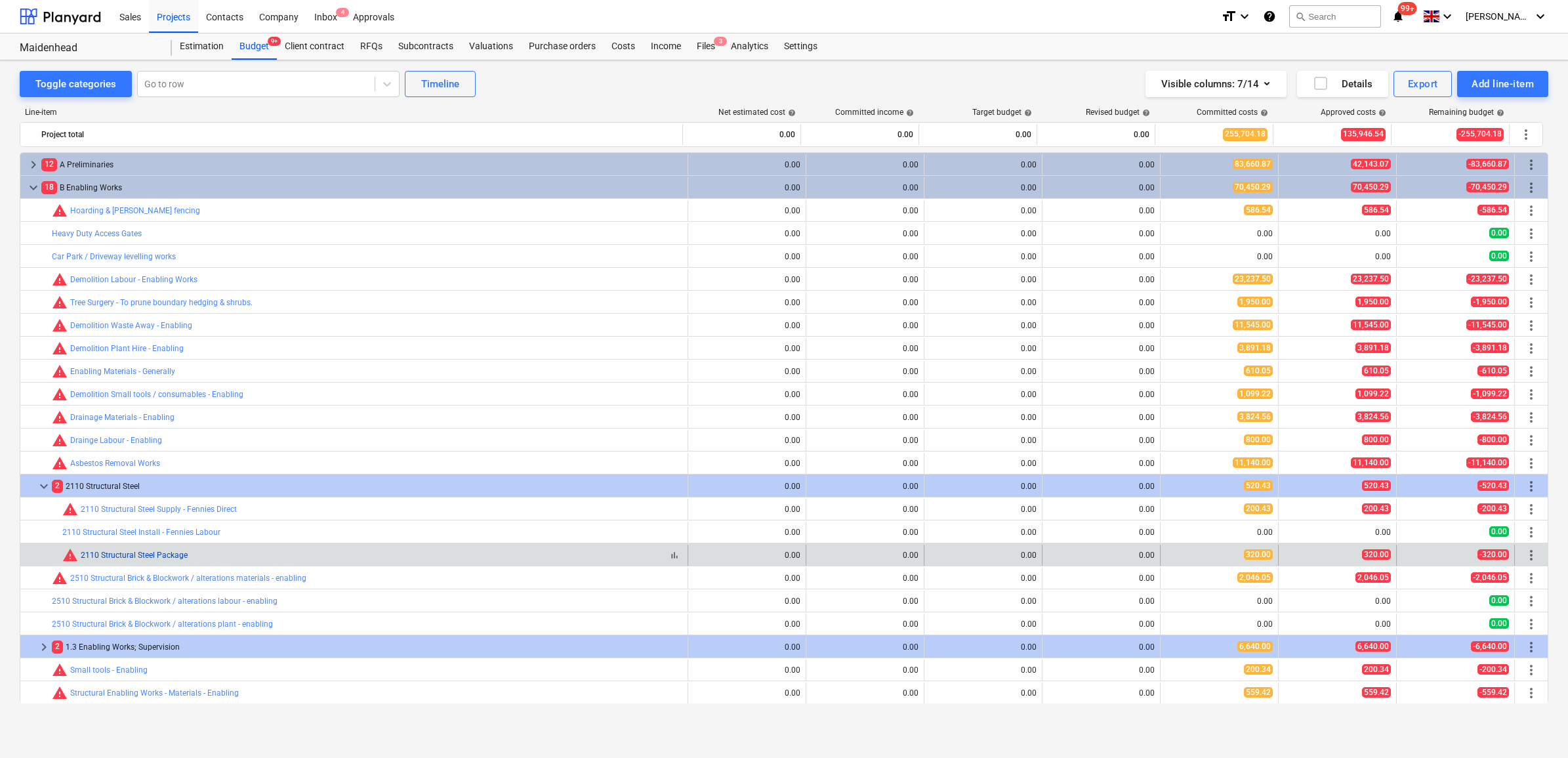
click at [166, 556] on link "2110 Structural Steel Package" at bounding box center [134, 554] width 107 height 9
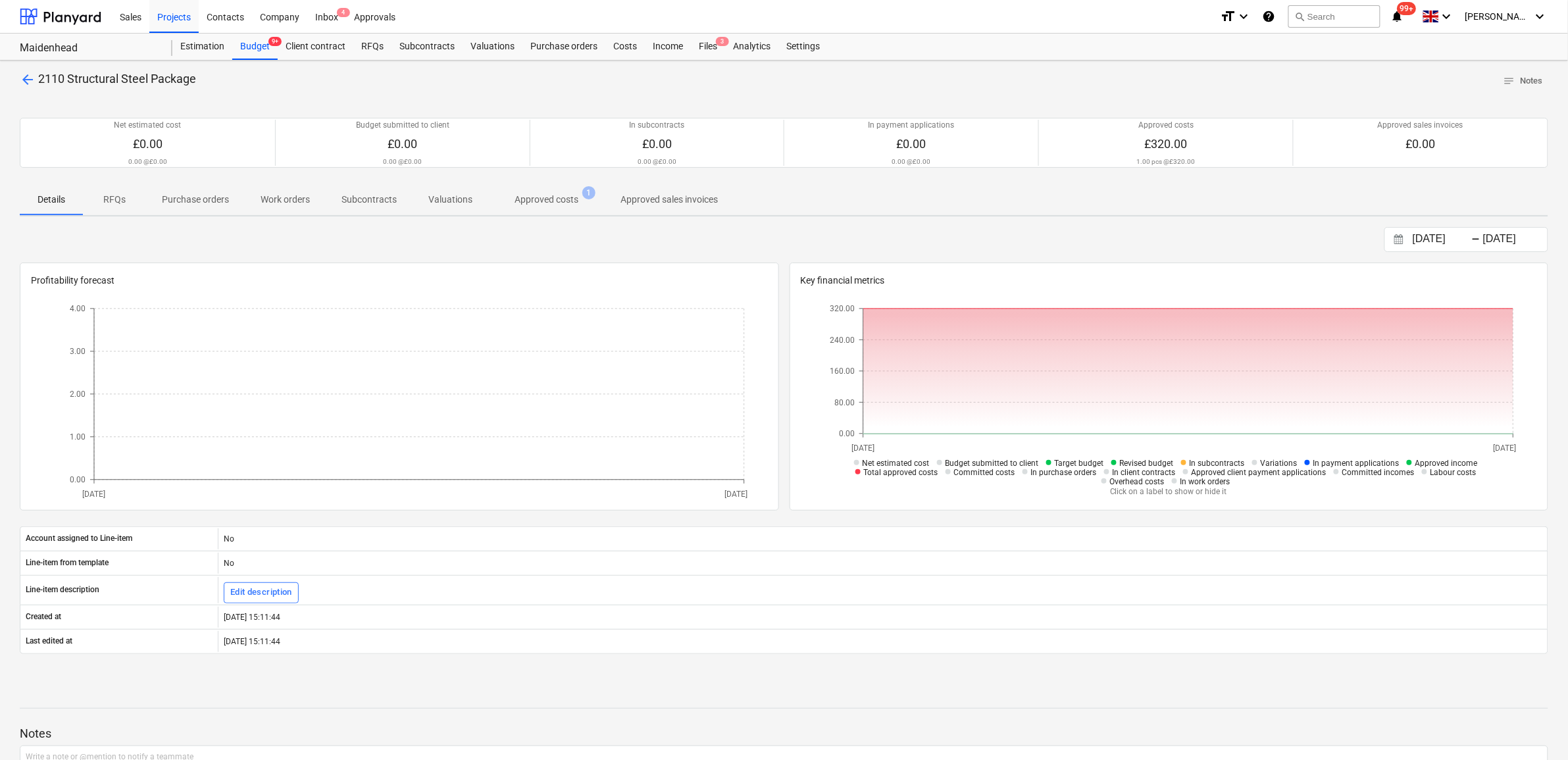
click at [185, 202] on p "Purchase orders" at bounding box center [195, 200] width 67 height 14
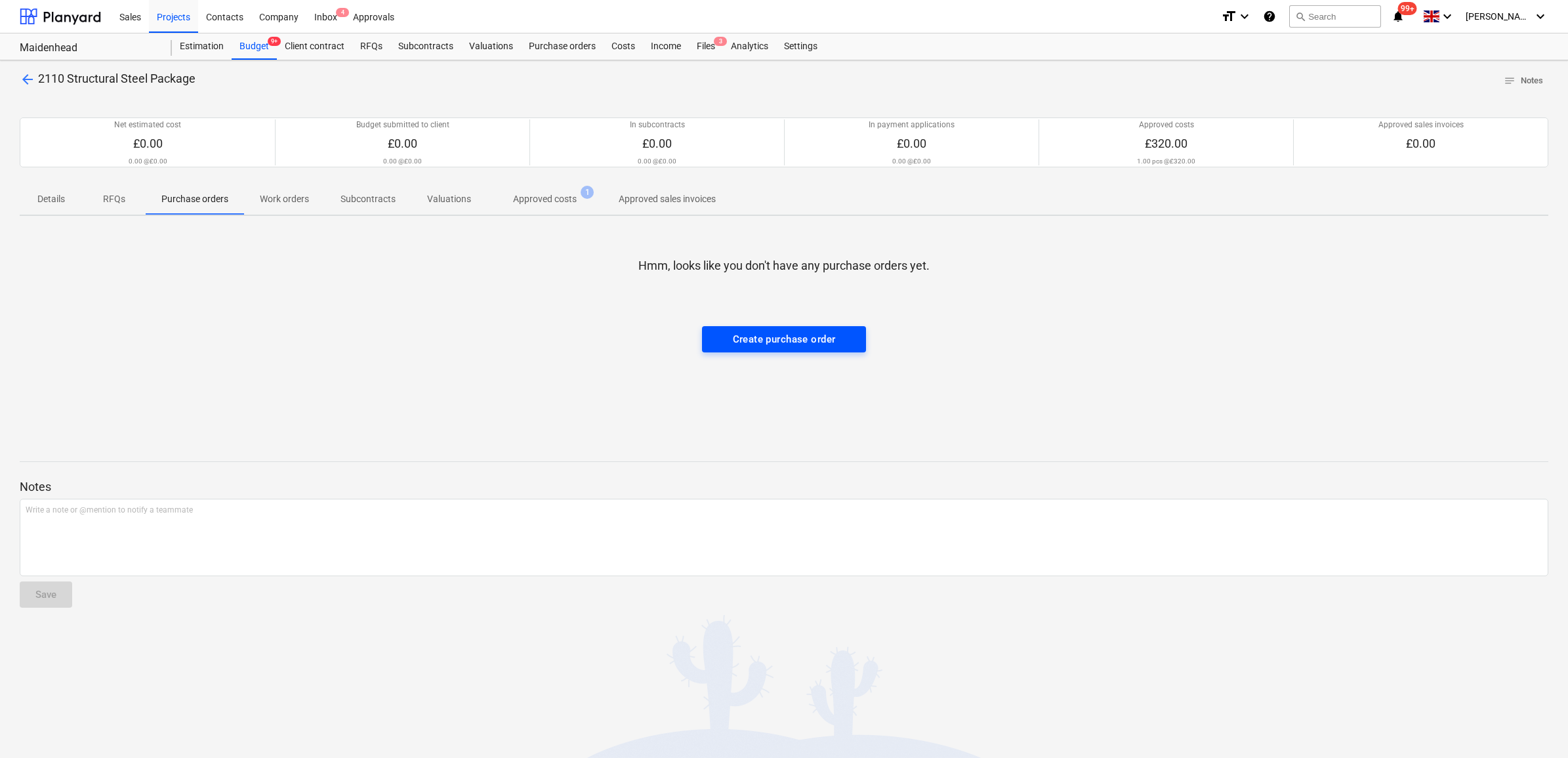
click at [759, 343] on div "Create purchase order" at bounding box center [785, 339] width 103 height 17
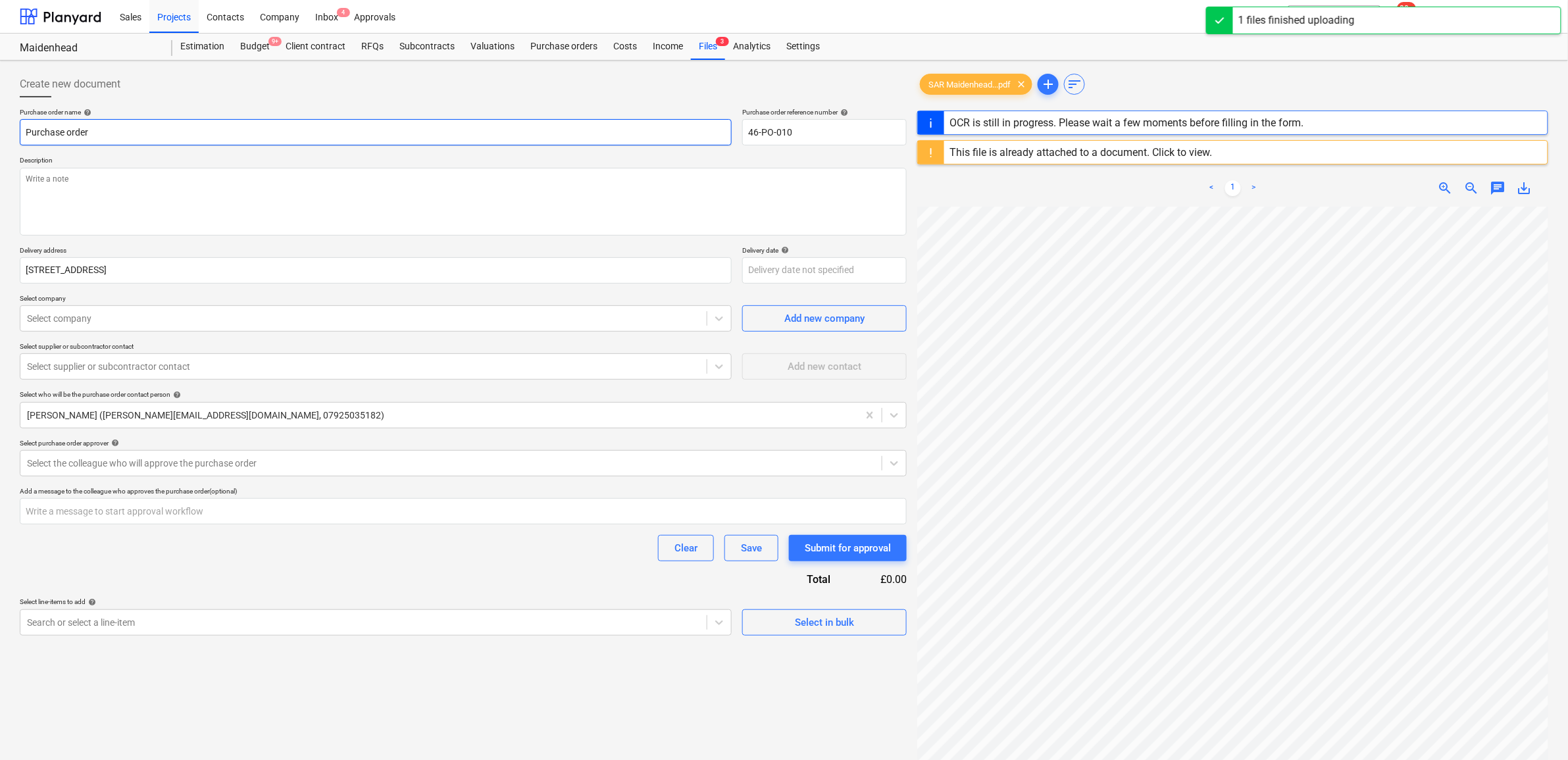
click at [239, 133] on input "Purchase order" at bounding box center [376, 132] width 712 height 27
type textarea "x"
type input "Purchase order"
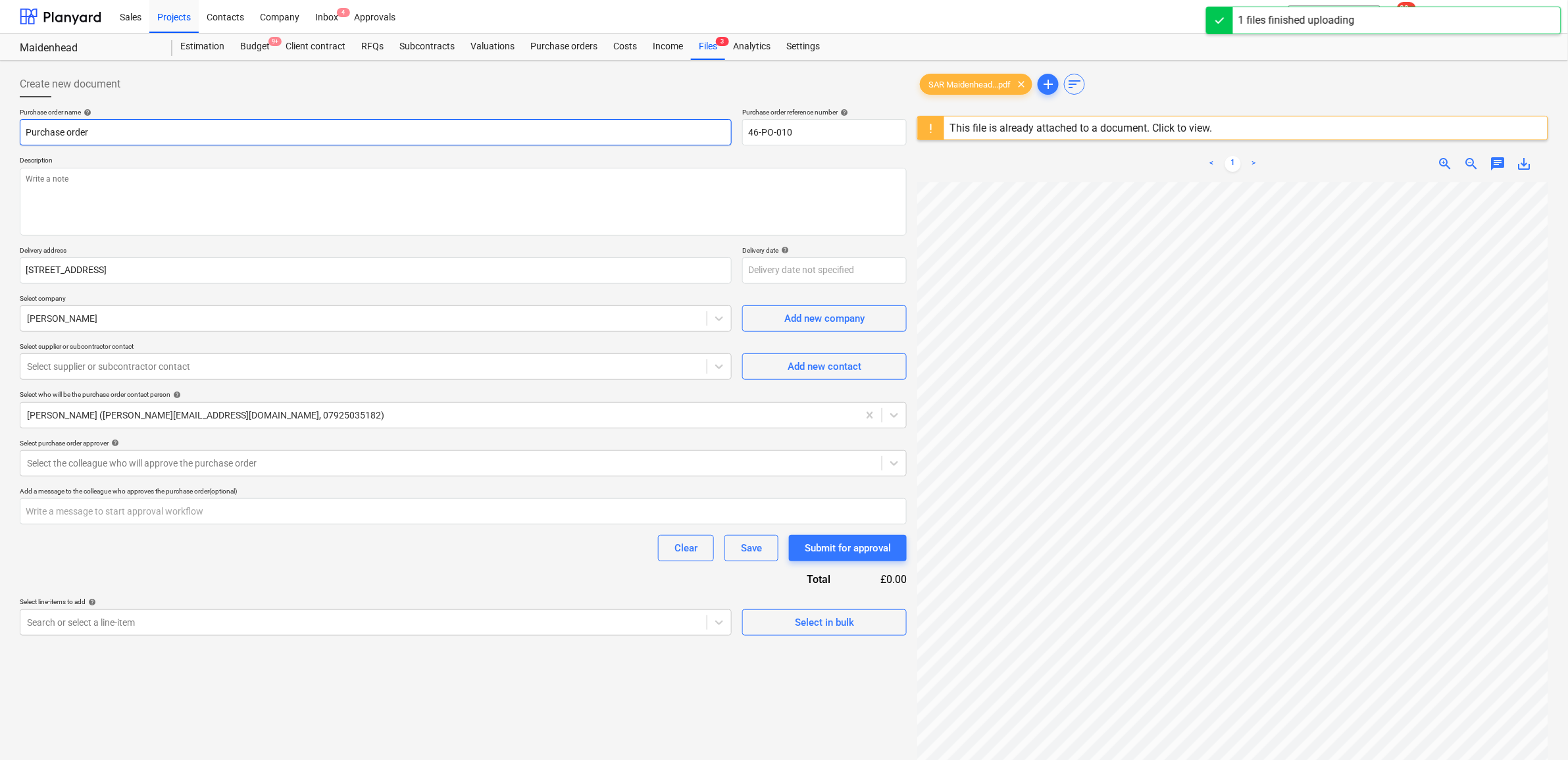
type textarea "x"
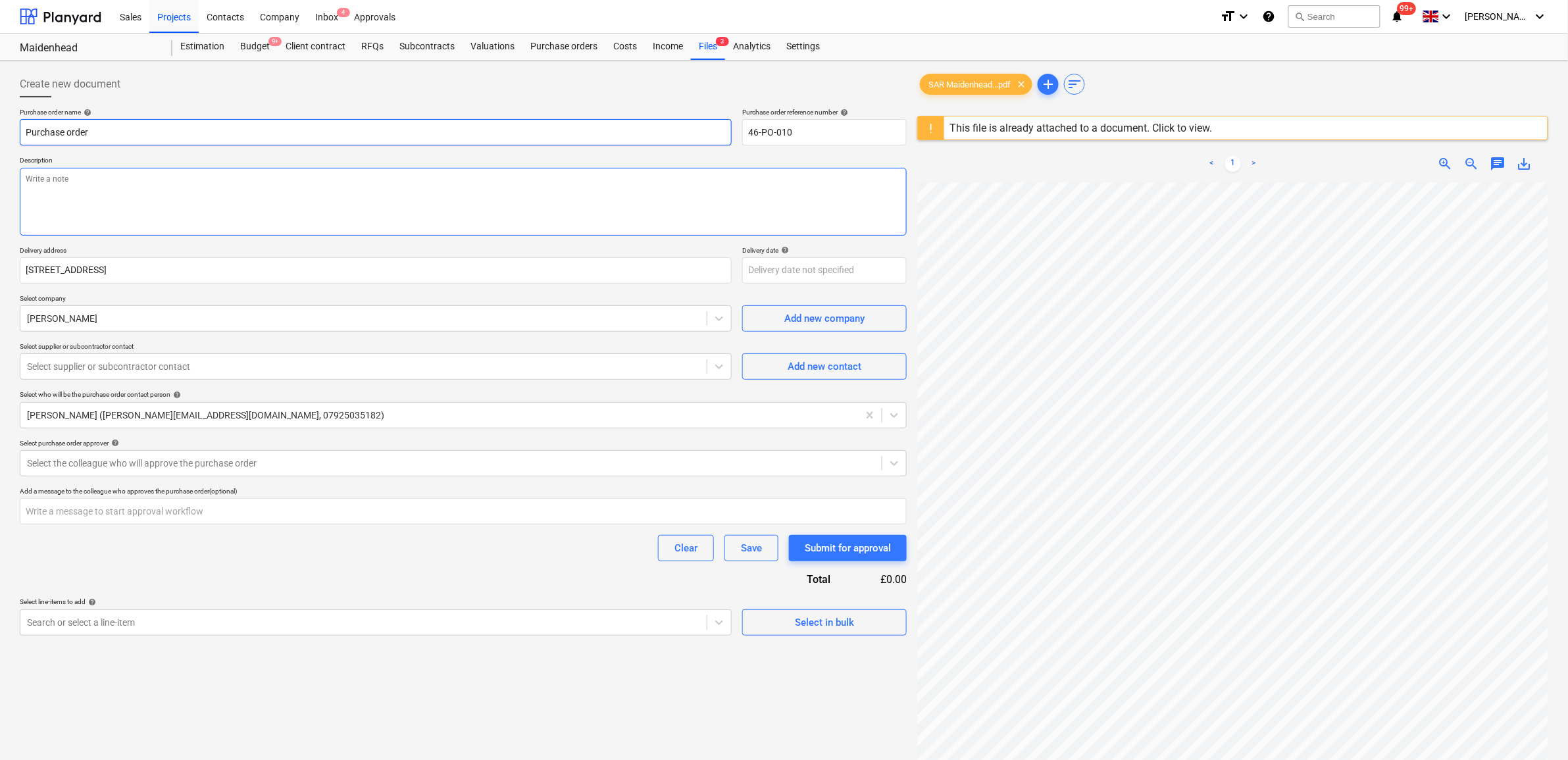
type input "Purchase order"
click at [117, 176] on textarea at bounding box center [463, 201] width 887 height 68
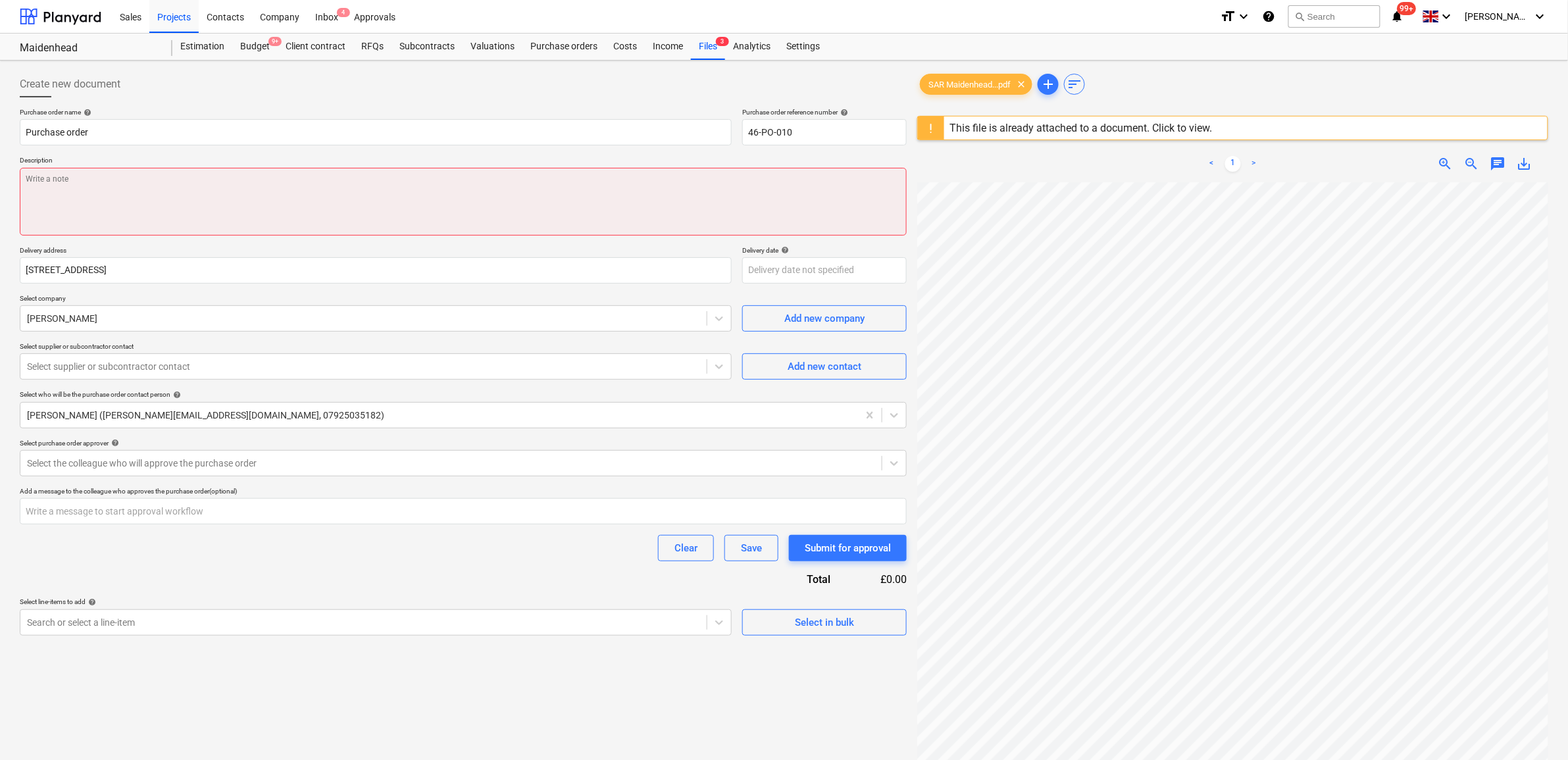
click at [320, 195] on textarea at bounding box center [463, 201] width 887 height 68
paste textarea "To supply and fix support steelwork as per drawings for [STREET_ADDRESS] is as …"
type textarea "x"
type textarea "To supply and fix support steelwork as per drawings for [STREET_ADDRESS] is as …"
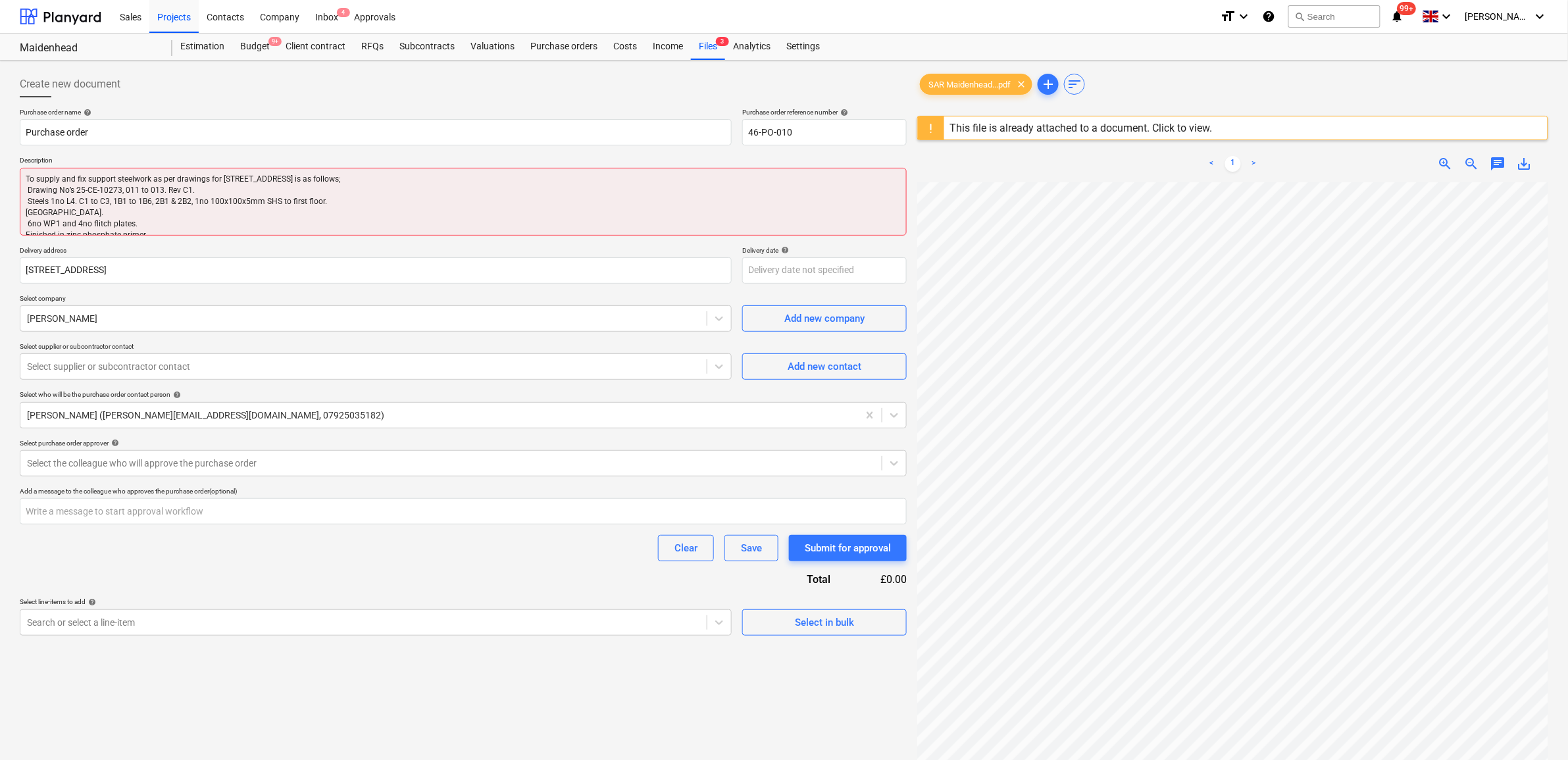
type textarea "x"
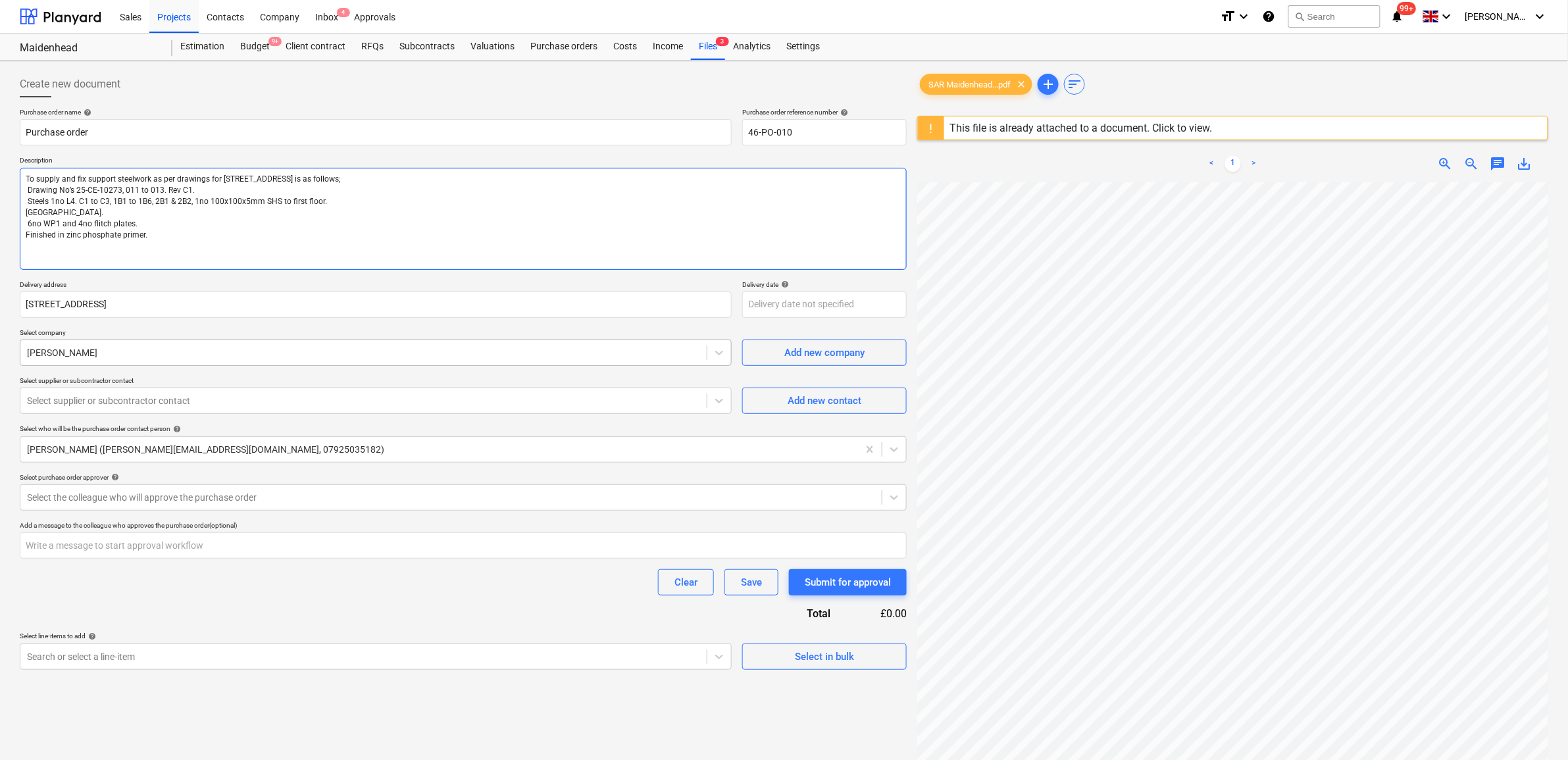
type textarea "To supply and fix support steelwork as per drawings for [STREET_ADDRESS] is as …"
type textarea "x"
click at [329, 353] on div at bounding box center [364, 352] width 673 height 13
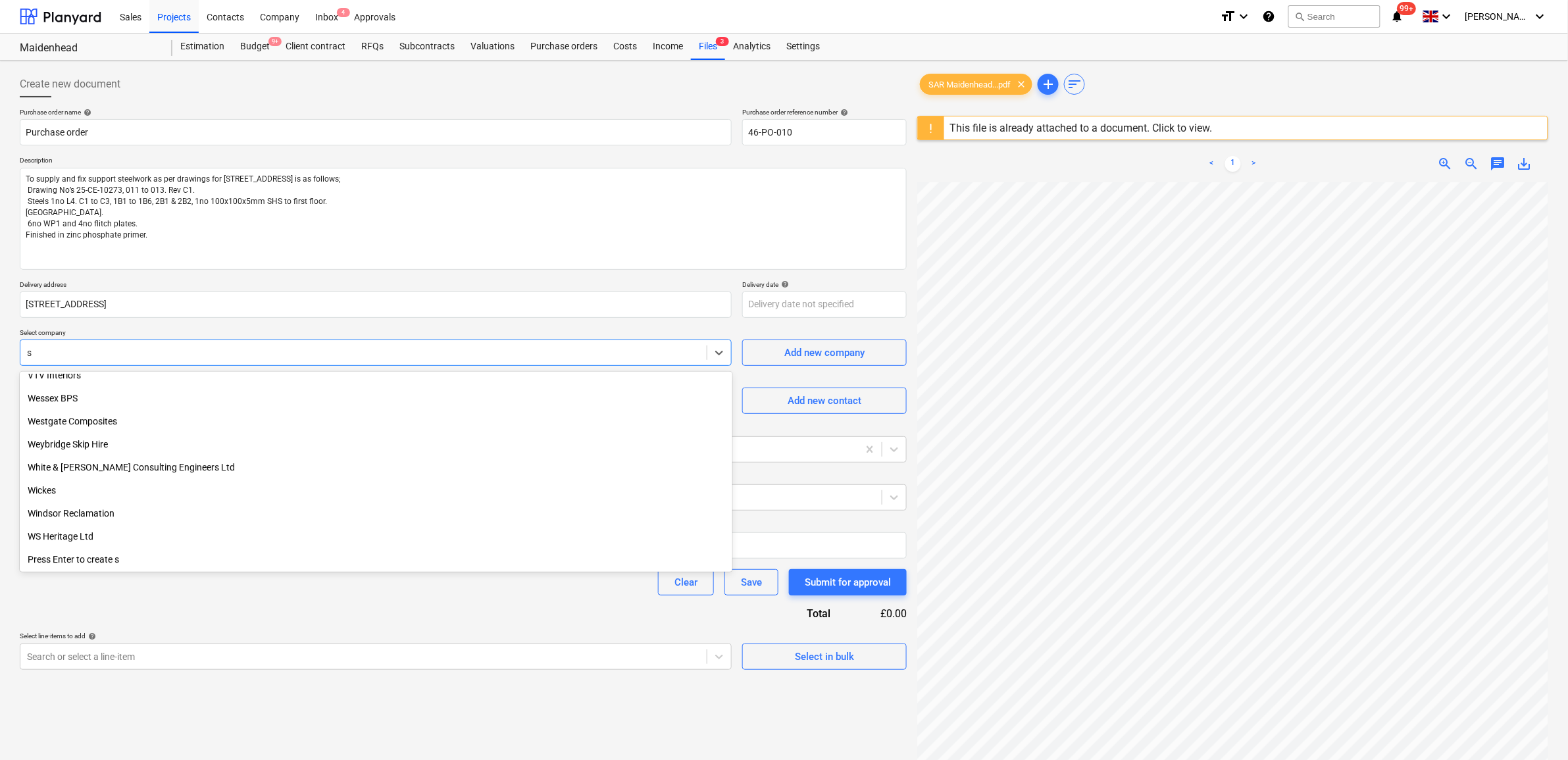
scroll to position [3855, 0]
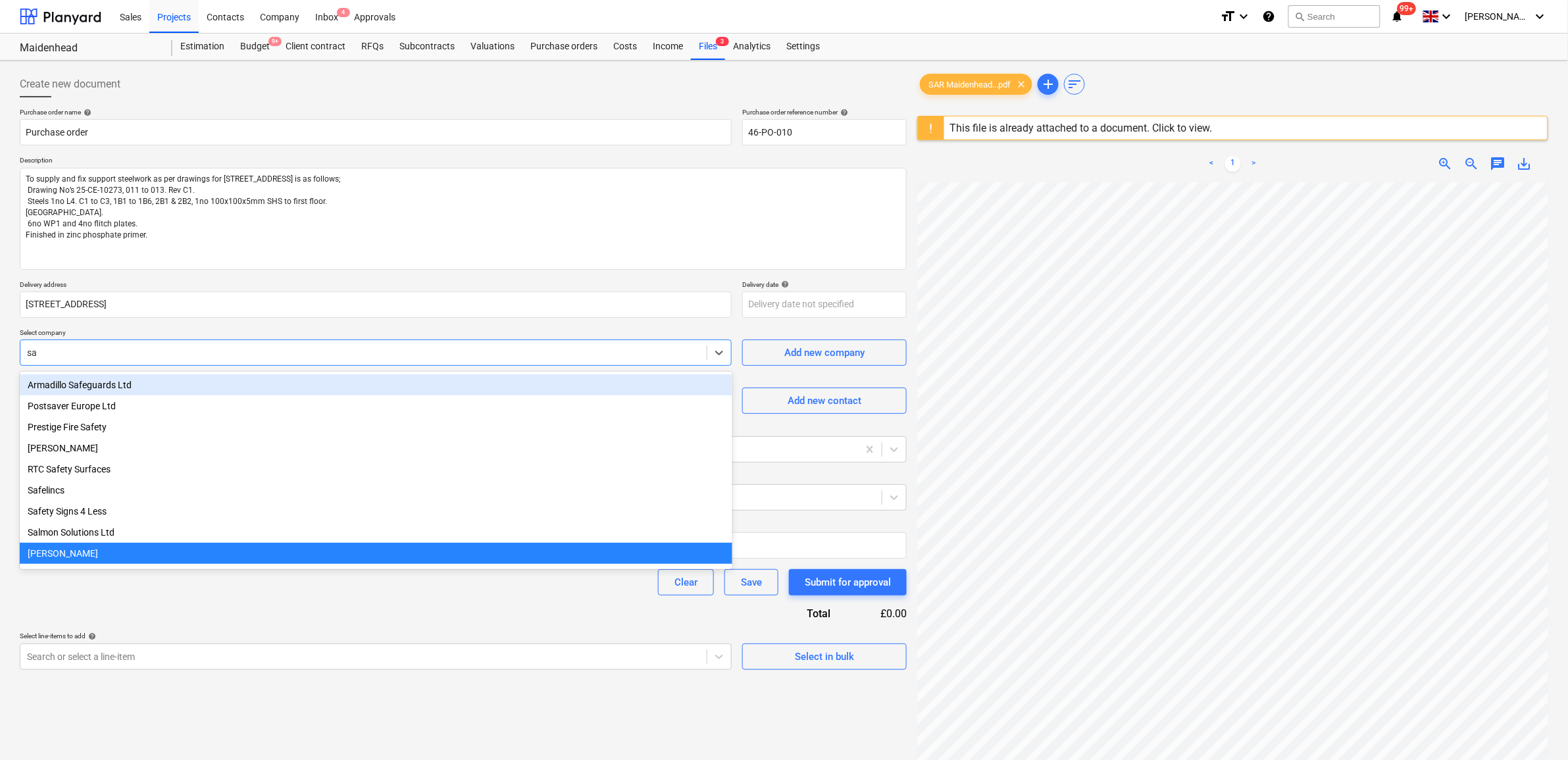
type input "sar"
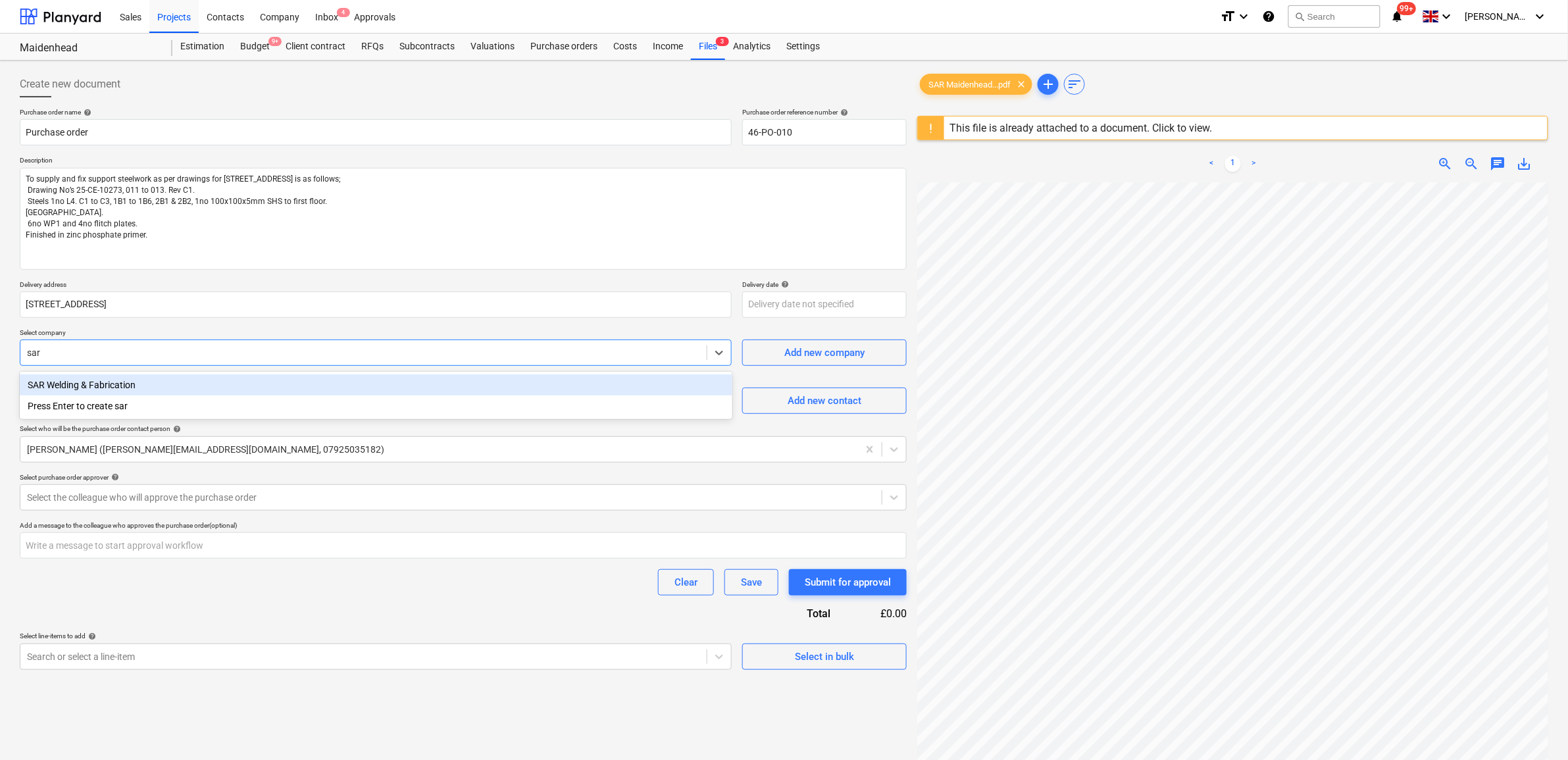
drag, startPoint x: 311, startPoint y: 378, endPoint x: 311, endPoint y: 385, distance: 7.0
click at [311, 379] on div "SAR Welding & Fabrication" at bounding box center [376, 385] width 713 height 21
type textarea "x"
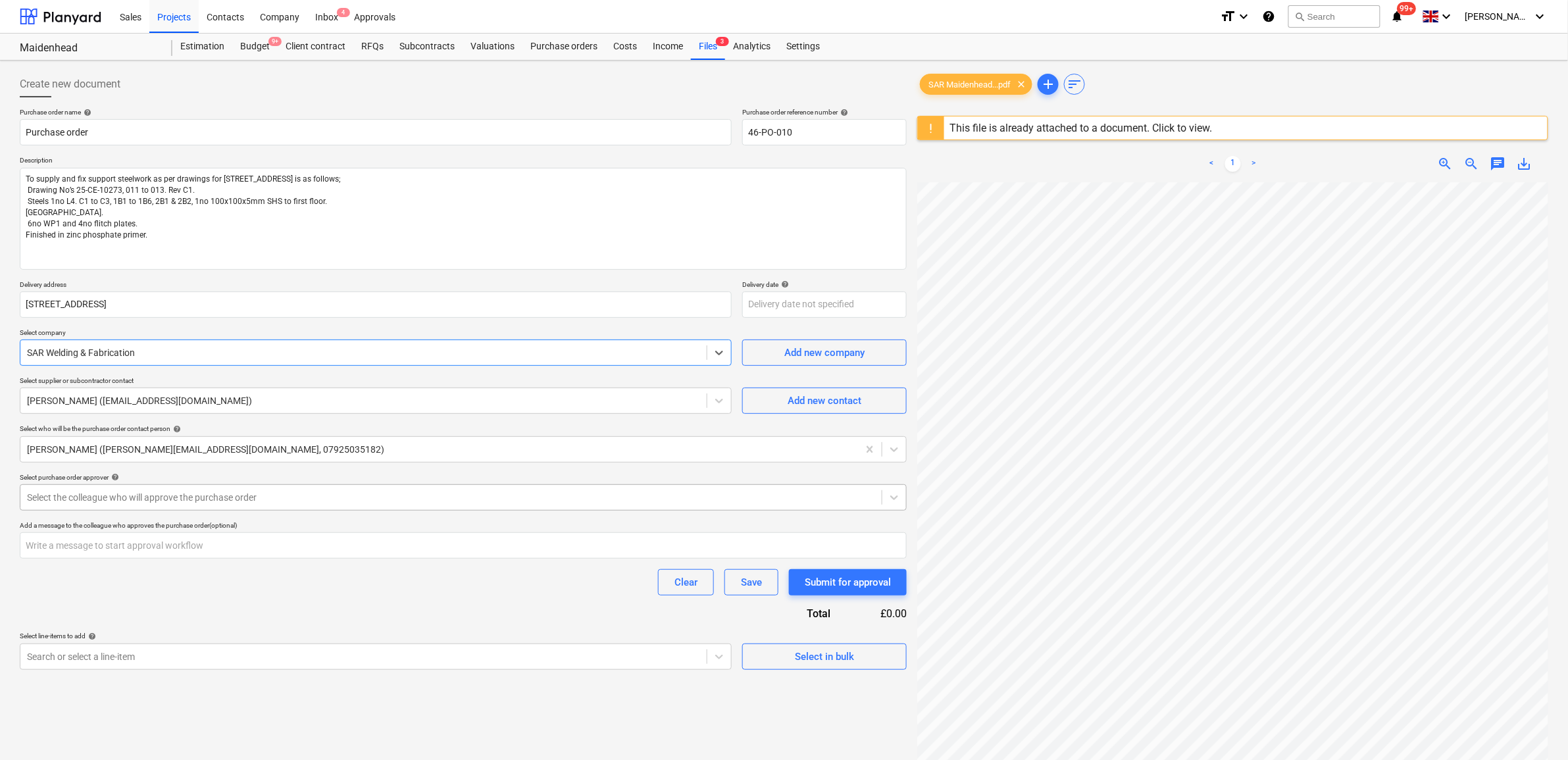
click at [268, 494] on div at bounding box center [451, 497] width 848 height 13
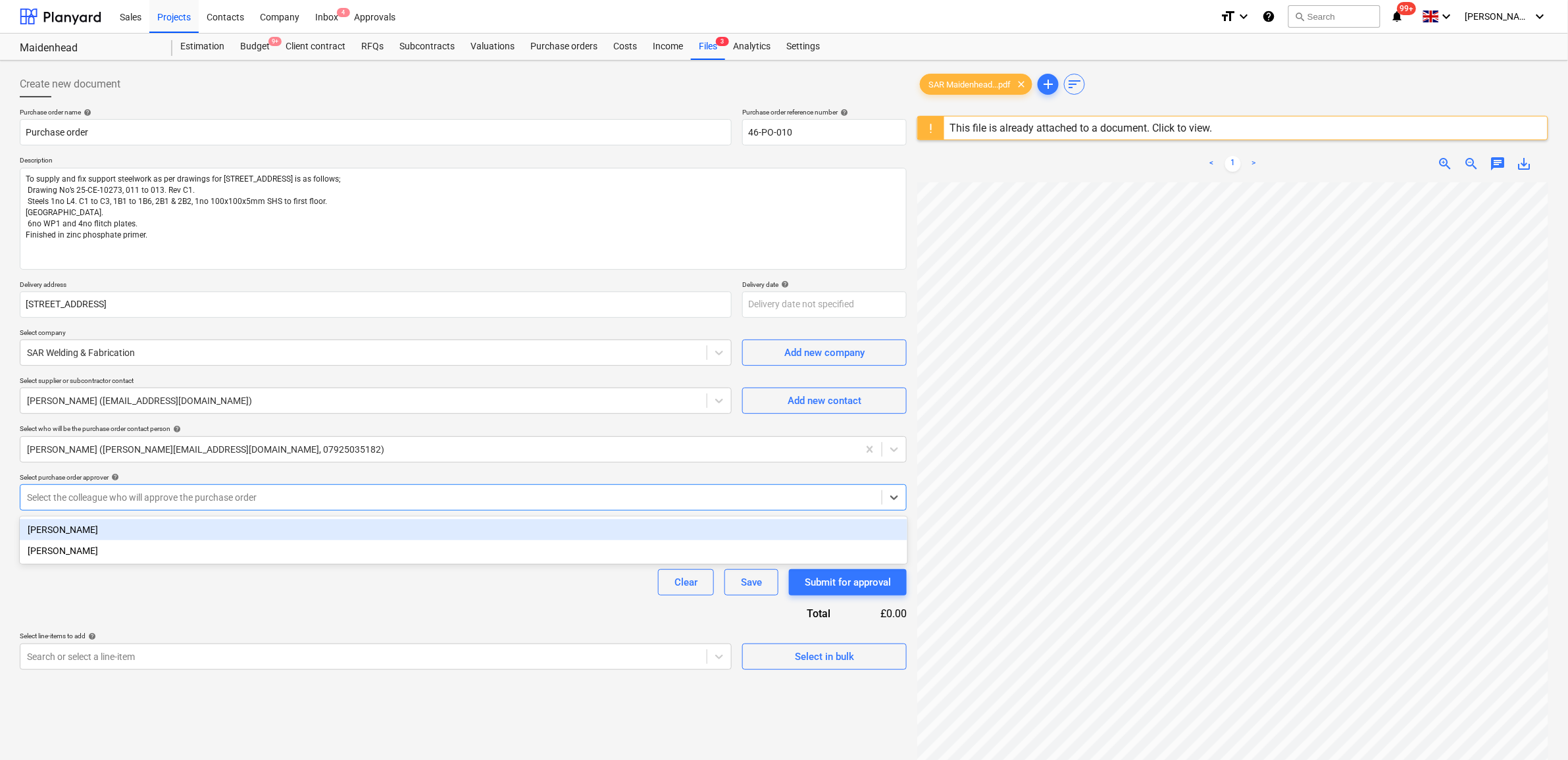
click at [254, 523] on div "[PERSON_NAME]" at bounding box center [463, 529] width 888 height 21
type textarea "x"
click at [273, 605] on div "Purchase order name help Purchase order Purchase order reference number help 46…" at bounding box center [463, 388] width 887 height 561
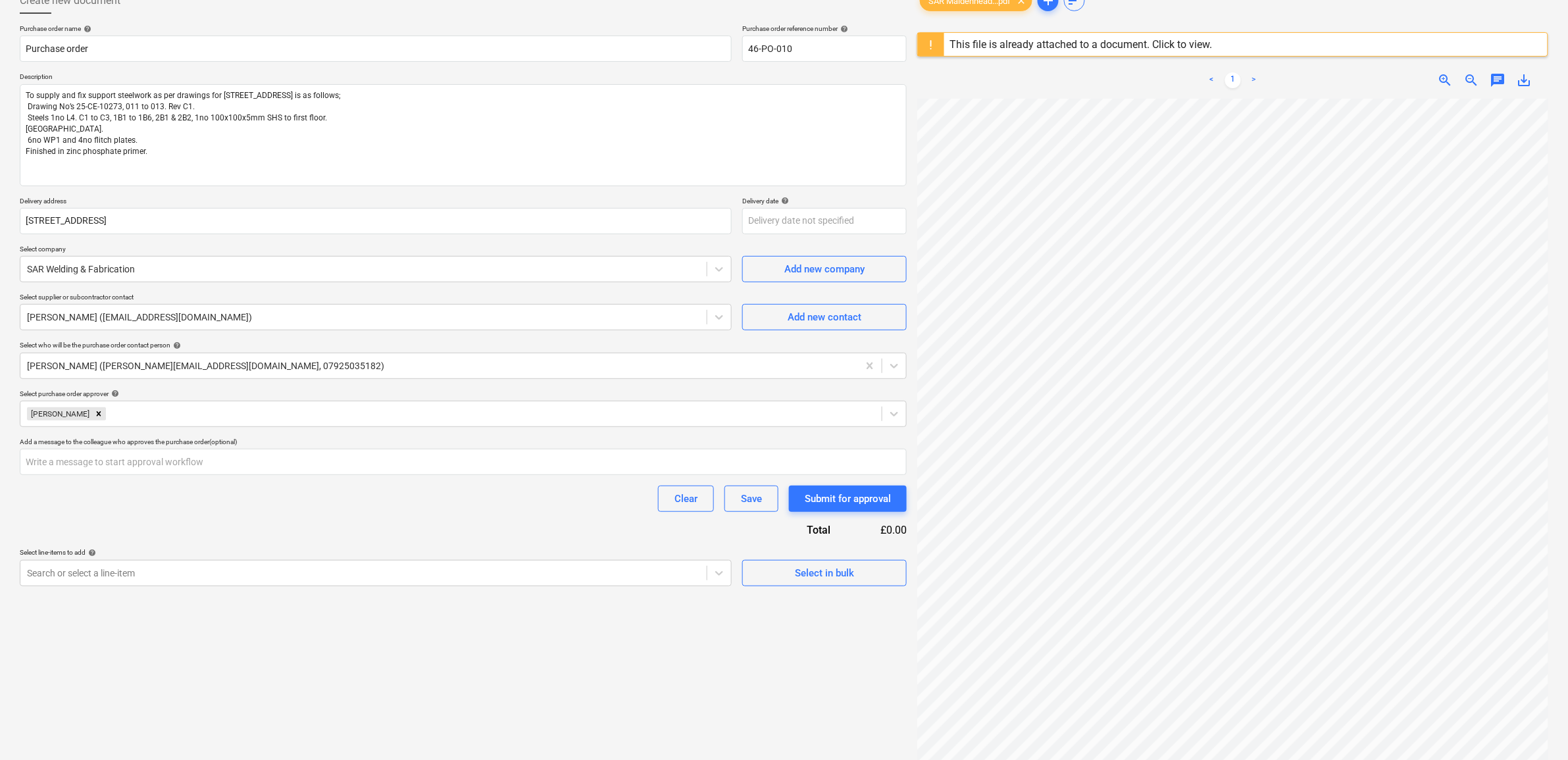
scroll to position [156, 0]
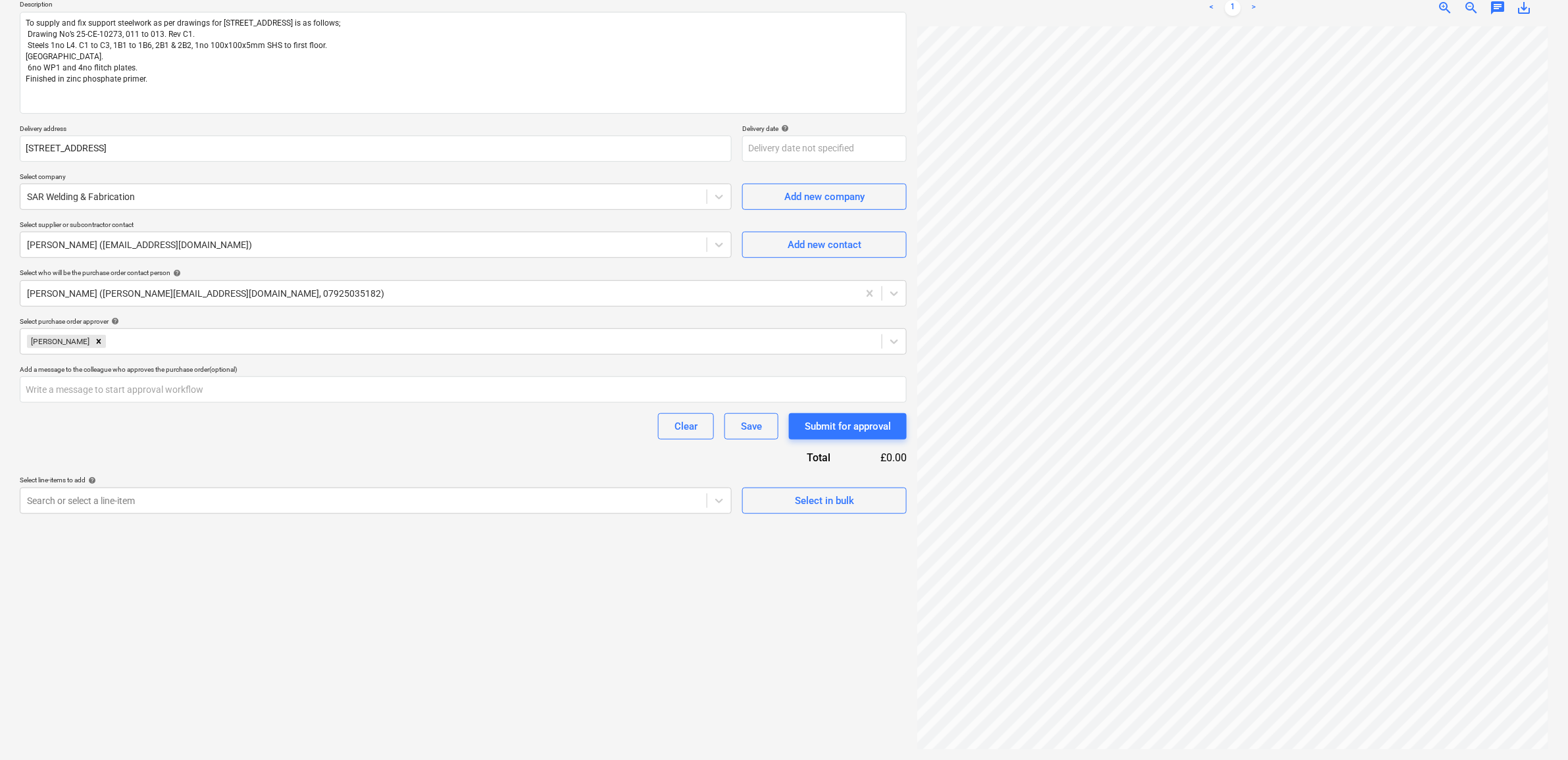
click at [439, 515] on div "Create new document Purchase order name help Purchase order Purchase order refe…" at bounding box center [463, 332] width 897 height 845
click at [450, 505] on div at bounding box center [364, 501] width 673 height 13
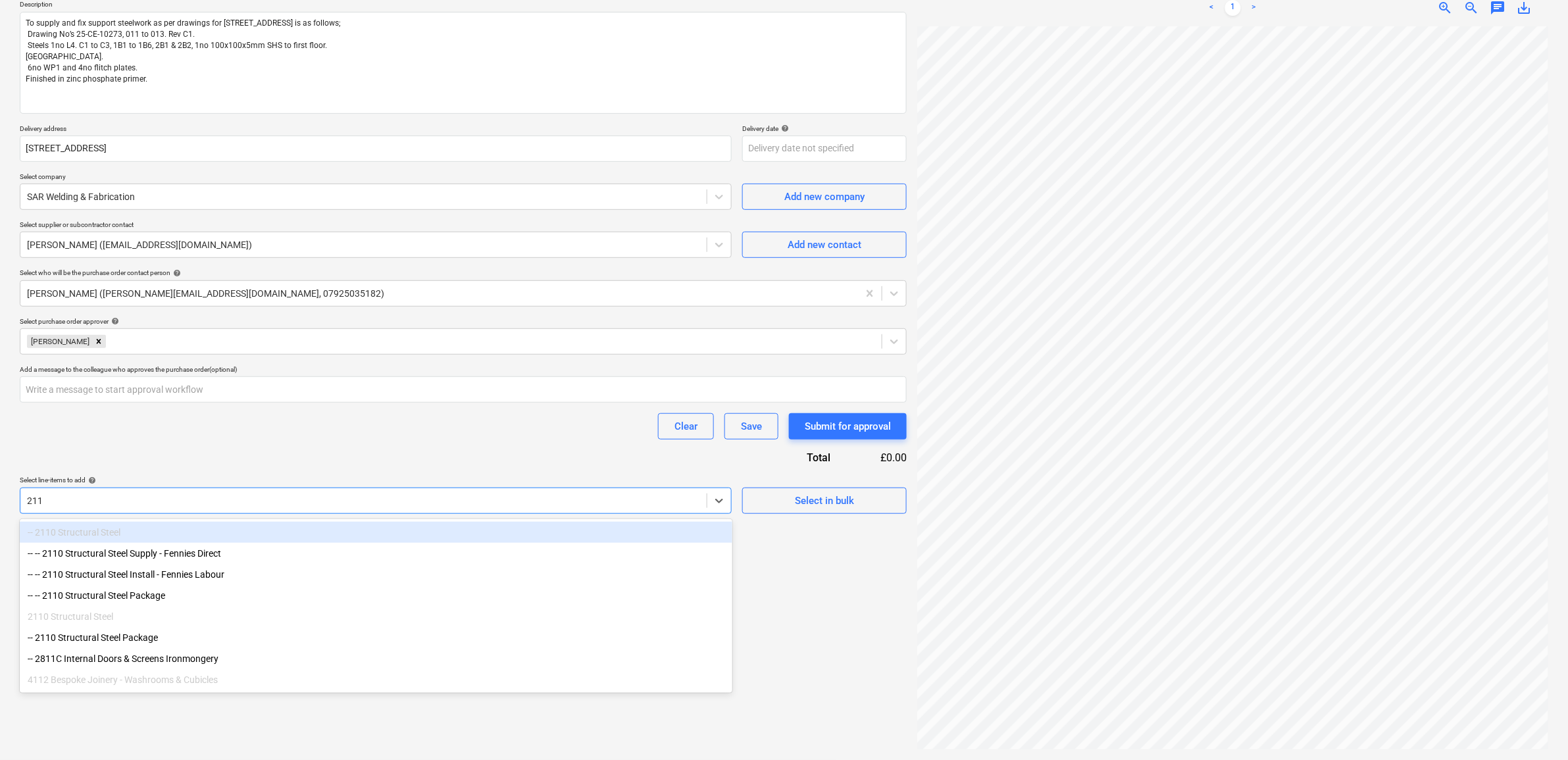
type input "2110"
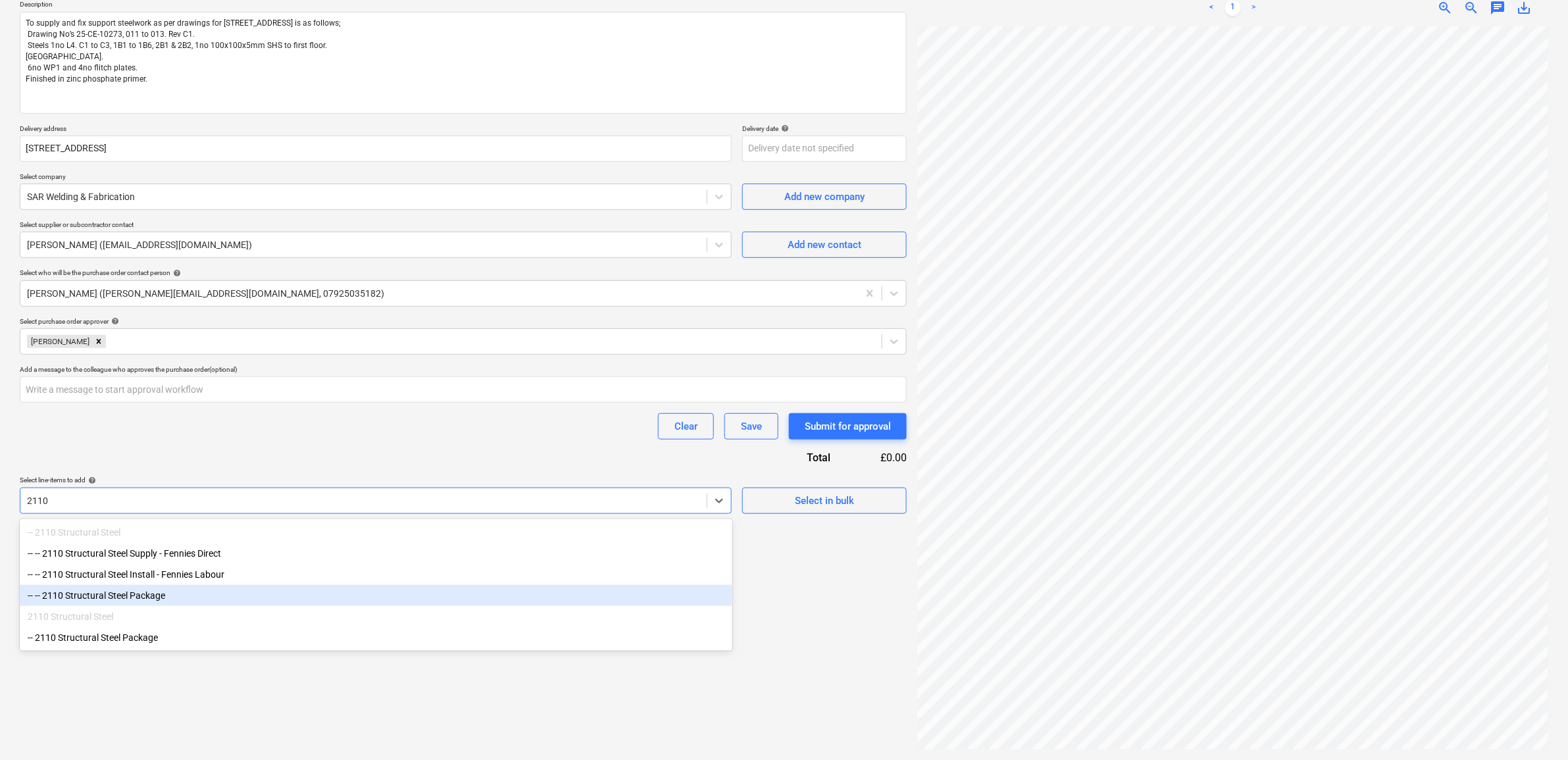
click at [85, 595] on div "-- -- 2110 Structural Steel Package" at bounding box center [376, 595] width 713 height 21
type textarea "x"
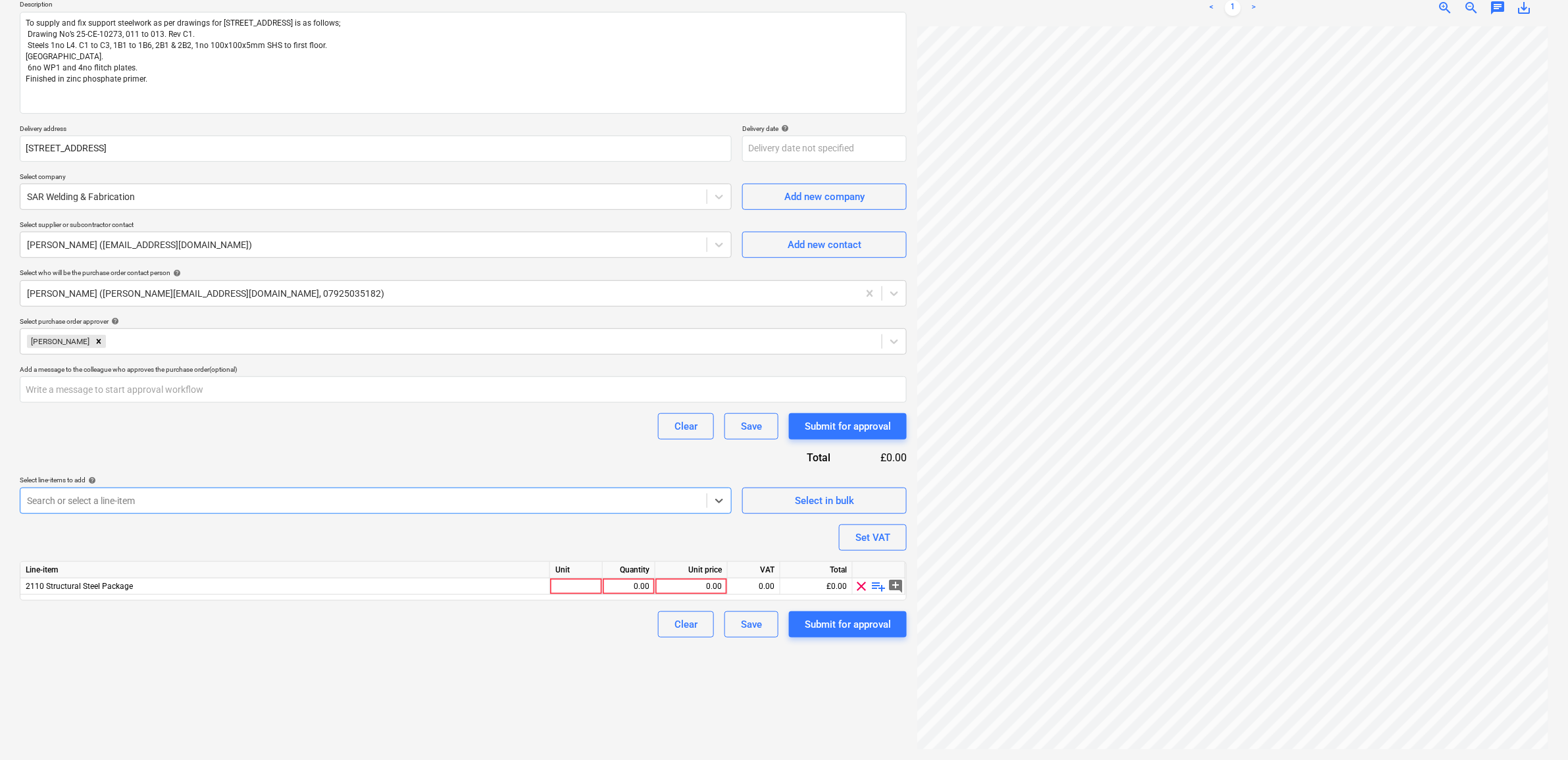
type textarea "x"
click at [186, 467] on div "Purchase order name help Purchase order Purchase order reference number help 46…" at bounding box center [463, 294] width 887 height 685
click at [692, 589] on div "0.00" at bounding box center [691, 587] width 61 height 17
type input "11495"
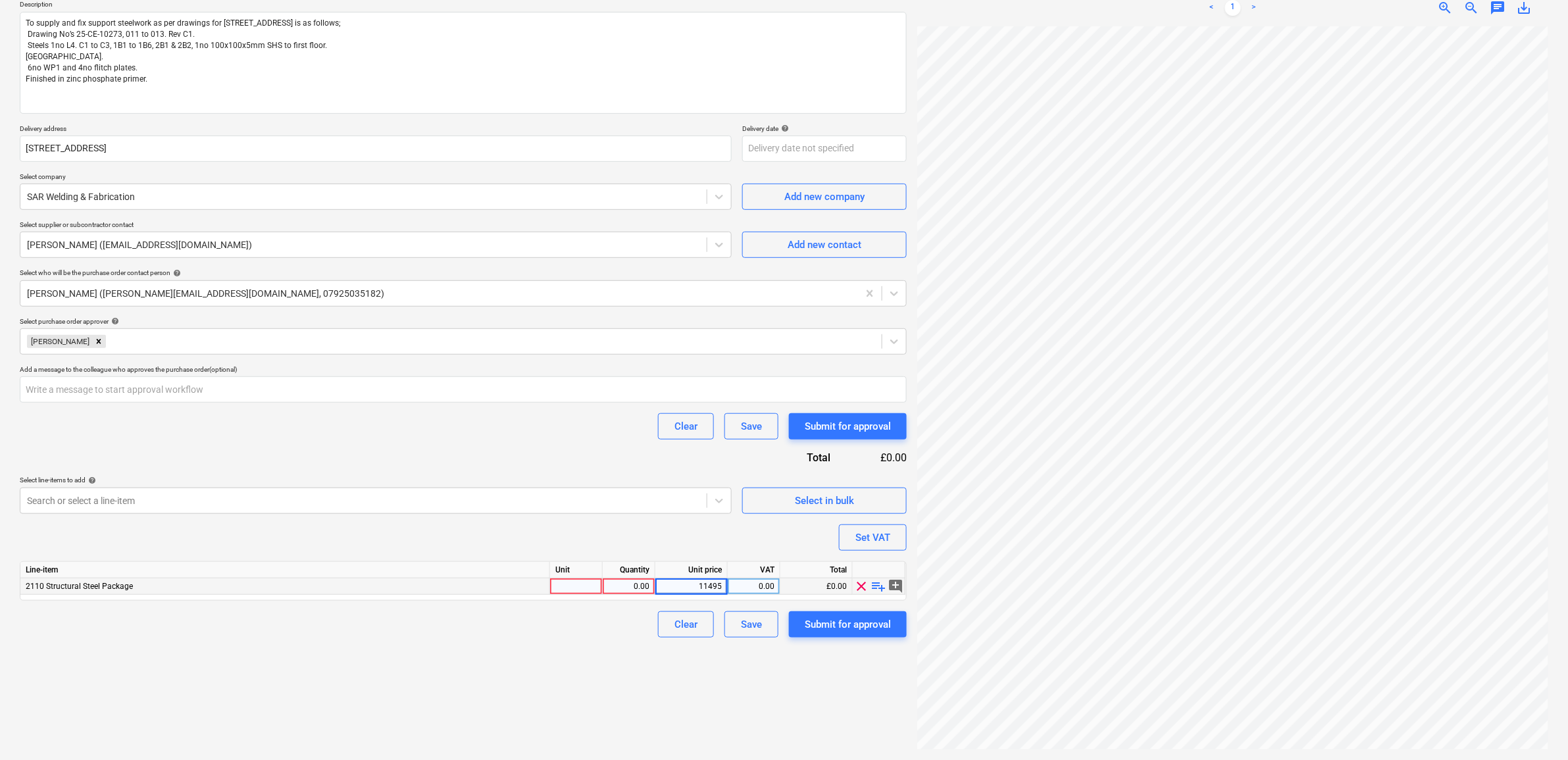
type textarea "x"
click at [595, 689] on div "Create new document Purchase order name help Purchase order Purchase order refe…" at bounding box center [463, 332] width 897 height 845
click at [762, 583] on div "0.00" at bounding box center [753, 587] width 41 height 17
type input "20"
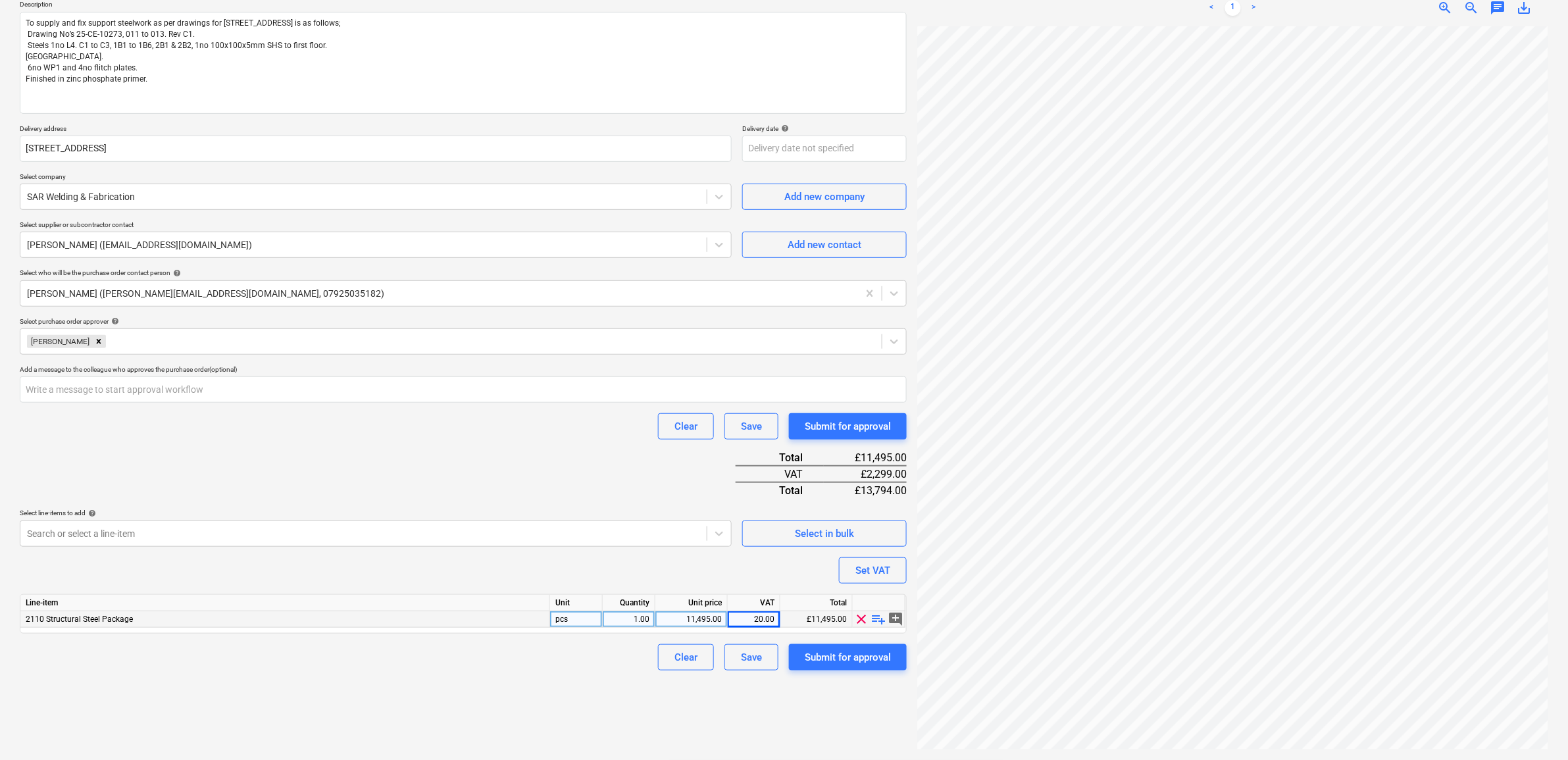
click at [569, 654] on div "Create new document Purchase order name help Purchase order Purchase order refe…" at bounding box center [463, 332] width 897 height 845
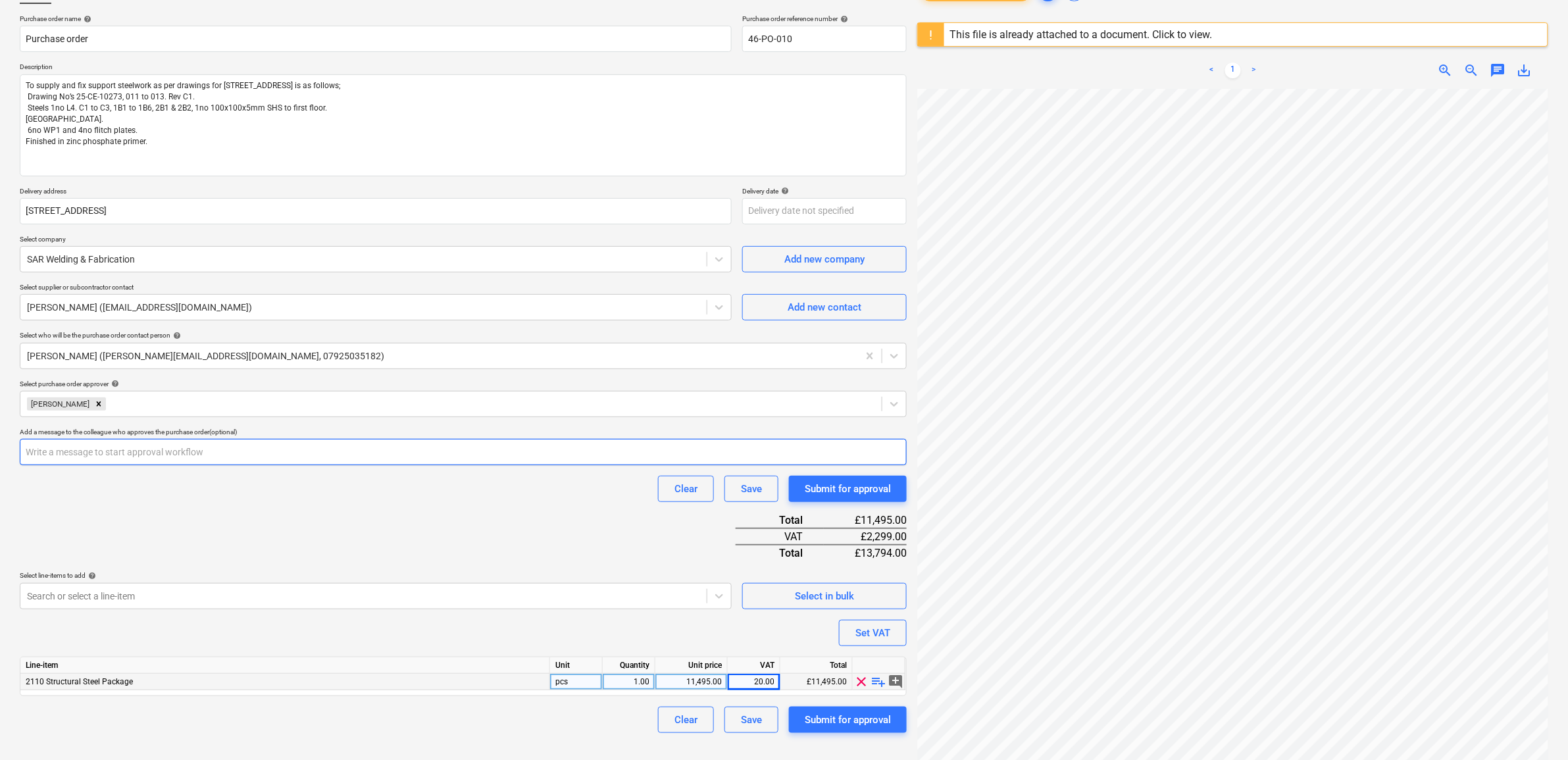
scroll to position [0, 0]
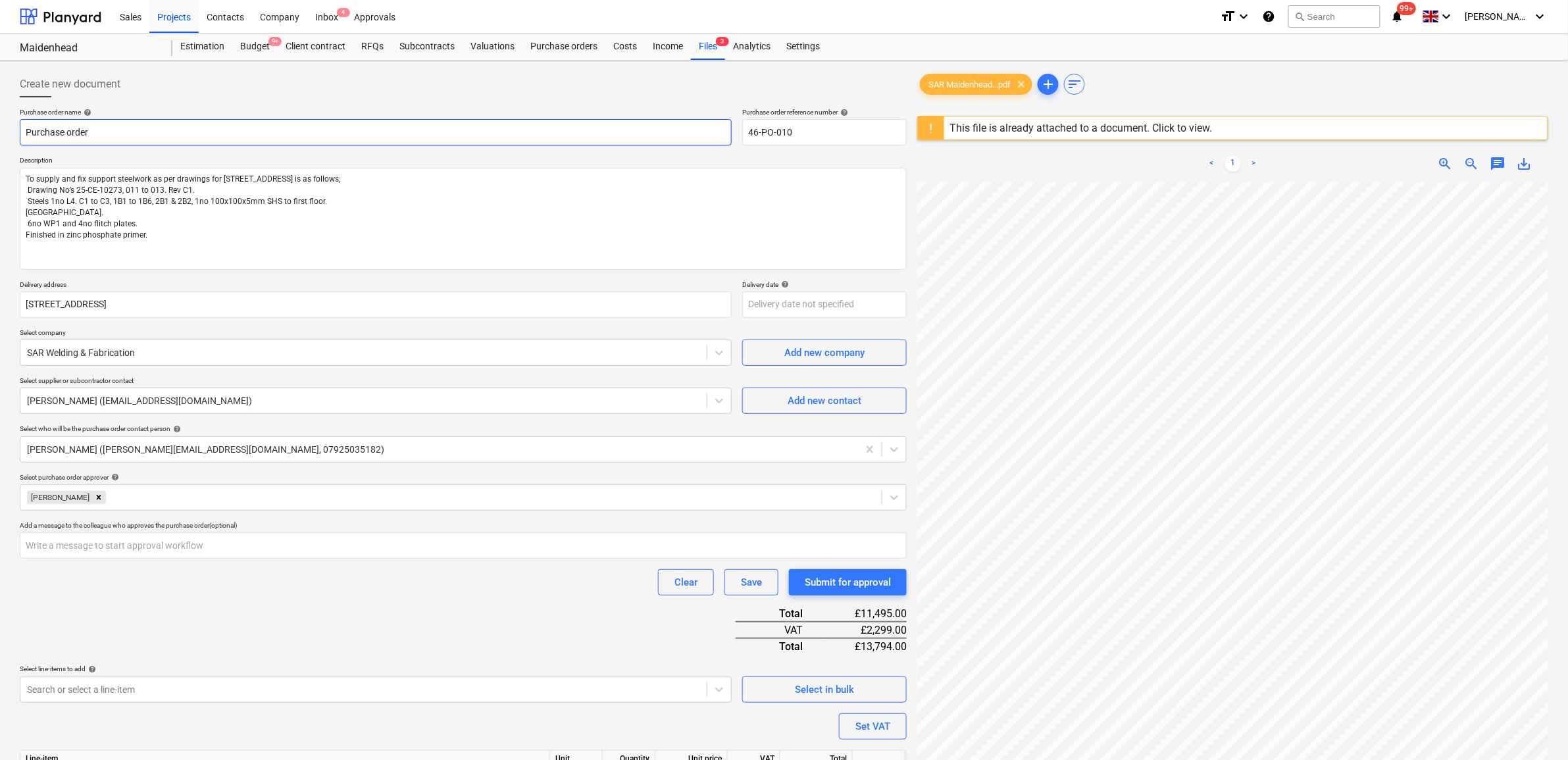
click at [408, 137] on input "Purchase order" at bounding box center [376, 132] width 712 height 27
type textarea "x"
type input "Purchase order -"
type textarea "x"
type input "Purchase order"
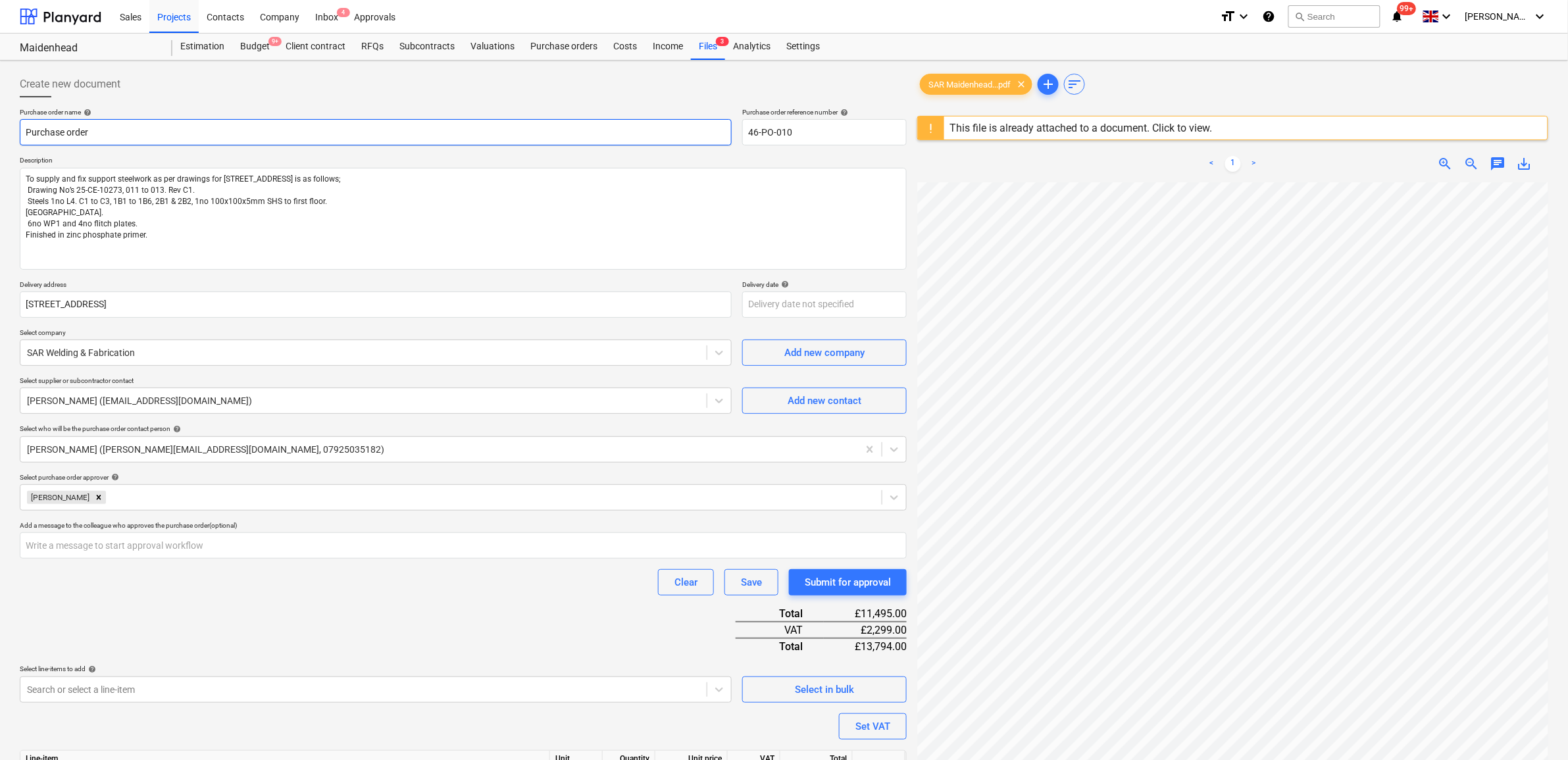
type textarea "x"
type input "Purchase order"
type textarea "x"
type input "Purchase order"
type textarea "x"
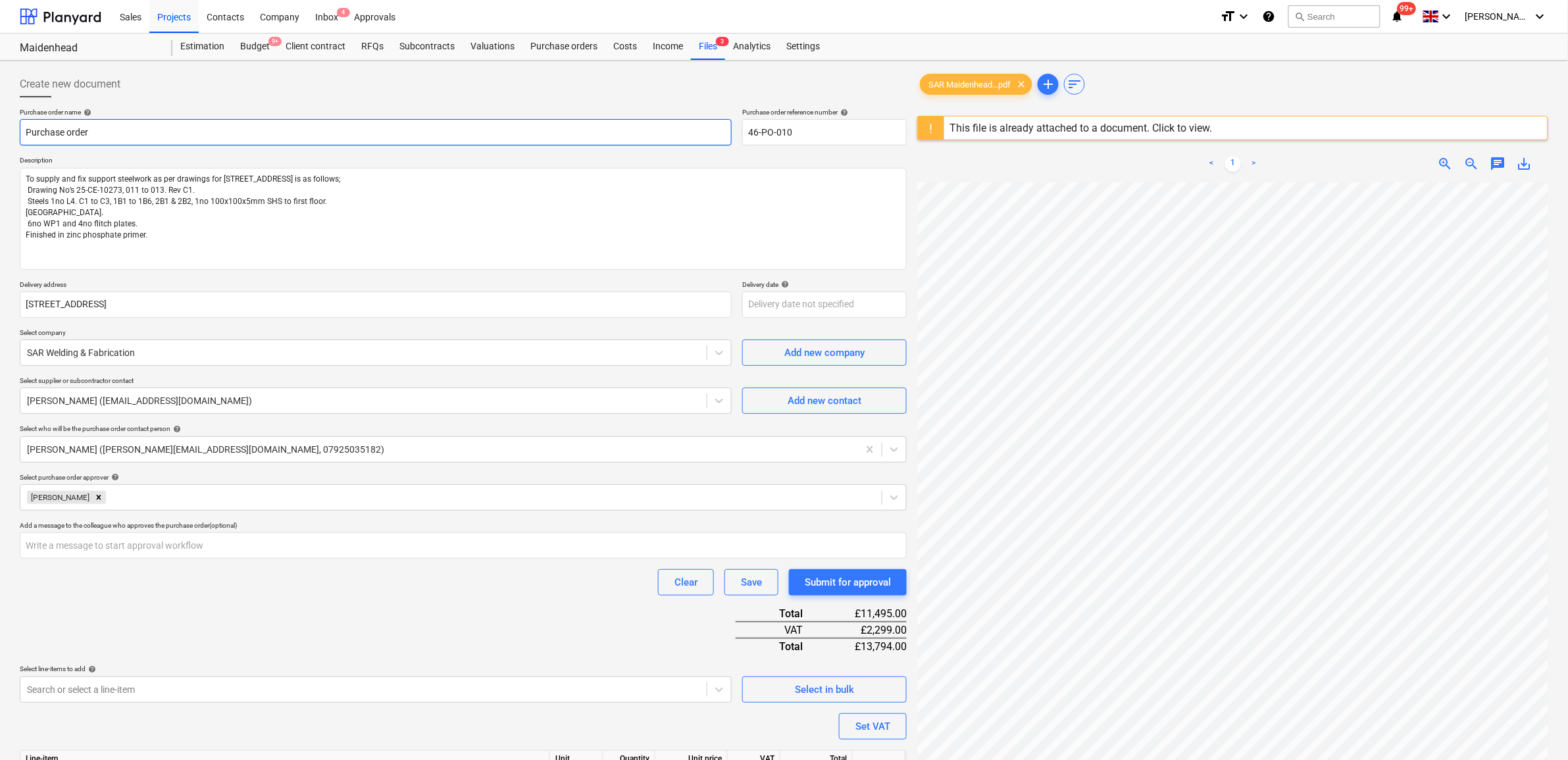
type input "Purchase order"
type textarea "x"
type input "Purchase order"
type textarea "x"
type input "Purchase order -"
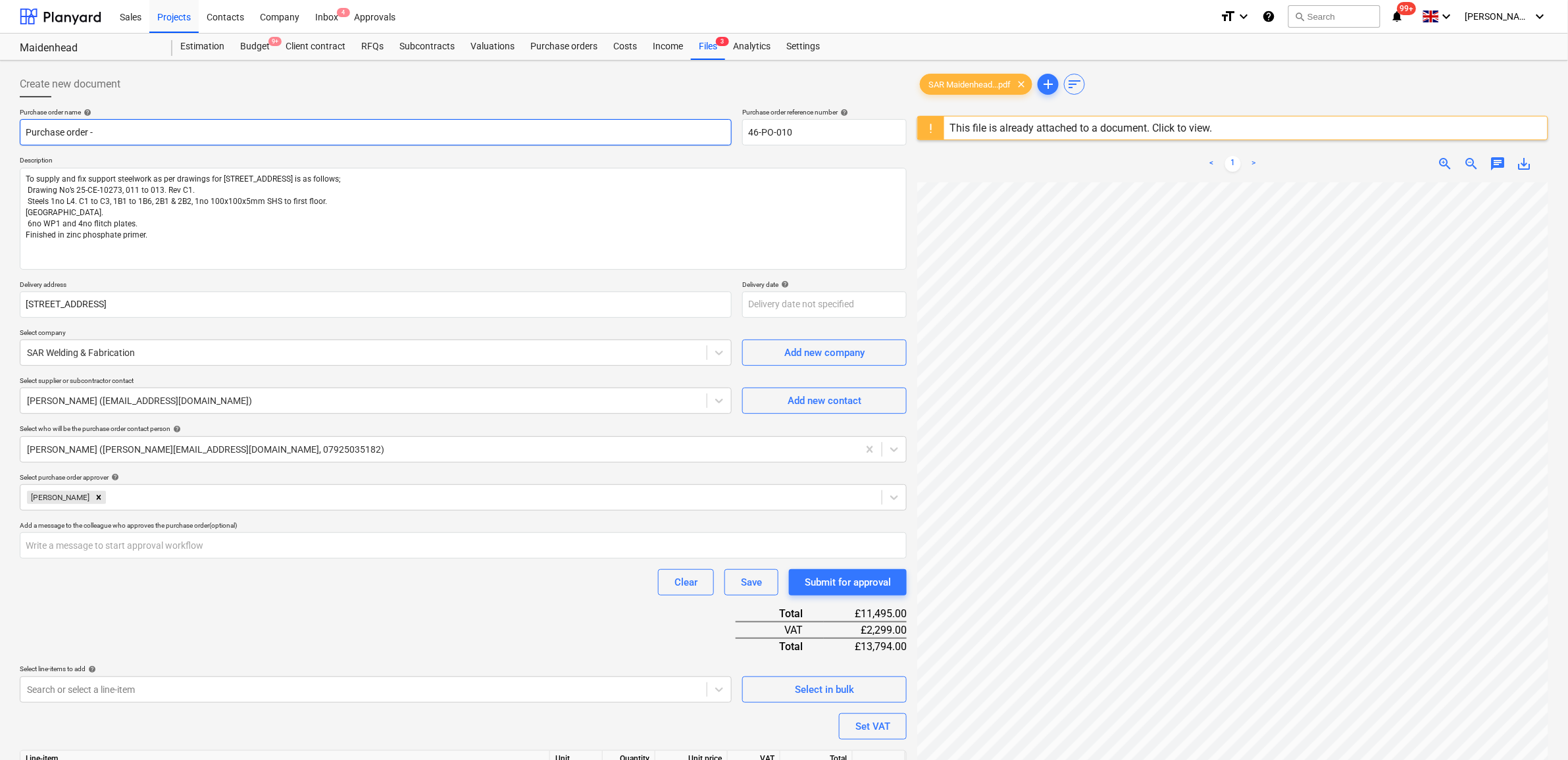
type textarea "x"
type input "Purchase order -"
type textarea "x"
type input "Purchase order - s"
type textarea "x"
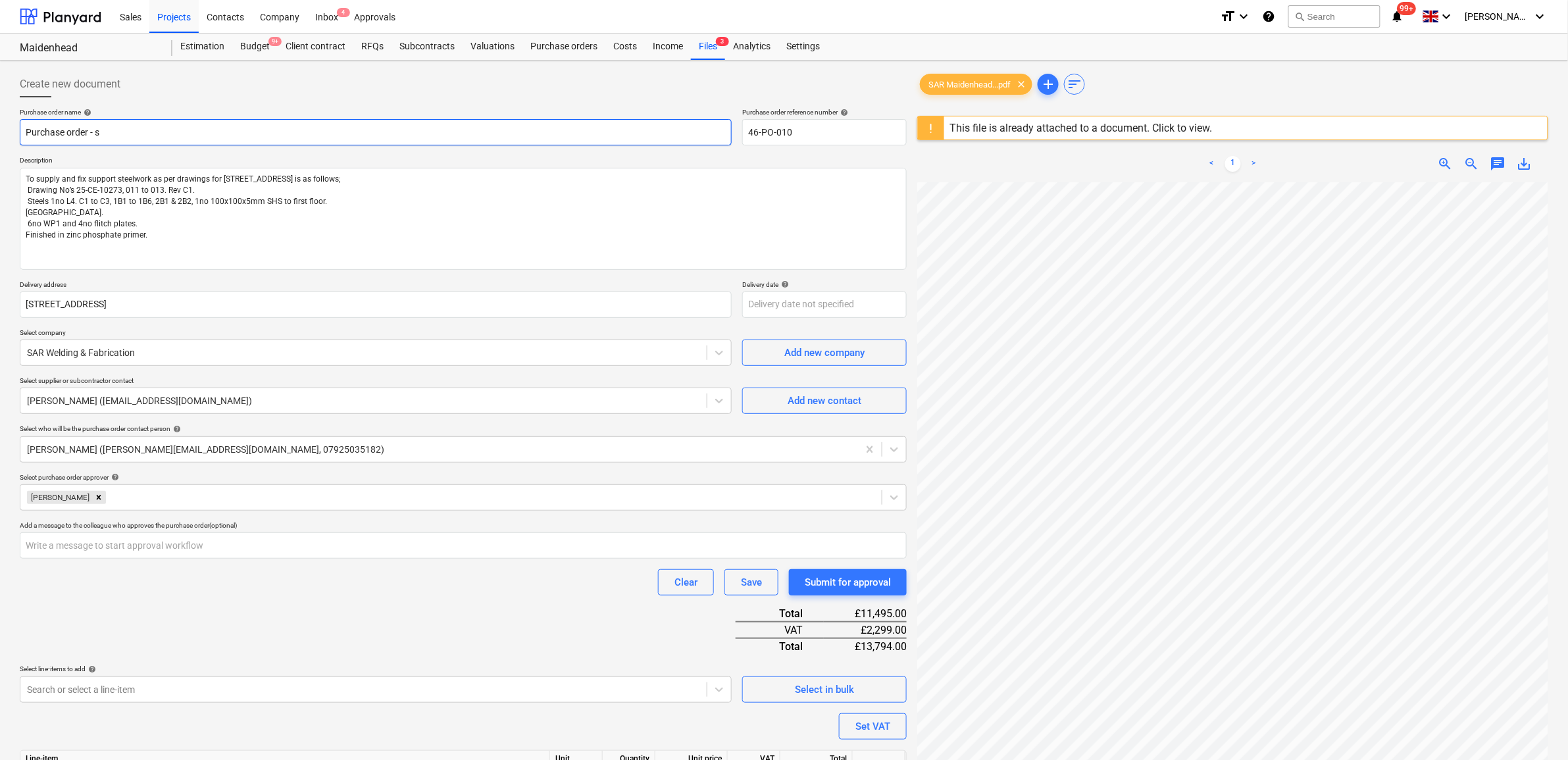
type input "Purchase order - st"
type textarea "x"
type input "Purchase order - ste"
type textarea "x"
type input "Purchase order - stee"
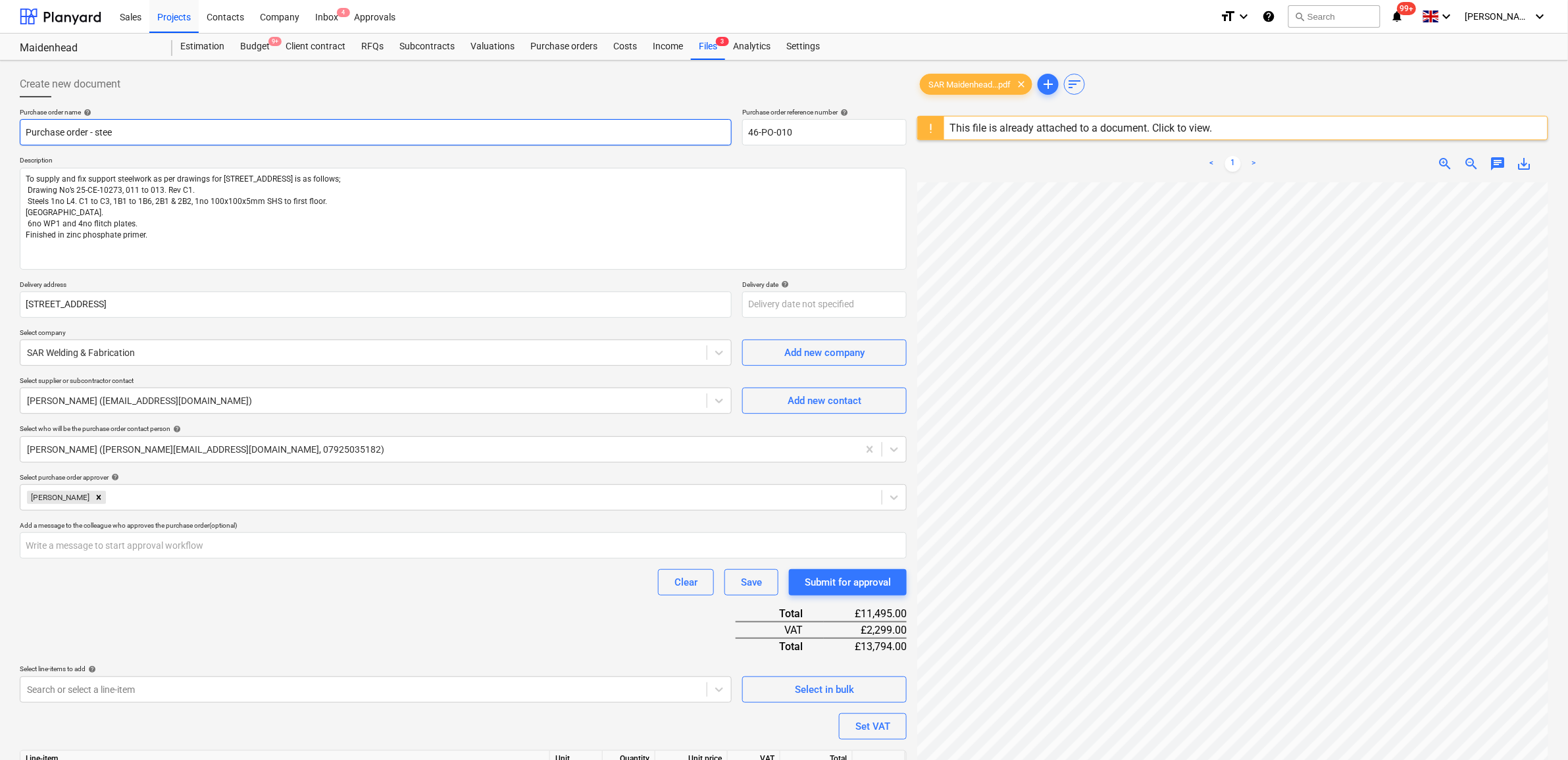
type textarea "x"
type input "Purchase order - steel"
drag, startPoint x: 472, startPoint y: 603, endPoint x: 483, endPoint y: 603, distance: 11.0
click at [472, 604] on div "Purchase order name help Purchase order - steel Purchase order reference number…" at bounding box center [463, 466] width 887 height 718
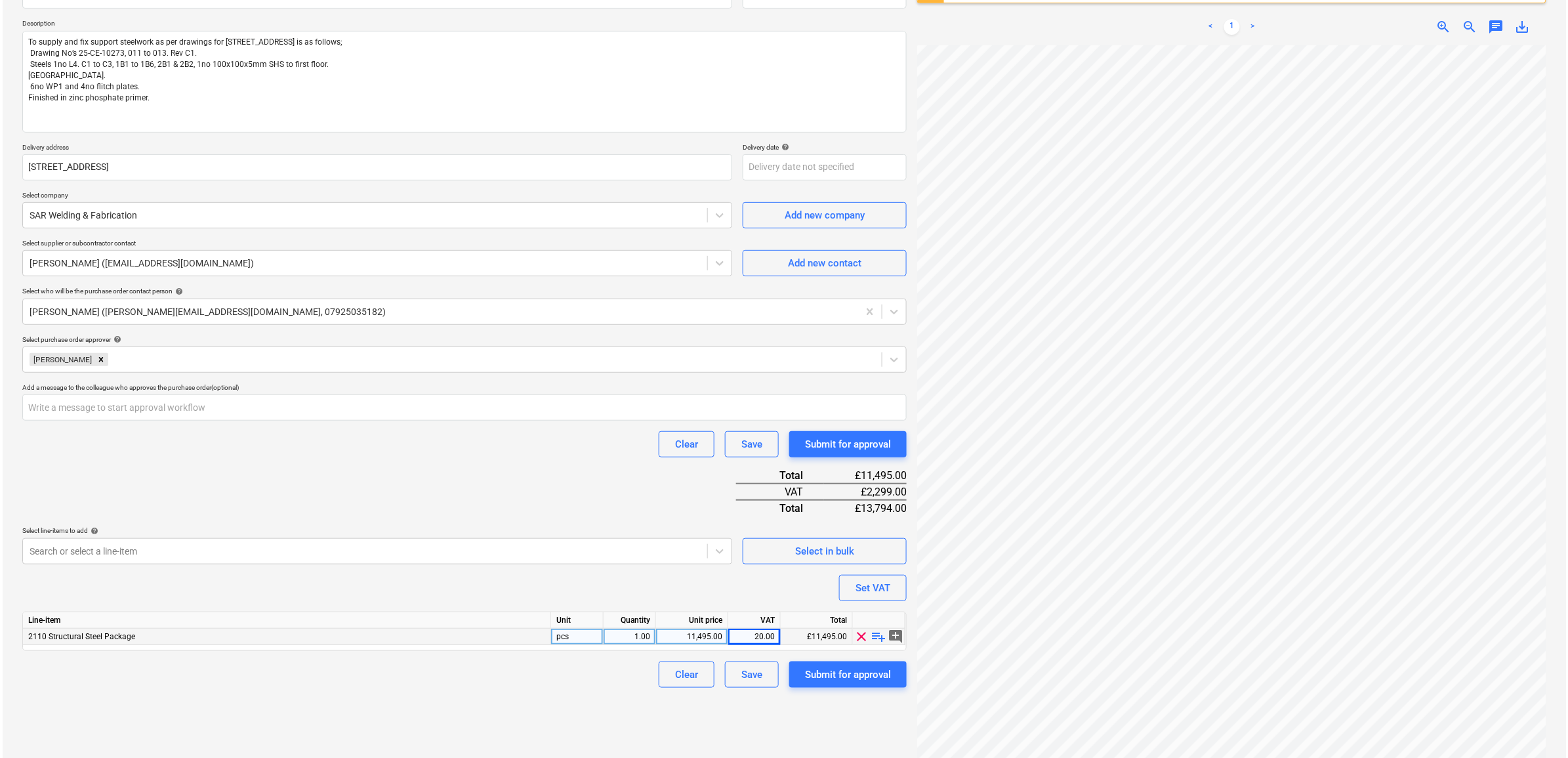
scroll to position [156, 0]
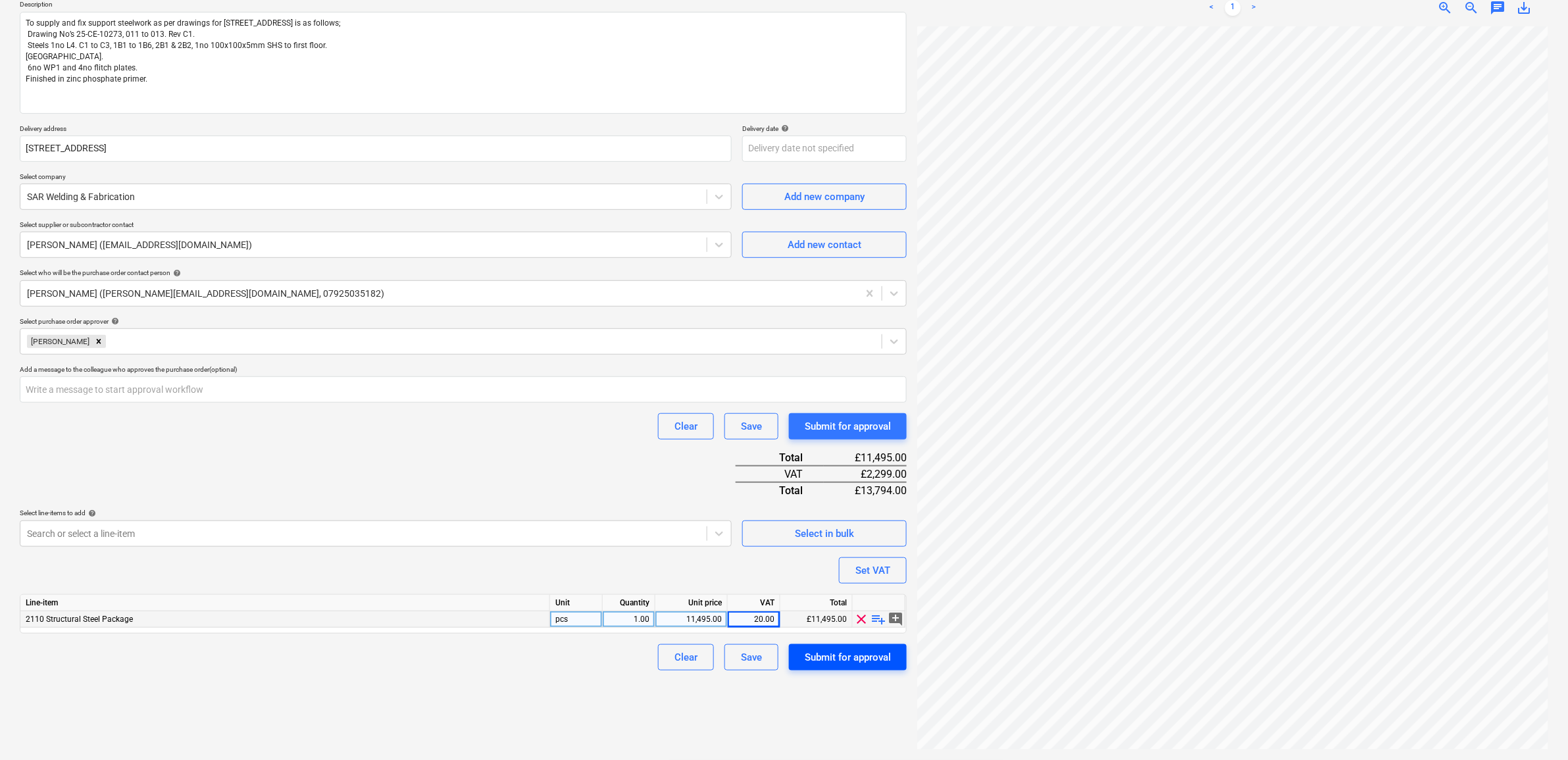
click at [888, 654] on div "Submit for approval" at bounding box center [848, 657] width 86 height 17
type textarea "x"
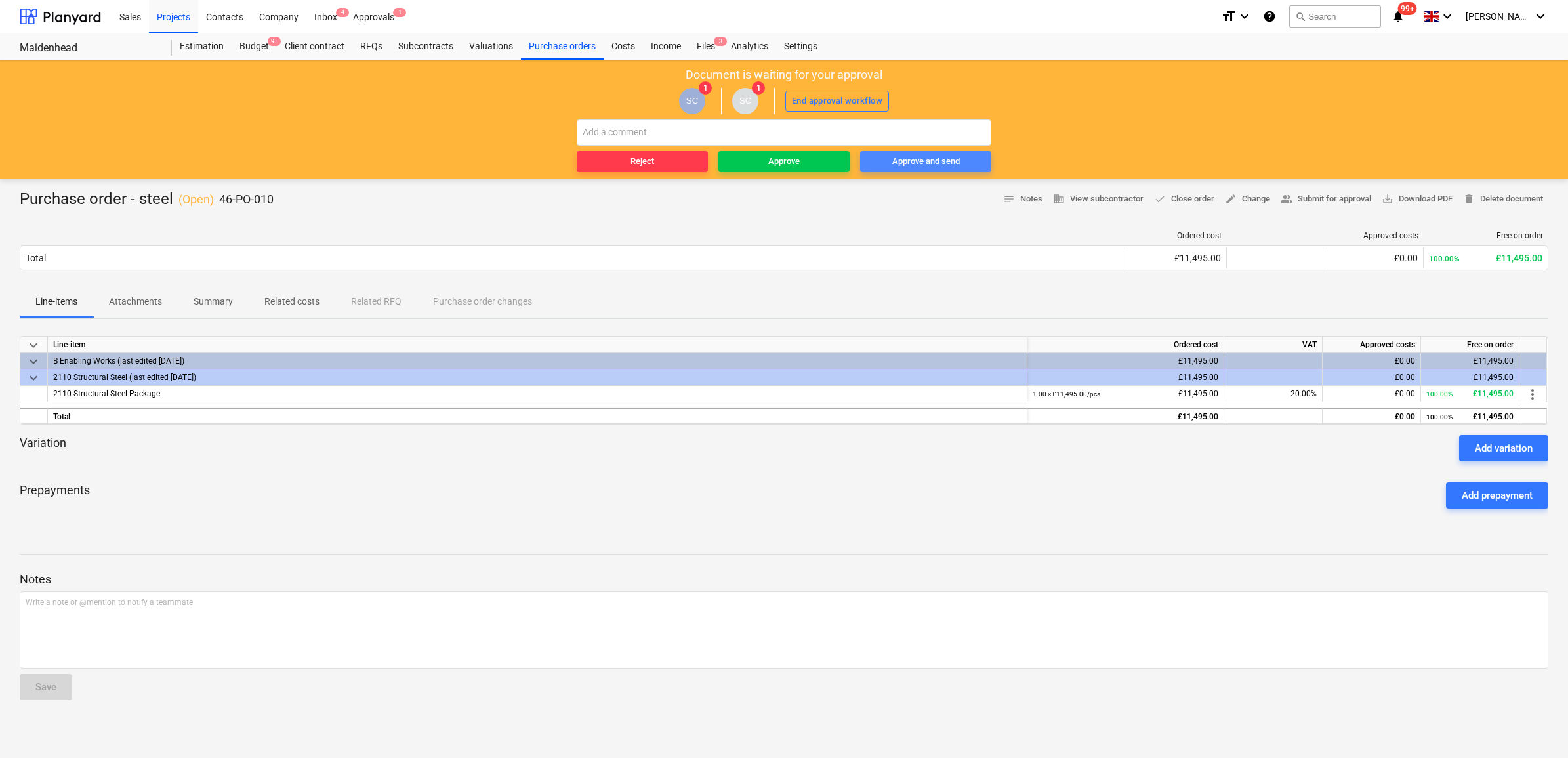
click at [949, 162] on div "Approve and send" at bounding box center [926, 162] width 68 height 15
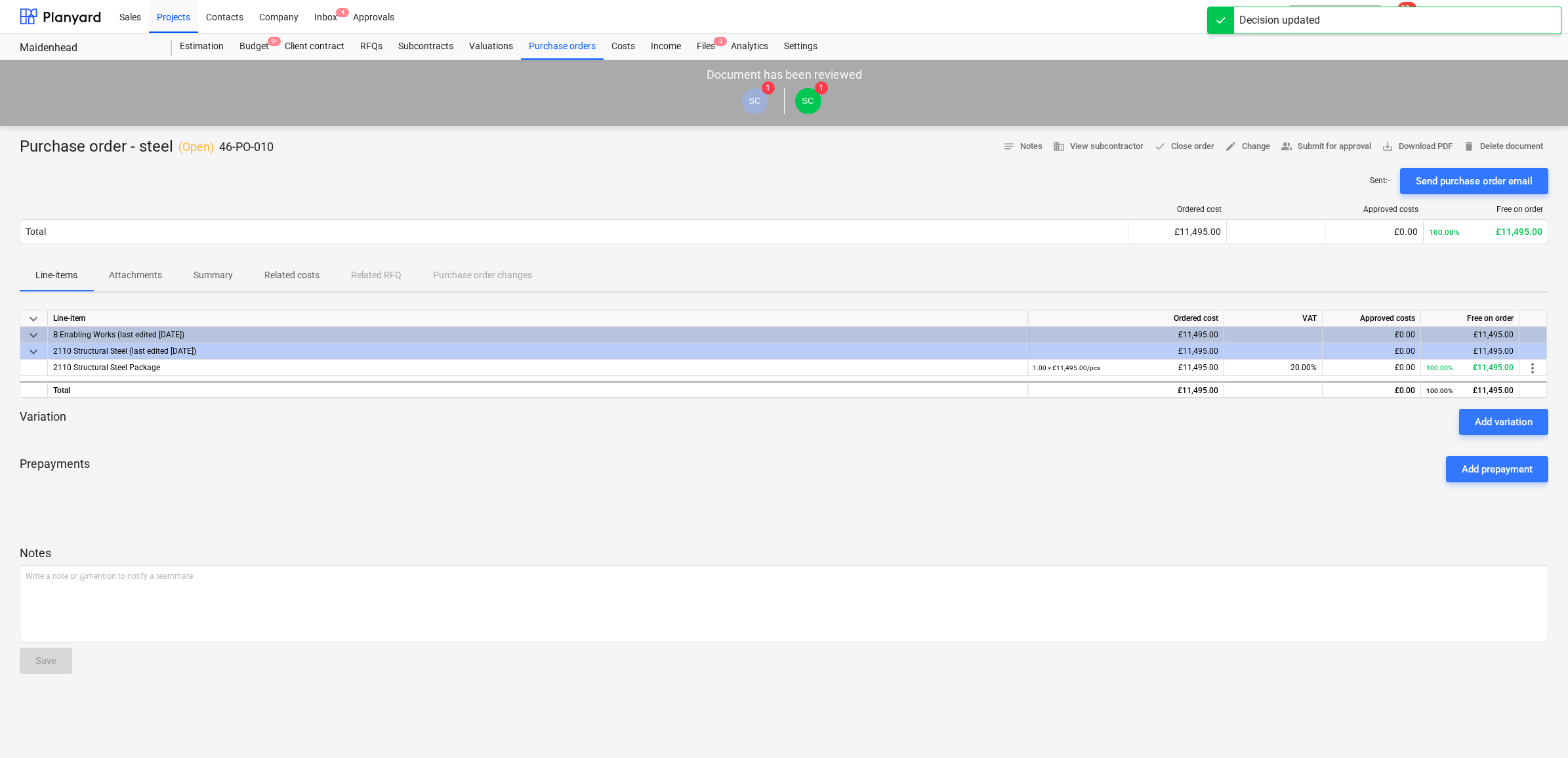
click at [512, 168] on div "Sent : - Send purchase order email" at bounding box center [784, 181] width 1529 height 26
